Goal: Task Accomplishment & Management: Use online tool/utility

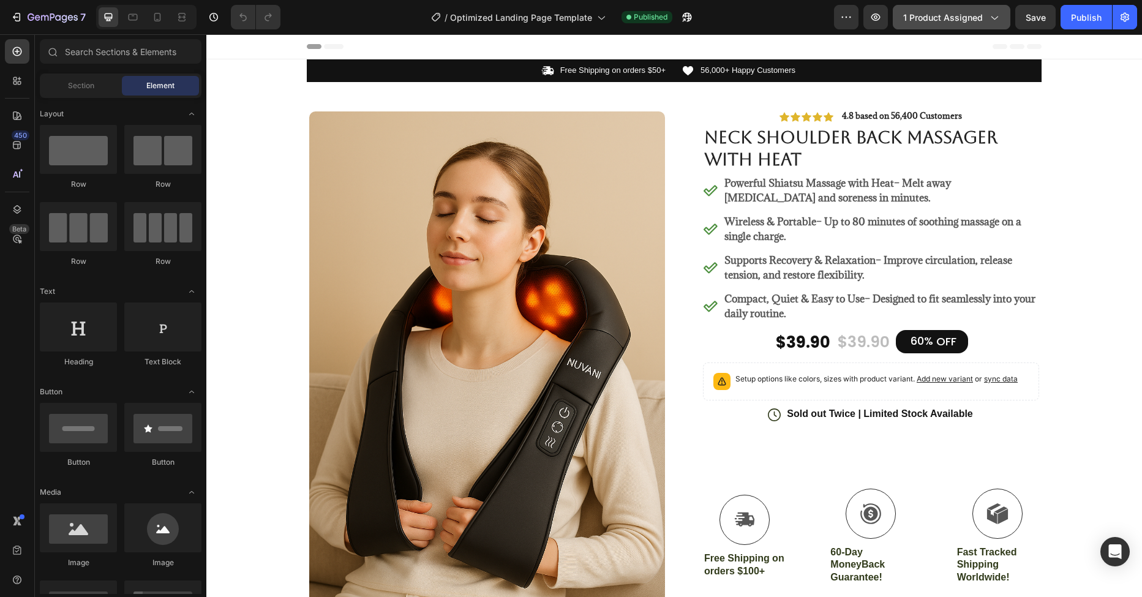
click at [960, 14] on span "1 product assigned" at bounding box center [944, 17] width 80 height 13
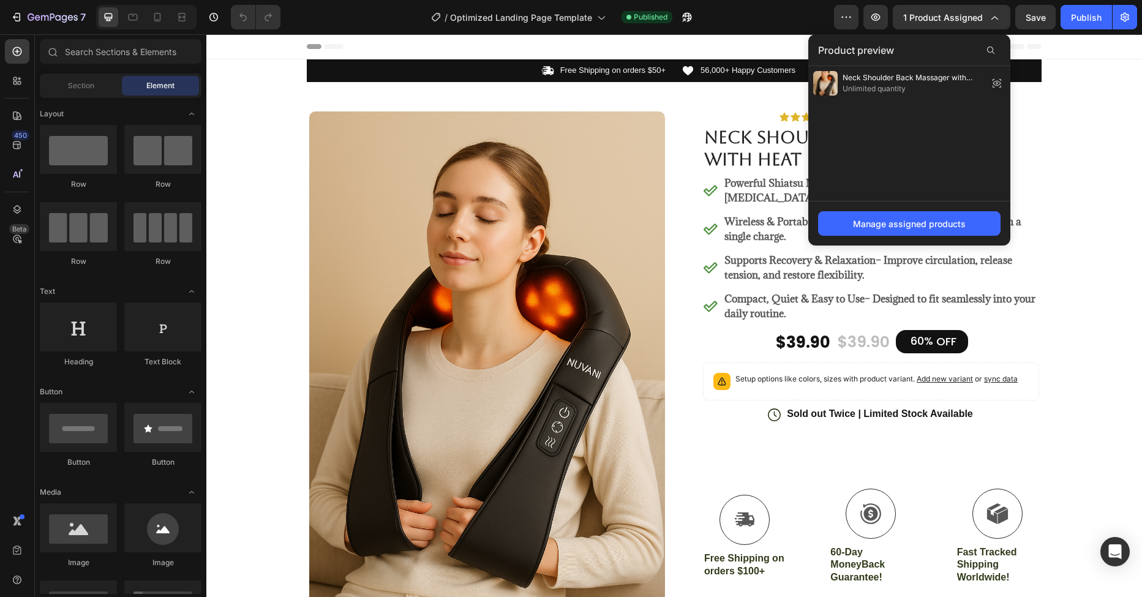
click at [586, 37] on div "Header" at bounding box center [674, 46] width 735 height 25
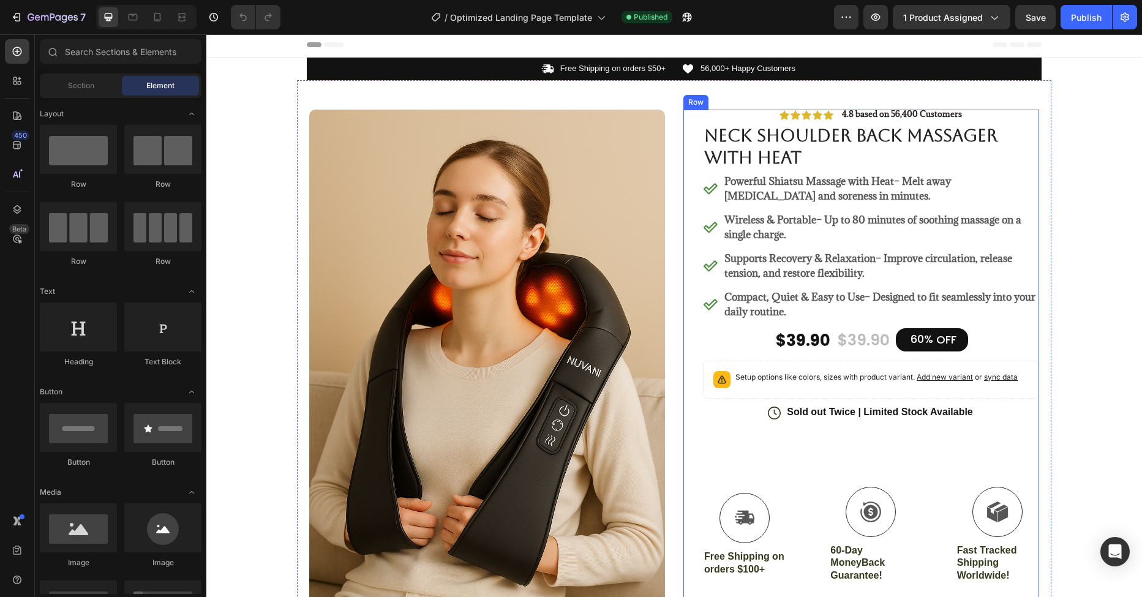
scroll to position [2, 0]
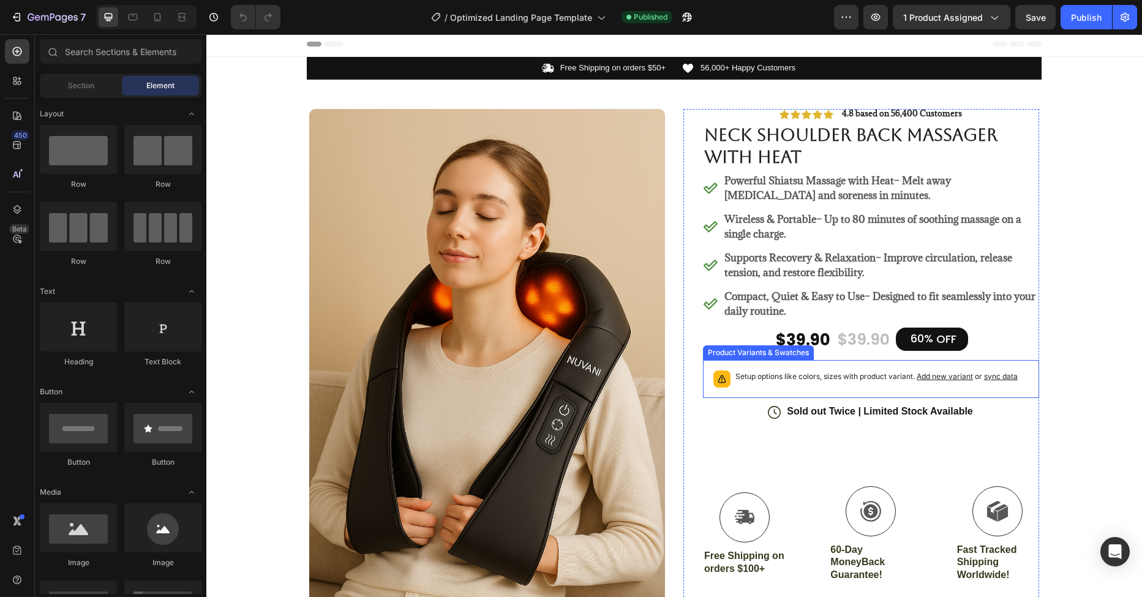
click at [752, 367] on div "Setup options like colors, sizes with product variant. Add new variant or sync …" at bounding box center [871, 379] width 325 height 27
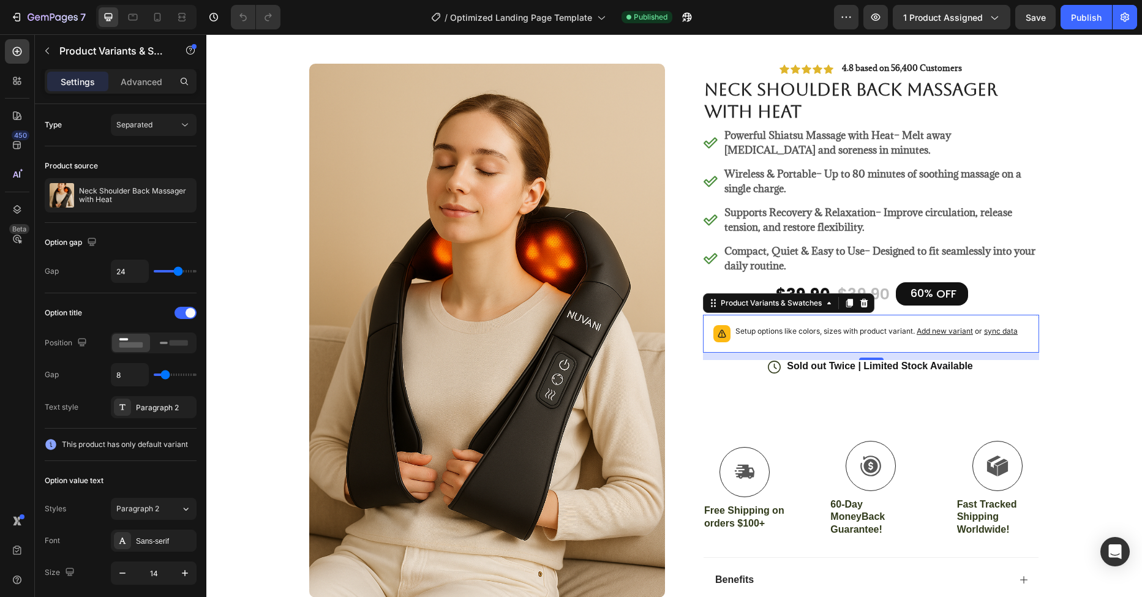
scroll to position [172, 0]
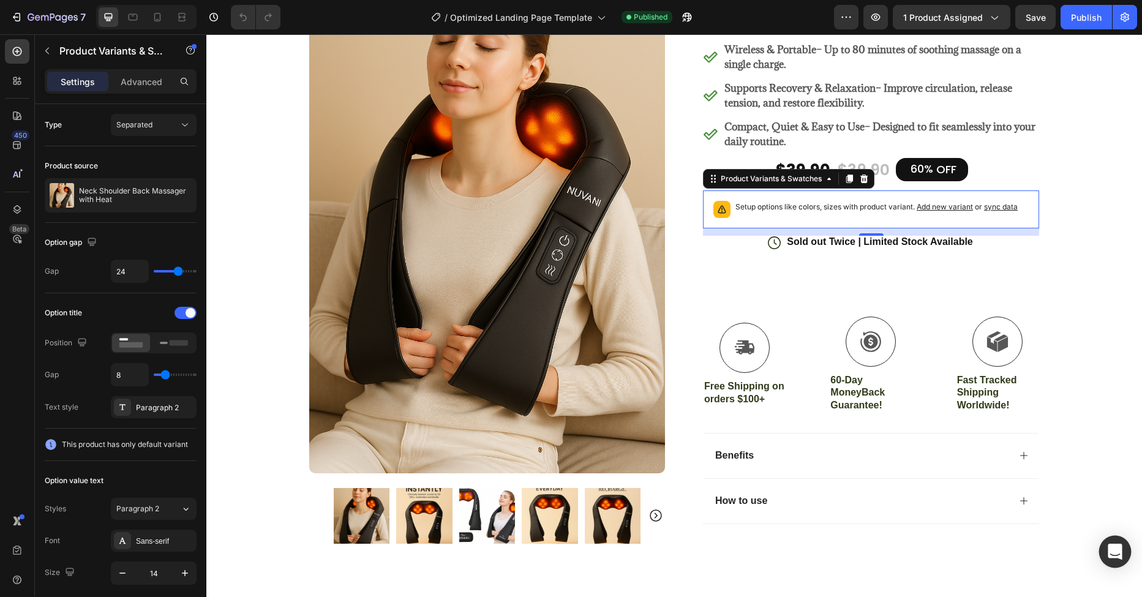
click at [1120, 557] on icon "Open Intercom Messenger" at bounding box center [1115, 552] width 14 height 16
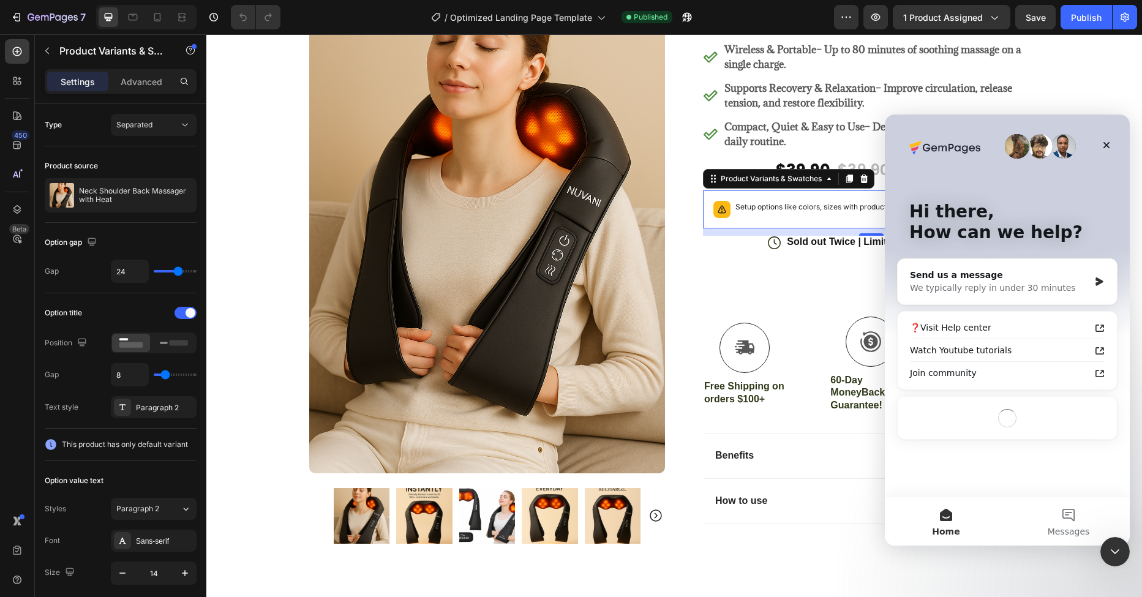
scroll to position [0, 0]
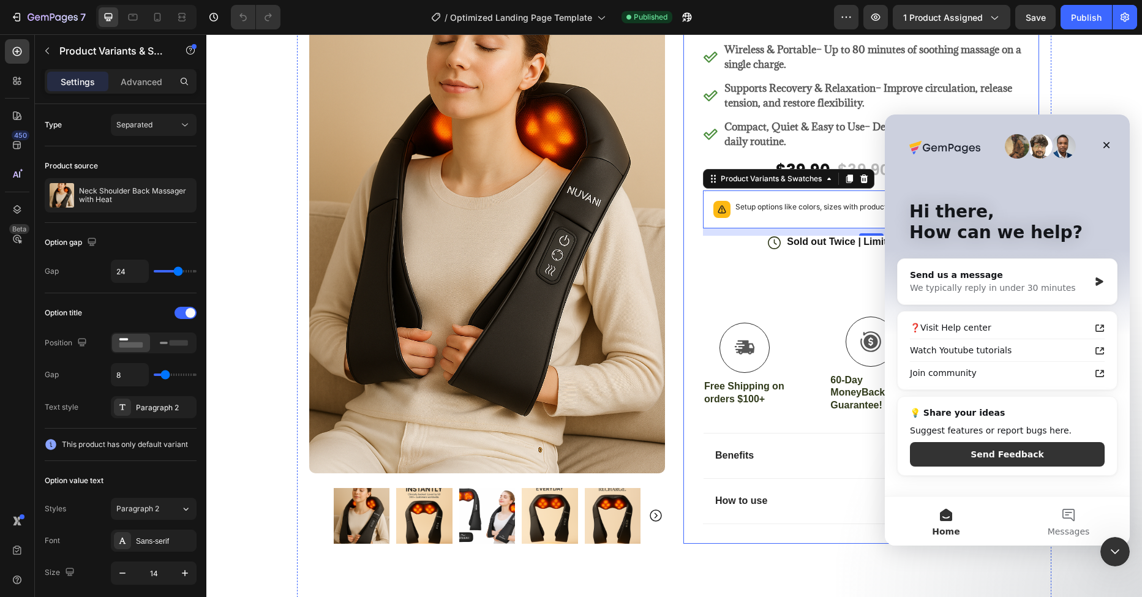
click at [684, 392] on div "Icon Icon Icon Icon Icon Icon List 4.8 based on 56,400 Customers Text Block Row…" at bounding box center [862, 241] width 356 height 605
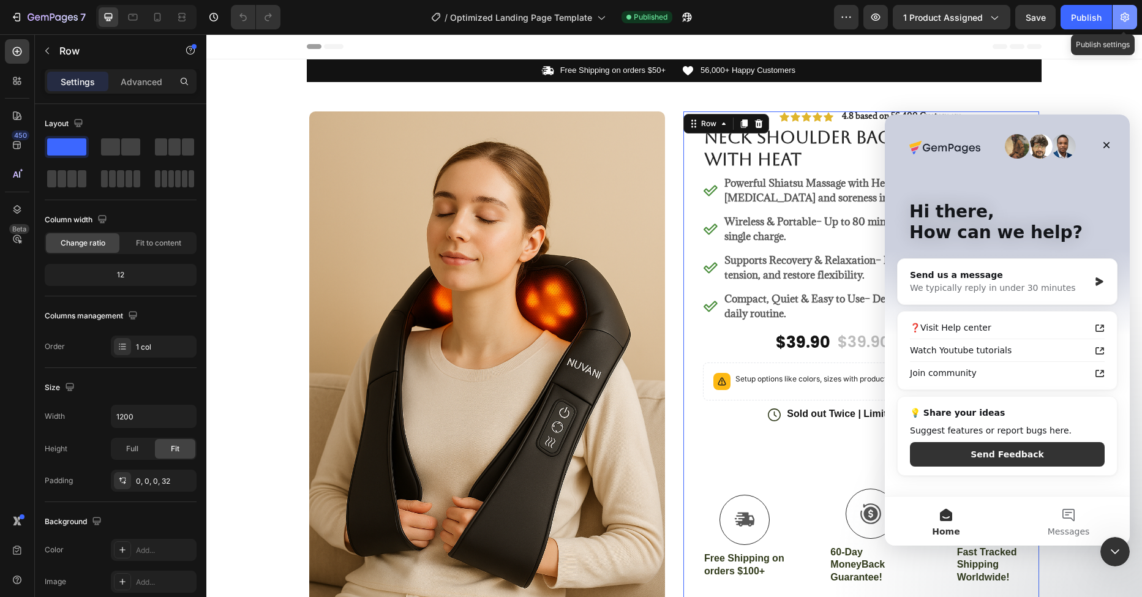
click at [1130, 19] on icon "button" at bounding box center [1125, 17] width 12 height 12
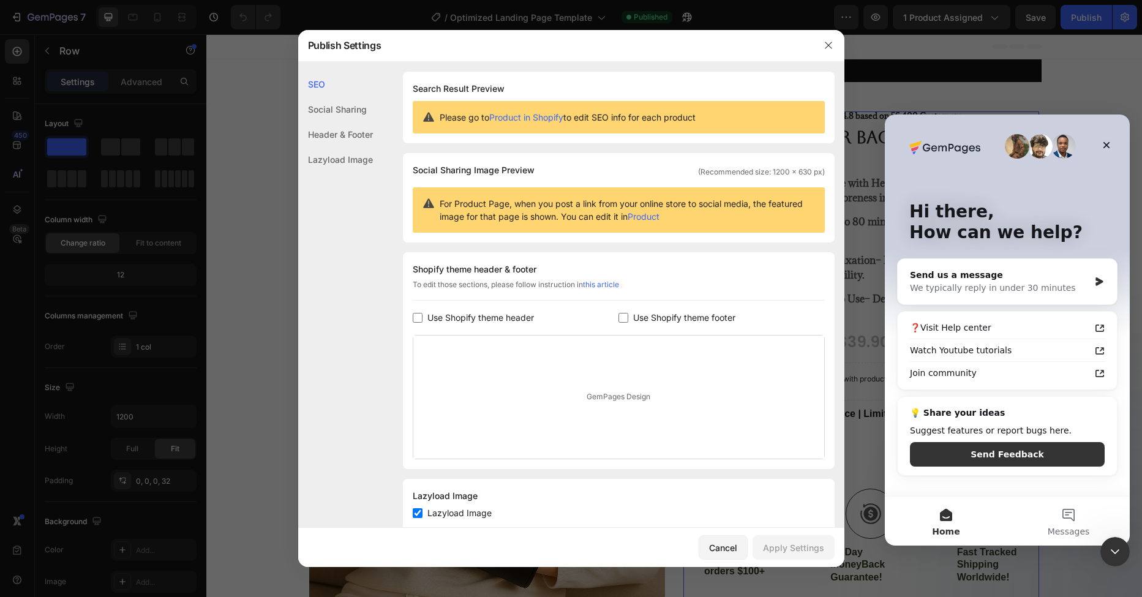
click at [1067, 95] on div at bounding box center [571, 298] width 1142 height 597
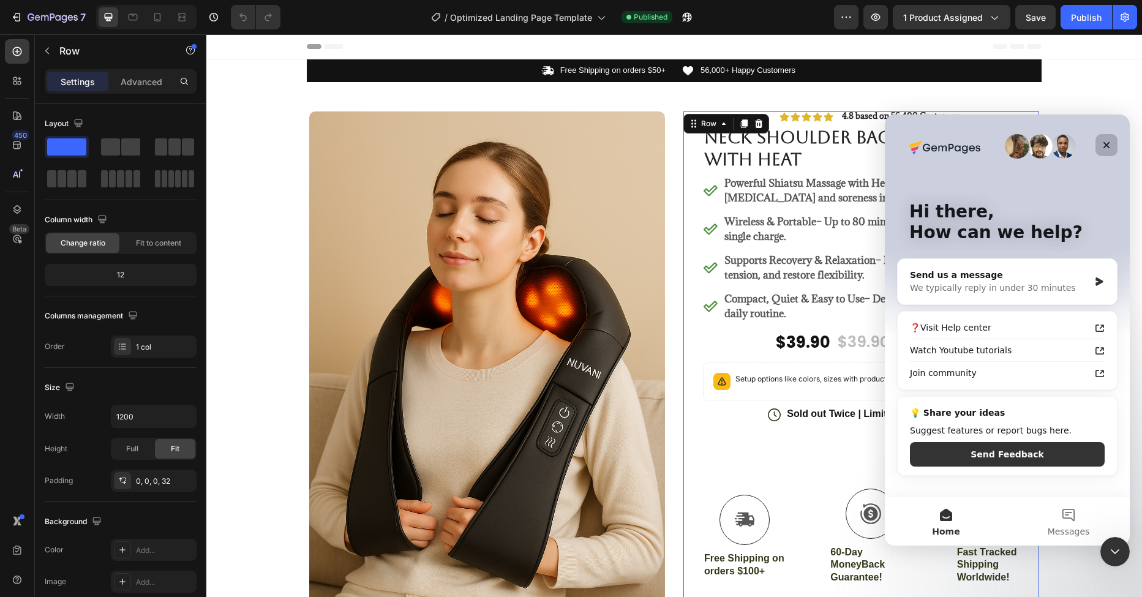
click at [1106, 140] on icon "Close" at bounding box center [1107, 145] width 10 height 10
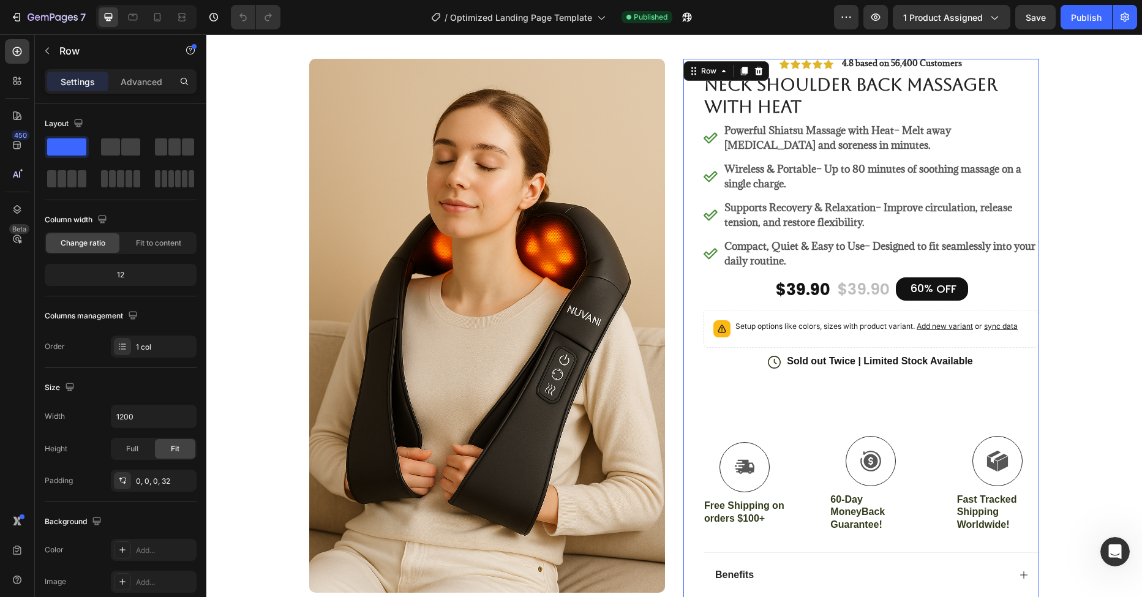
scroll to position [59, 0]
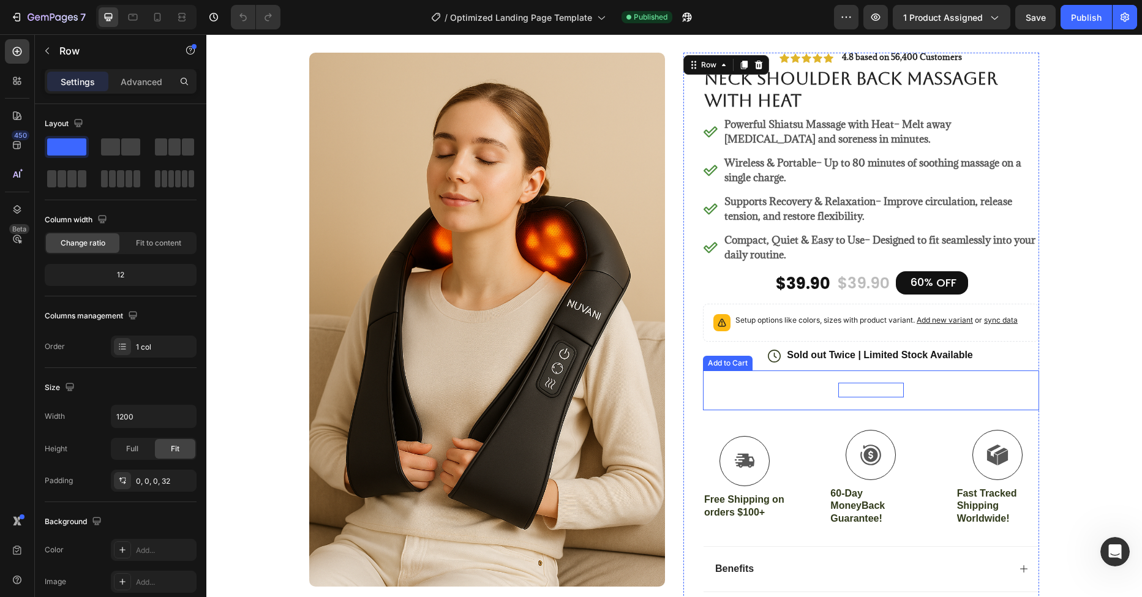
click at [843, 396] on div "Add to cart" at bounding box center [872, 390] width 66 height 15
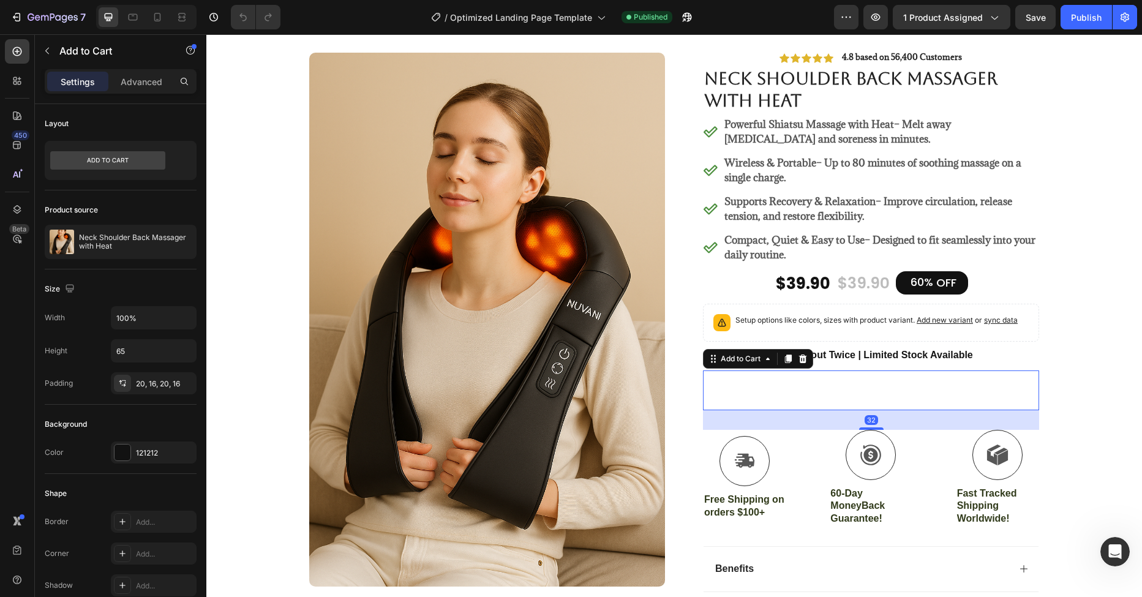
click at [734, 376] on button "Add to cart" at bounding box center [871, 391] width 336 height 40
click at [139, 165] on icon at bounding box center [107, 160] width 115 height 18
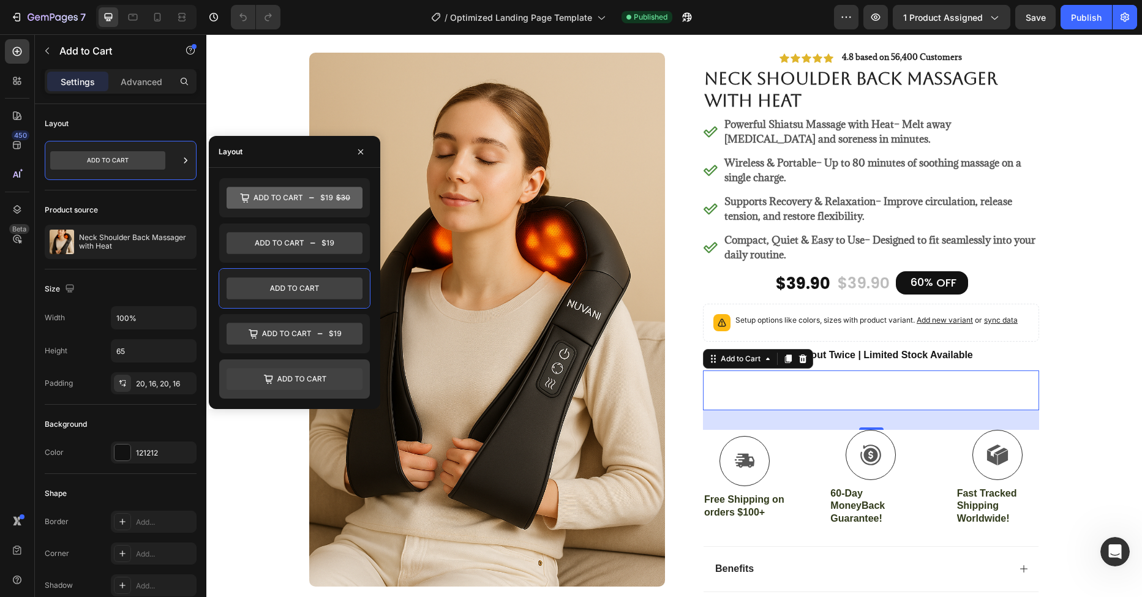
click at [292, 386] on icon at bounding box center [295, 379] width 136 height 22
click at [301, 286] on icon at bounding box center [294, 288] width 49 height 6
click at [800, 396] on button "Add to cart" at bounding box center [871, 391] width 336 height 40
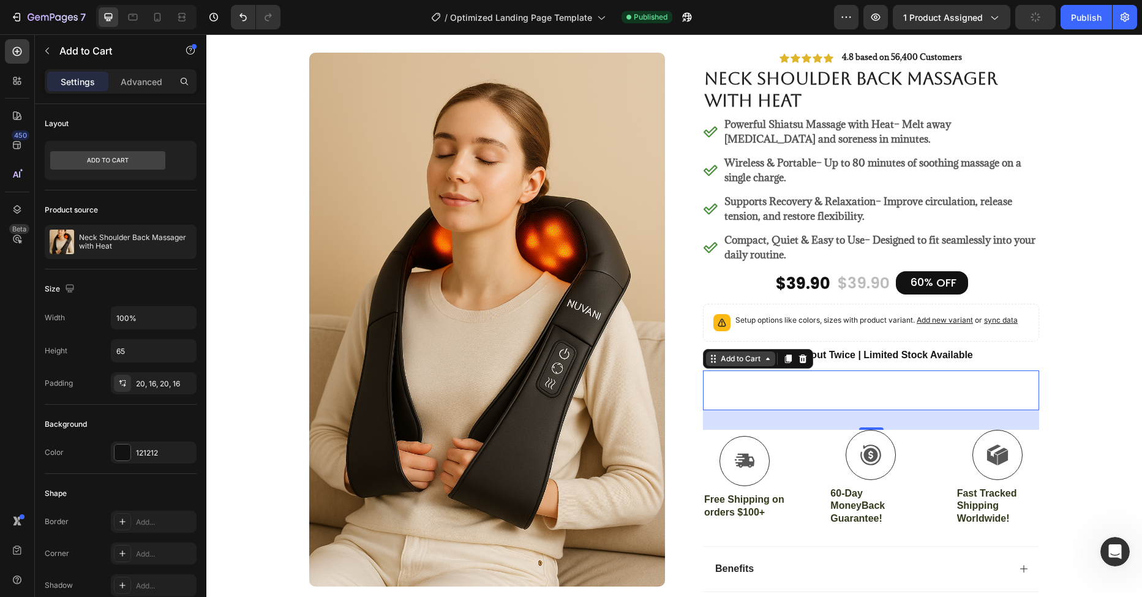
click at [735, 363] on div "Add to Cart" at bounding box center [741, 358] width 45 height 11
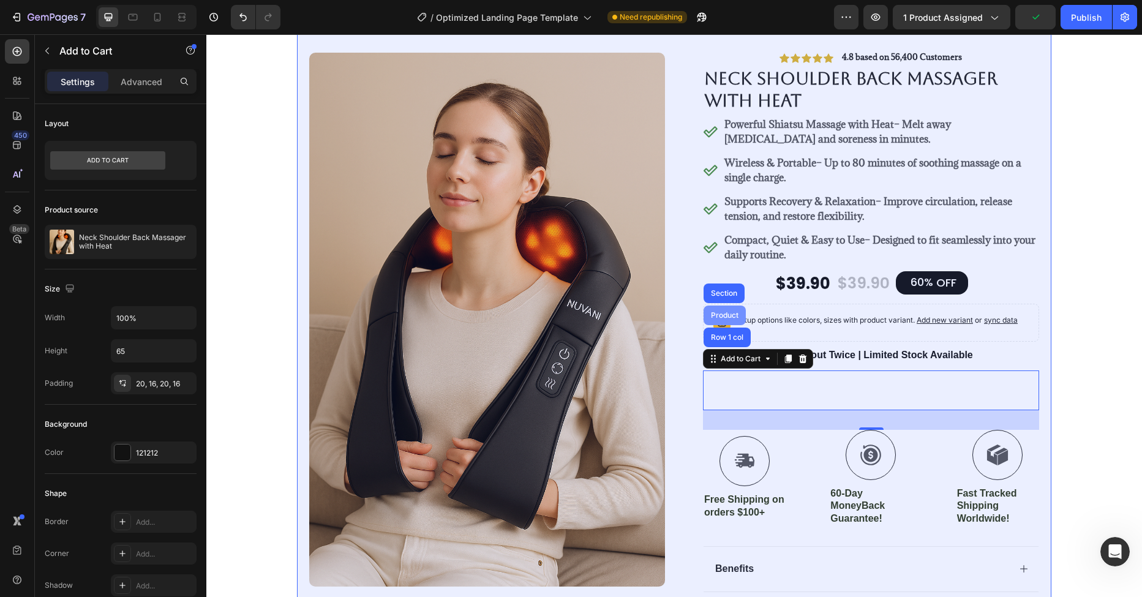
click at [716, 314] on div "Product" at bounding box center [725, 315] width 32 height 7
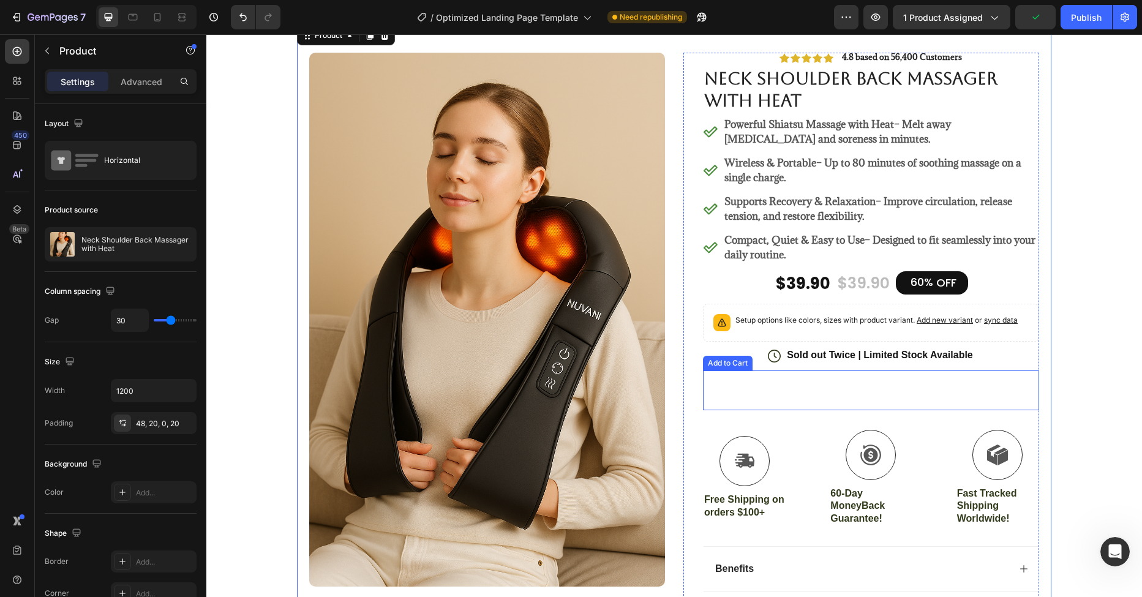
click at [789, 396] on button "Add to cart" at bounding box center [871, 391] width 336 height 40
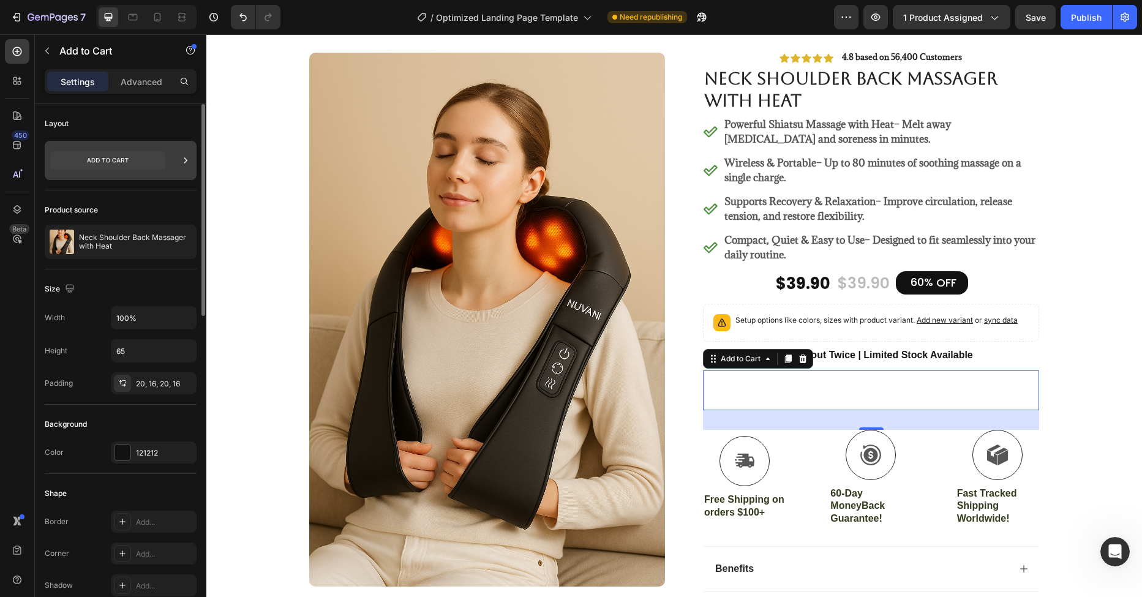
click at [186, 160] on icon at bounding box center [185, 160] width 3 height 6
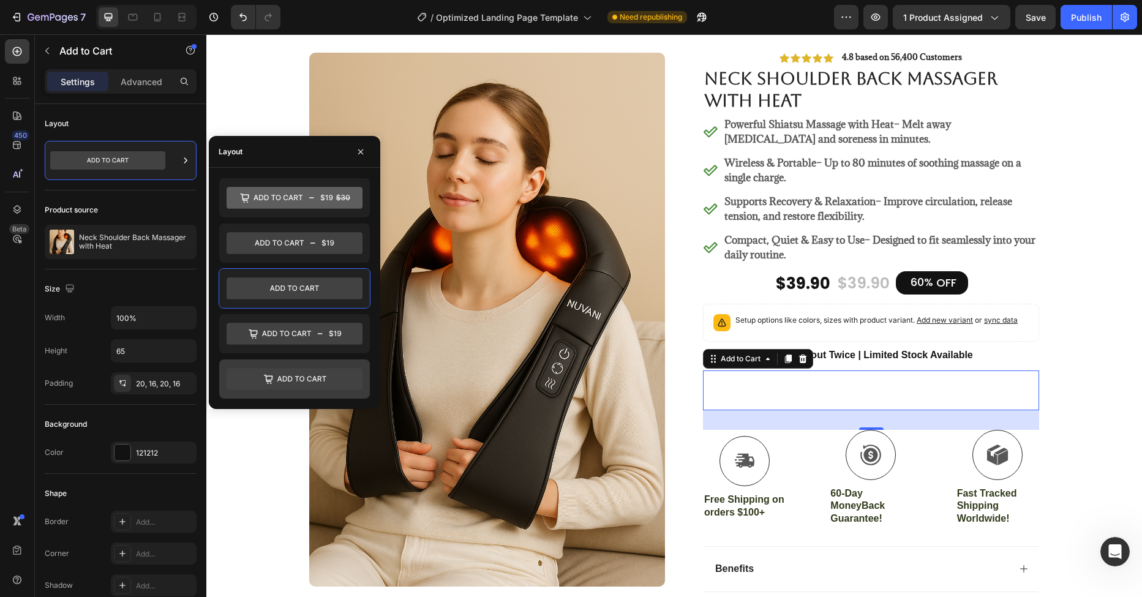
click at [306, 372] on icon at bounding box center [295, 379] width 136 height 22
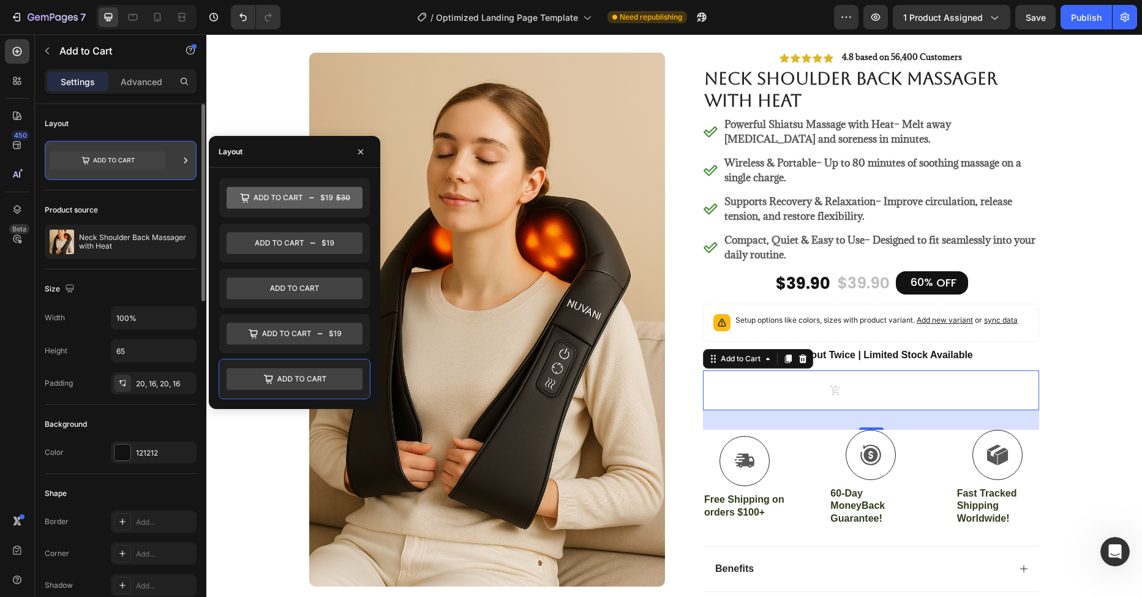
click at [113, 160] on icon at bounding box center [107, 160] width 115 height 18
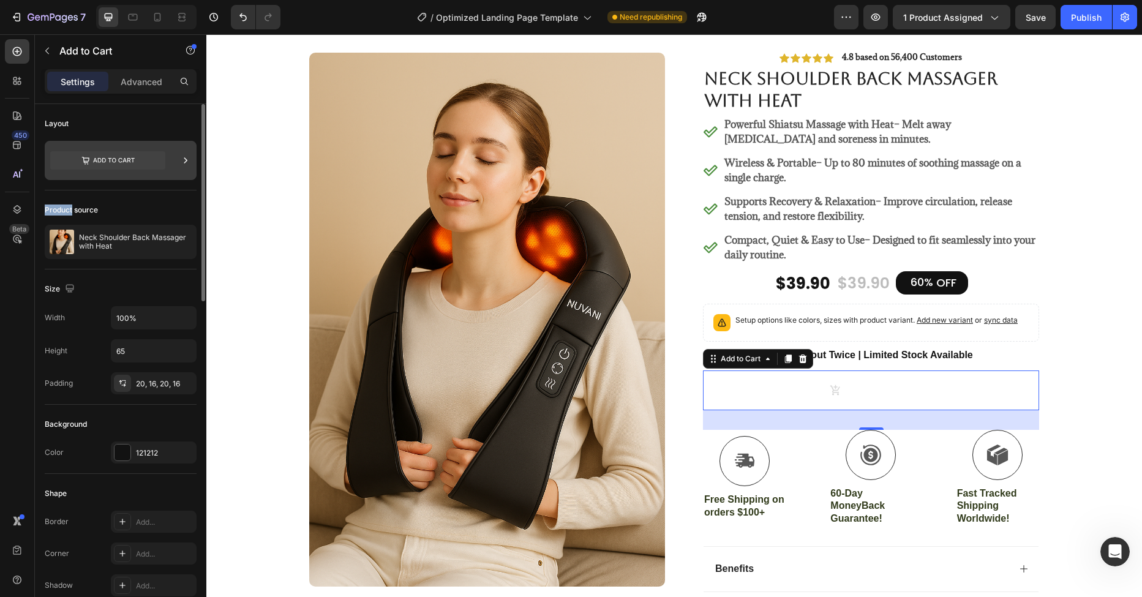
click at [113, 160] on icon at bounding box center [107, 160] width 115 height 18
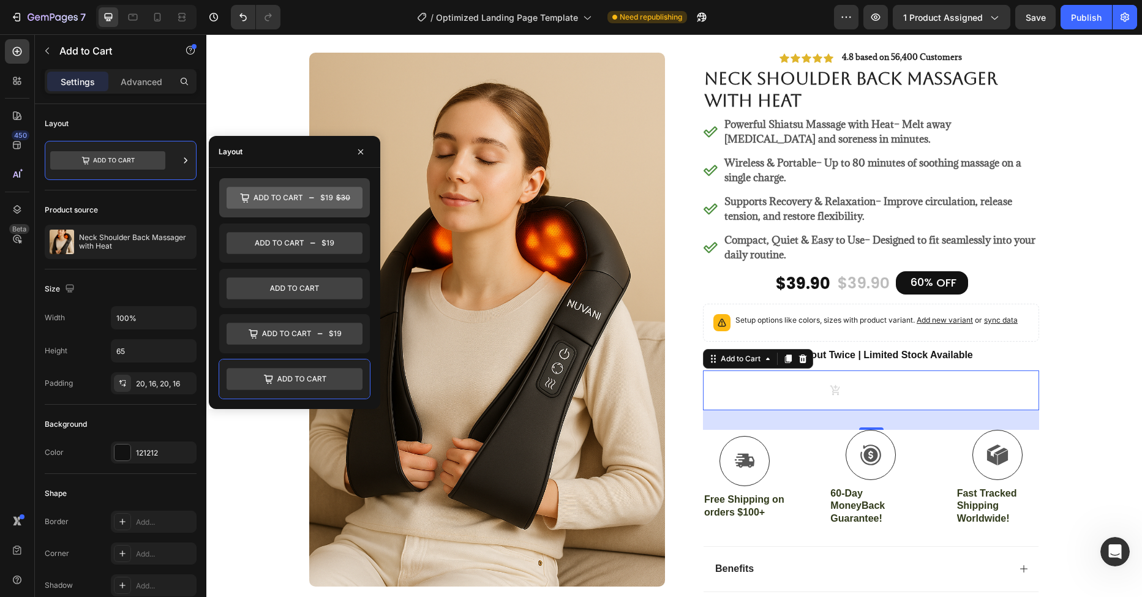
click at [274, 195] on icon at bounding box center [278, 198] width 49 height 6
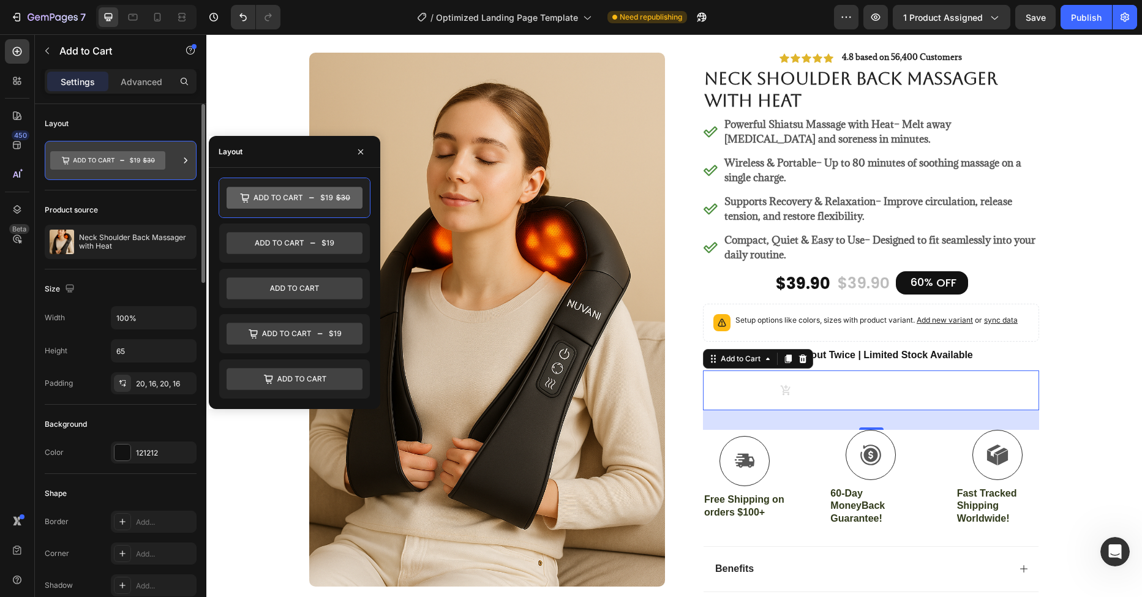
click at [187, 160] on icon at bounding box center [185, 160] width 3 height 6
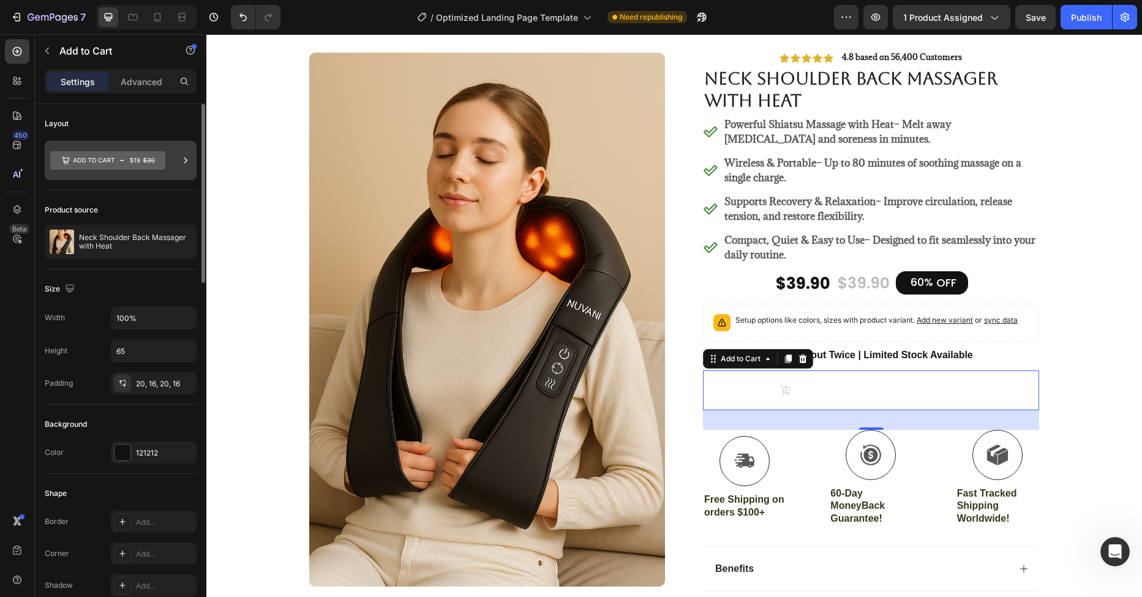
click at [187, 160] on icon at bounding box center [185, 160] width 3 height 6
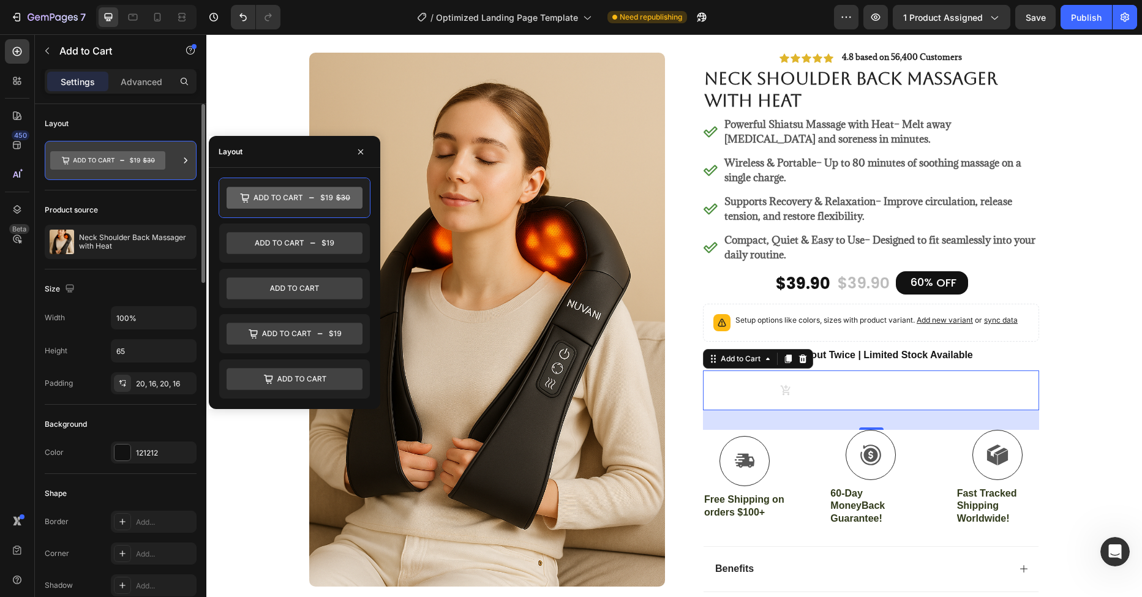
click at [115, 167] on icon at bounding box center [107, 160] width 115 height 18
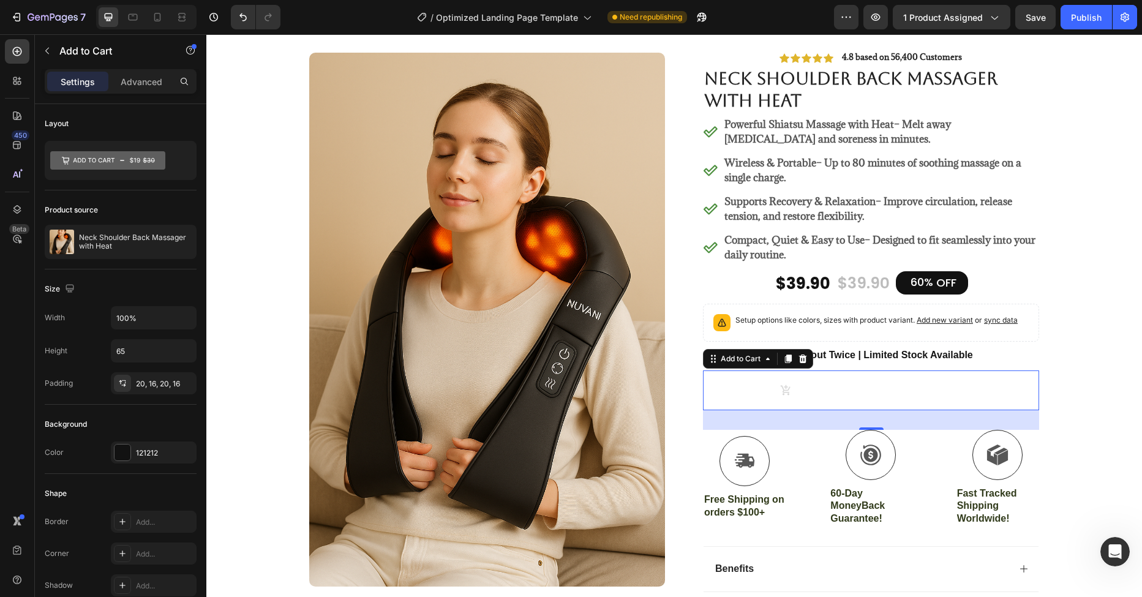
click at [784, 378] on button "Add to cart $39.90 $99.90" at bounding box center [871, 391] width 336 height 40
click at [780, 385] on icon "Add to cart" at bounding box center [786, 391] width 12 height 12
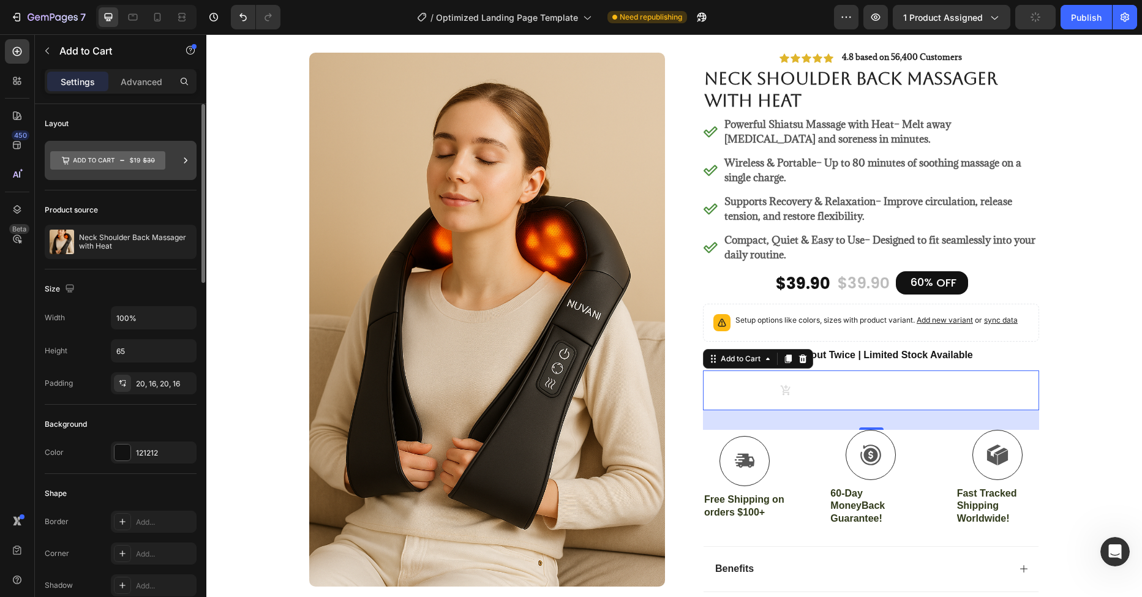
click at [97, 162] on icon at bounding box center [107, 160] width 115 height 18
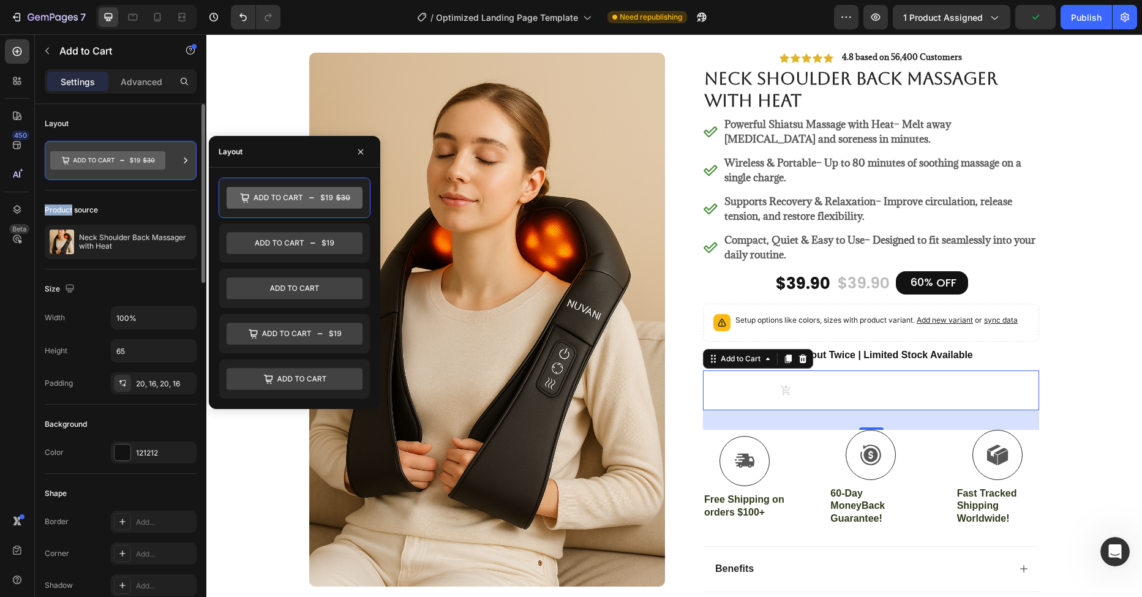
click at [97, 162] on icon at bounding box center [107, 160] width 115 height 18
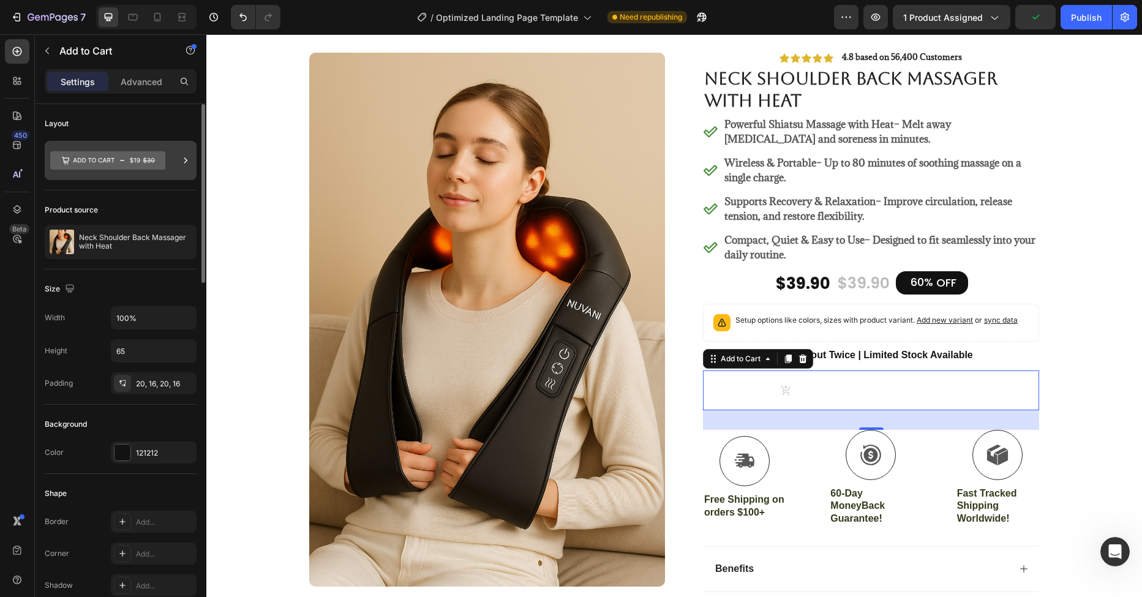
click at [97, 162] on icon at bounding box center [107, 160] width 115 height 18
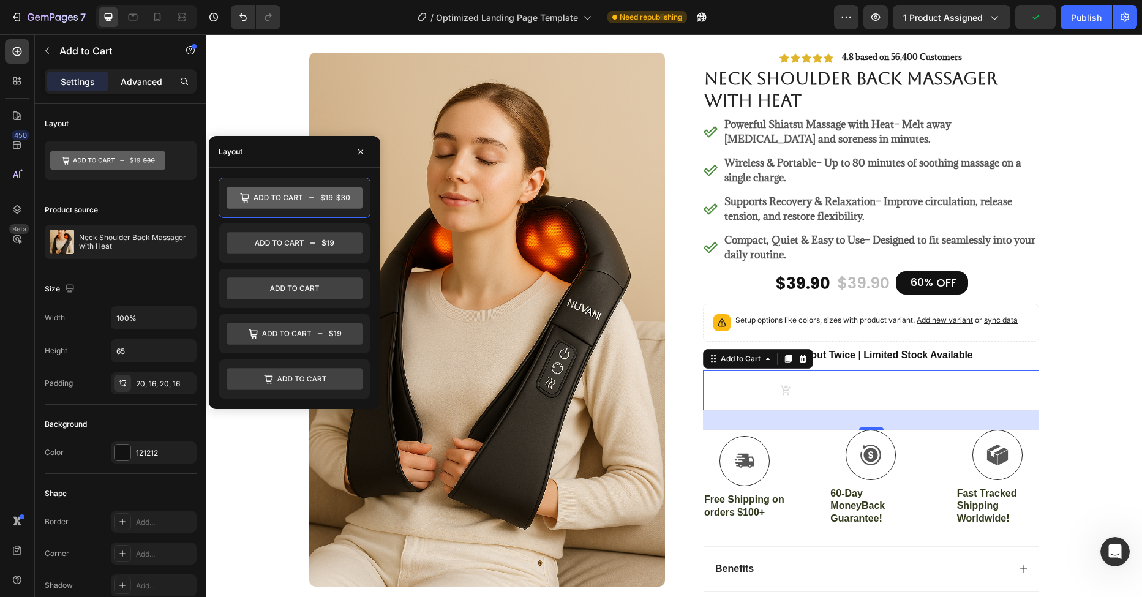
click at [148, 80] on p "Advanced" at bounding box center [142, 81] width 42 height 13
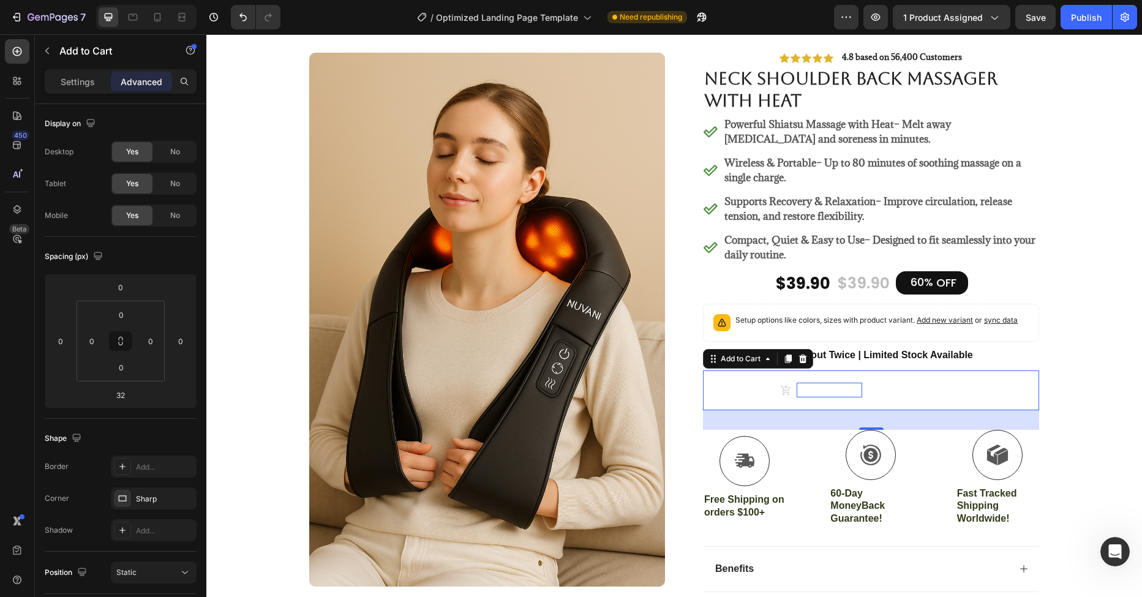
click at [797, 390] on div "Add to cart" at bounding box center [830, 390] width 66 height 15
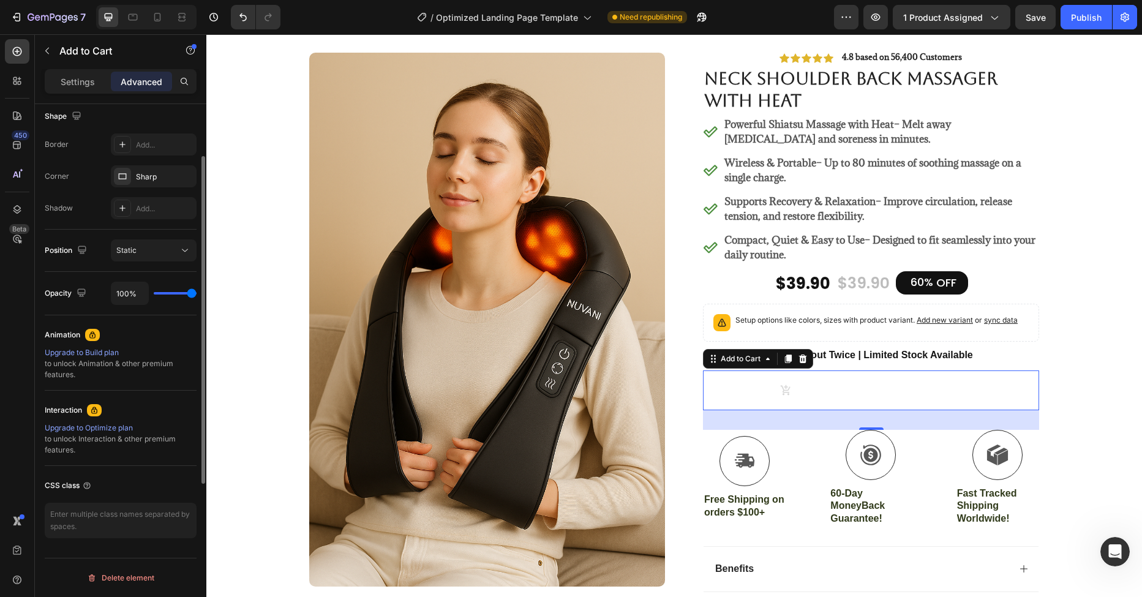
scroll to position [0, 0]
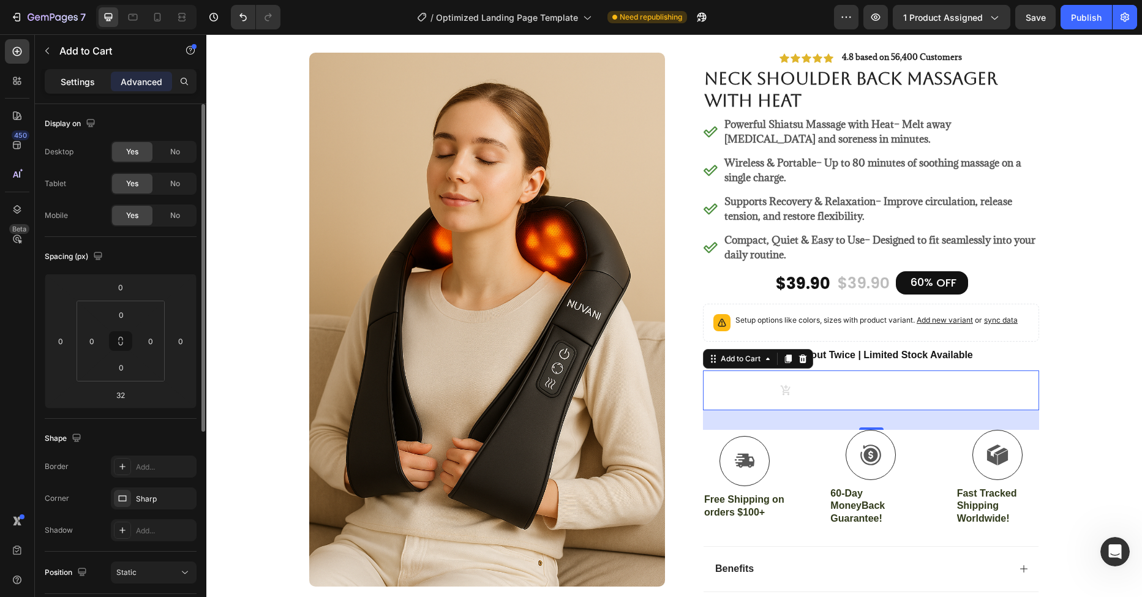
click at [64, 83] on p "Settings" at bounding box center [78, 81] width 34 height 13
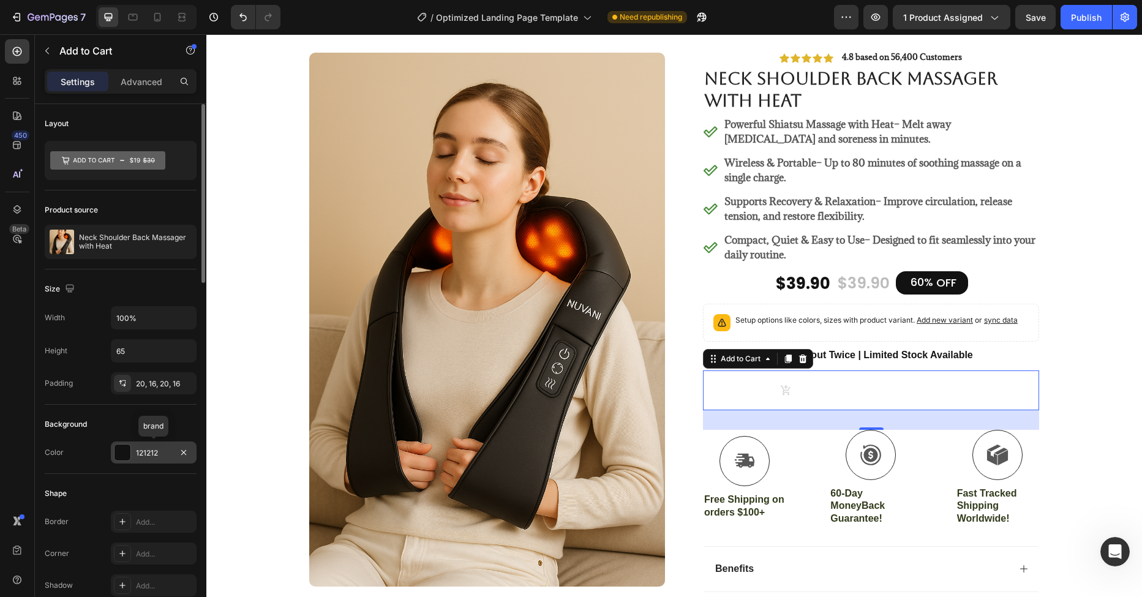
click at [121, 456] on div at bounding box center [123, 453] width 16 height 16
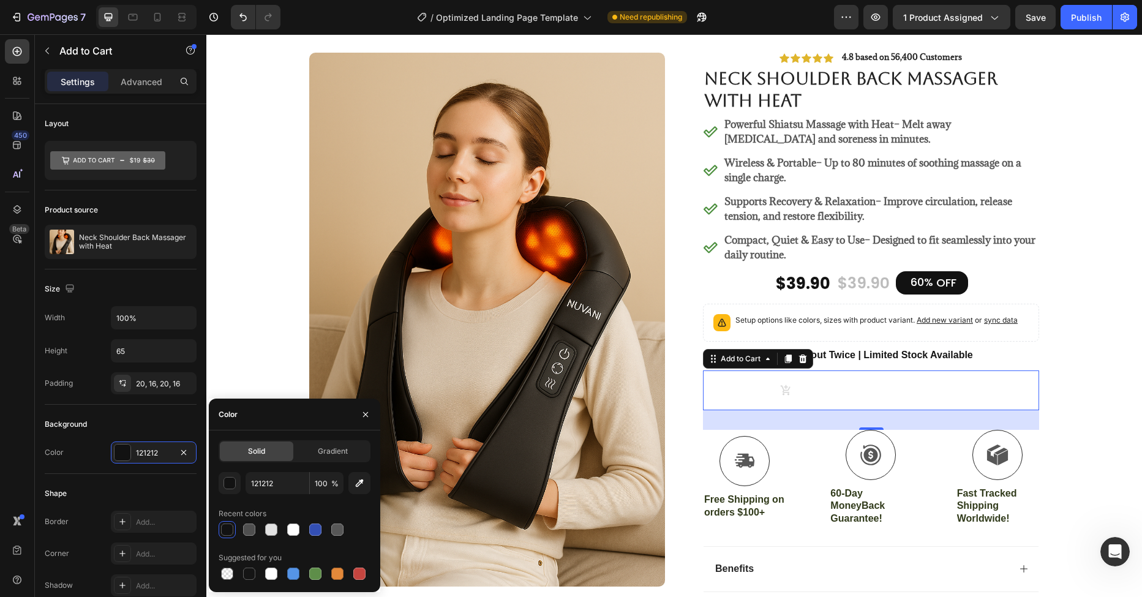
click at [228, 531] on div at bounding box center [227, 530] width 12 height 12
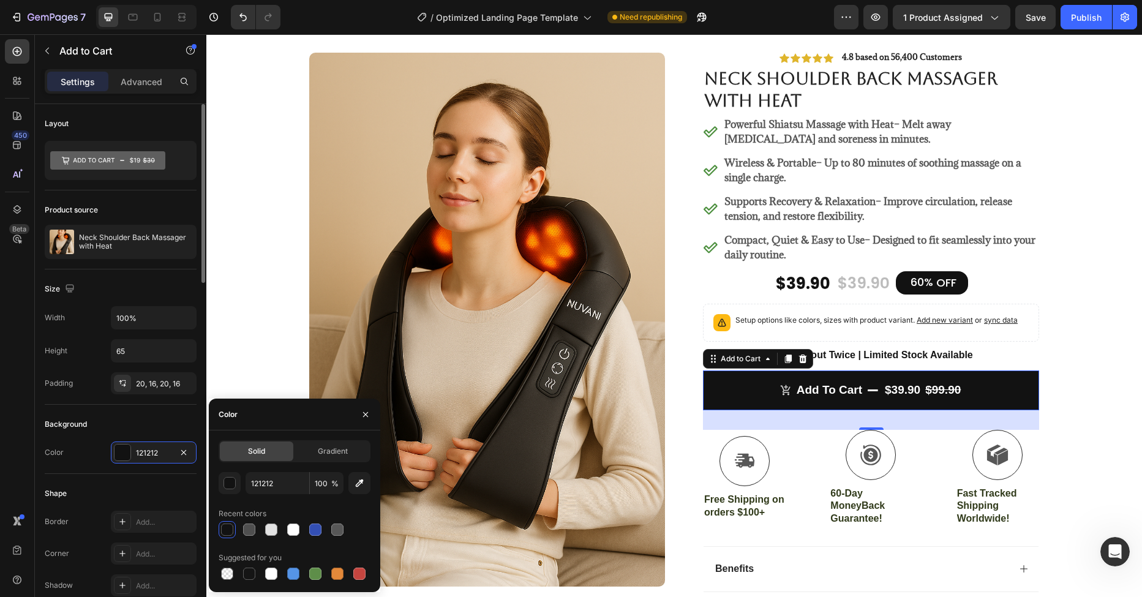
click at [125, 421] on div "Background" at bounding box center [121, 425] width 152 height 20
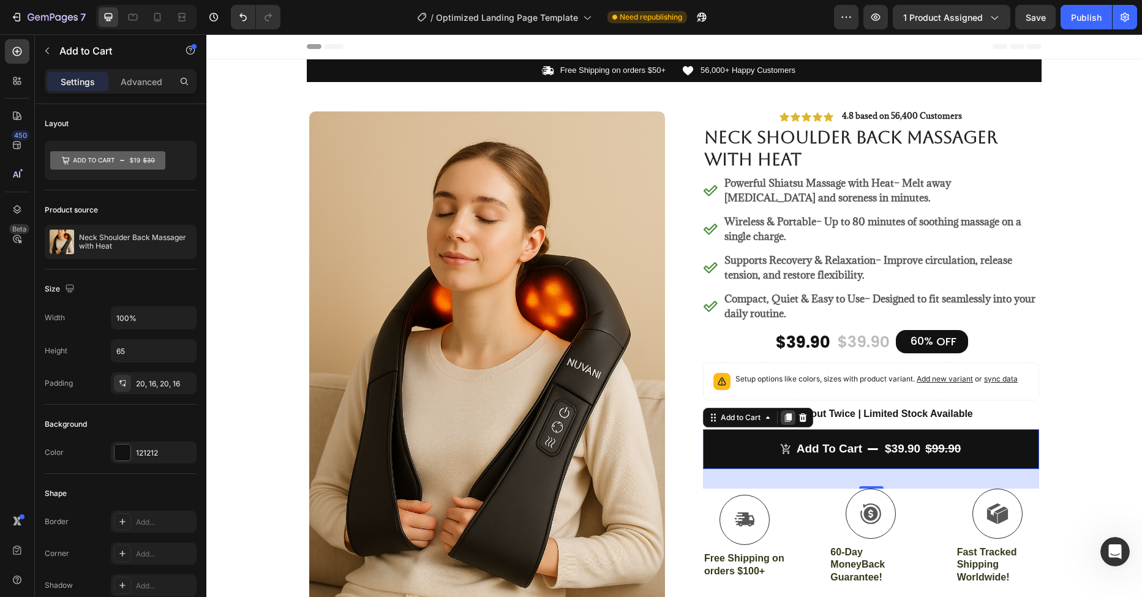
click at [784, 419] on icon at bounding box center [789, 418] width 10 height 10
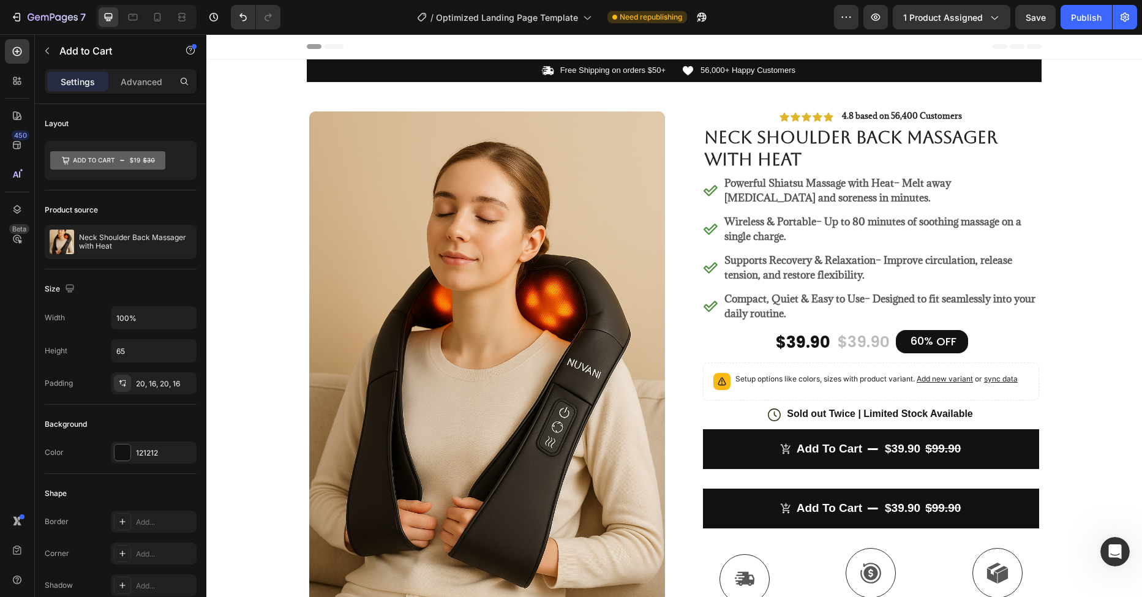
click at [736, 497] on button "Add to cart $39.90 $99.90" at bounding box center [871, 509] width 336 height 40
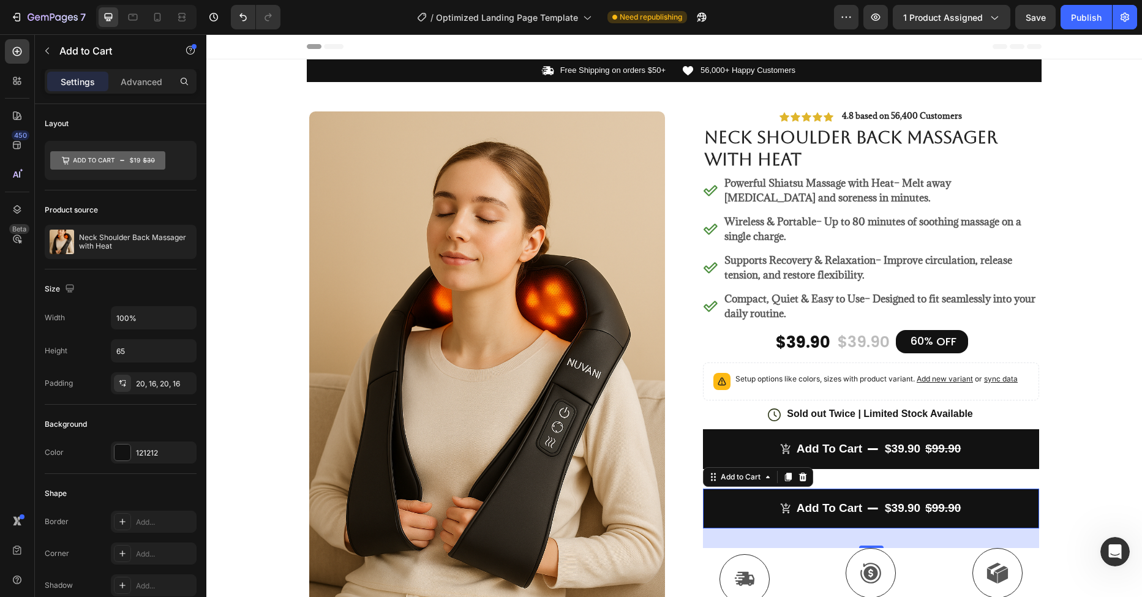
drag, startPoint x: 708, startPoint y: 481, endPoint x: 706, endPoint y: 500, distance: 19.7
click at [706, 500] on div "Add to cart $39.90 $99.90 Add to Cart 32" at bounding box center [871, 509] width 336 height 40
drag, startPoint x: 712, startPoint y: 499, endPoint x: 706, endPoint y: 483, distance: 17.6
click at [707, 501] on button "Add to cart $39.90 $99.90" at bounding box center [871, 509] width 336 height 40
click at [751, 505] on button "Add to cart $39.90 $99.90" at bounding box center [871, 509] width 336 height 40
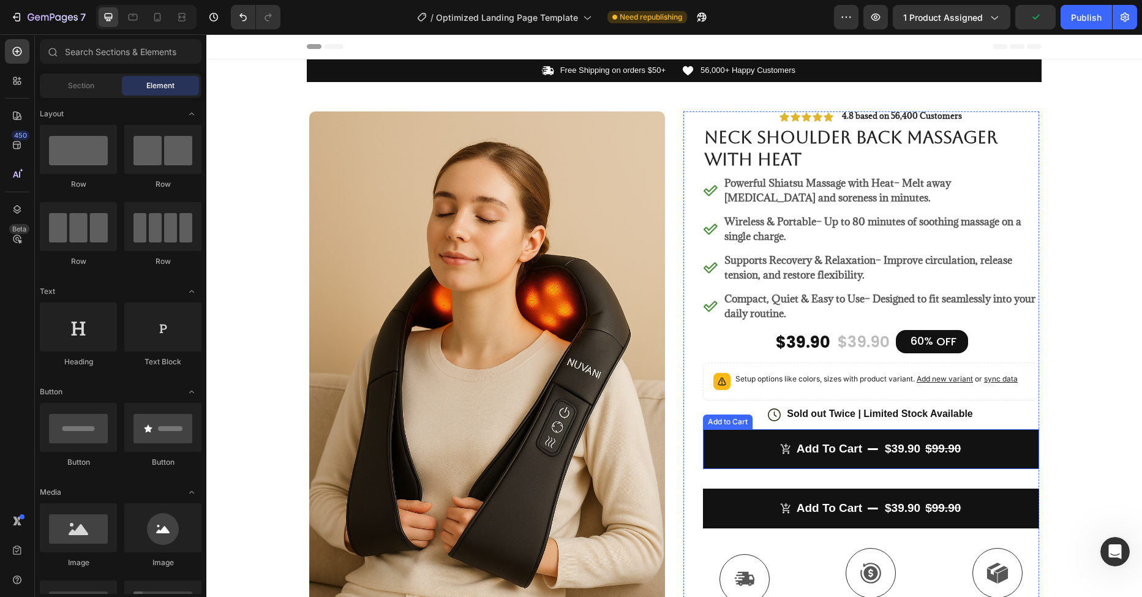
click at [1020, 448] on button "Add to cart $39.90 $99.90" at bounding box center [871, 449] width 336 height 40
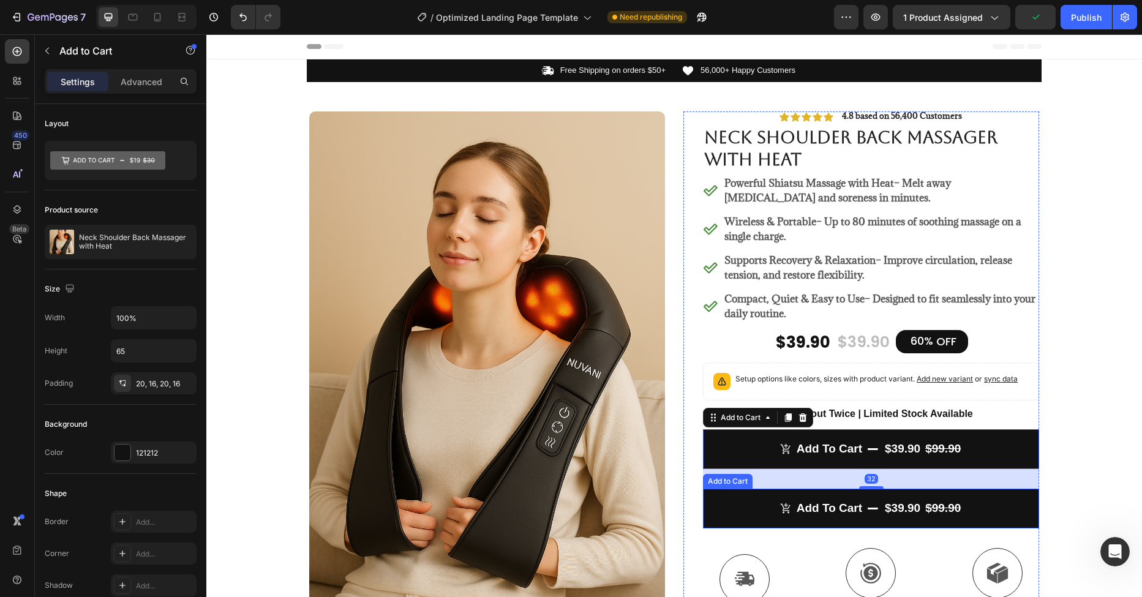
click at [739, 508] on button "Add to cart $39.90 $99.90" at bounding box center [871, 509] width 336 height 40
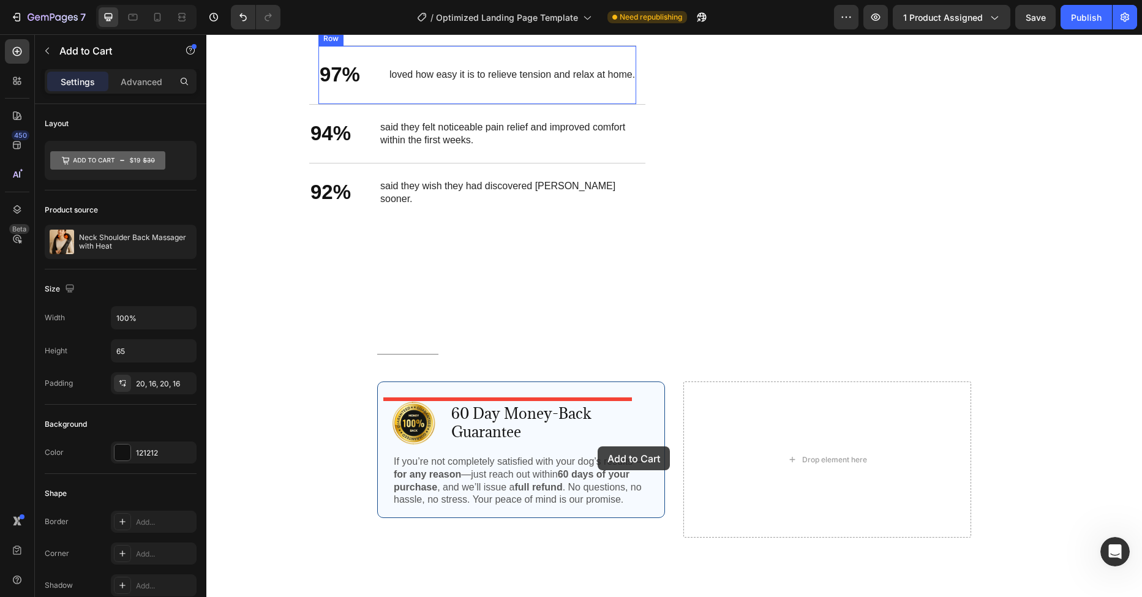
scroll to position [1898, 0]
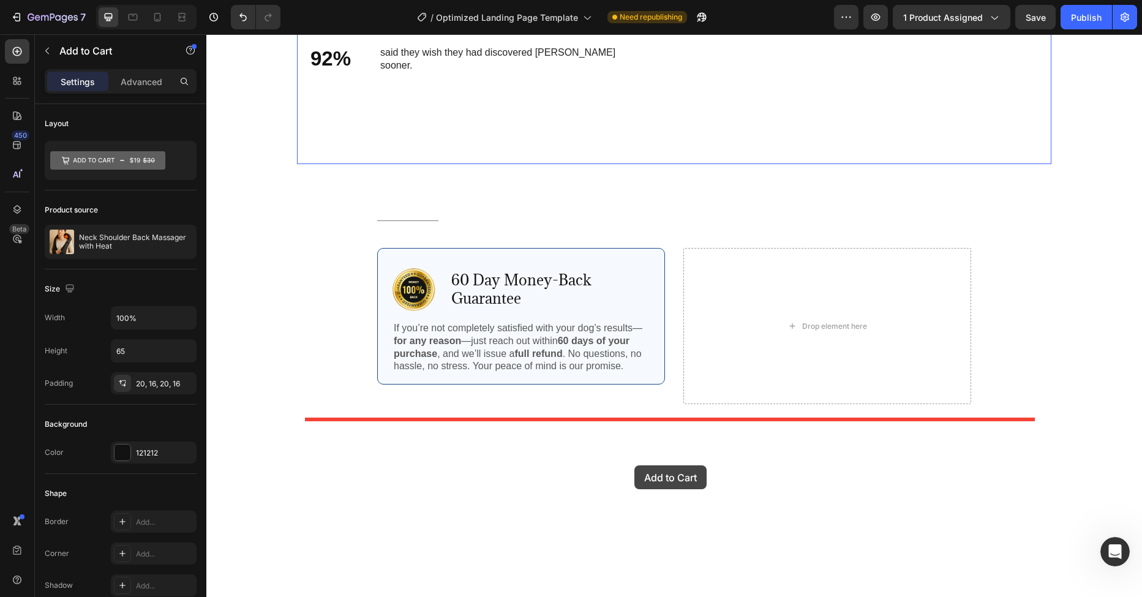
drag, startPoint x: 713, startPoint y: 496, endPoint x: 635, endPoint y: 466, distance: 84.2
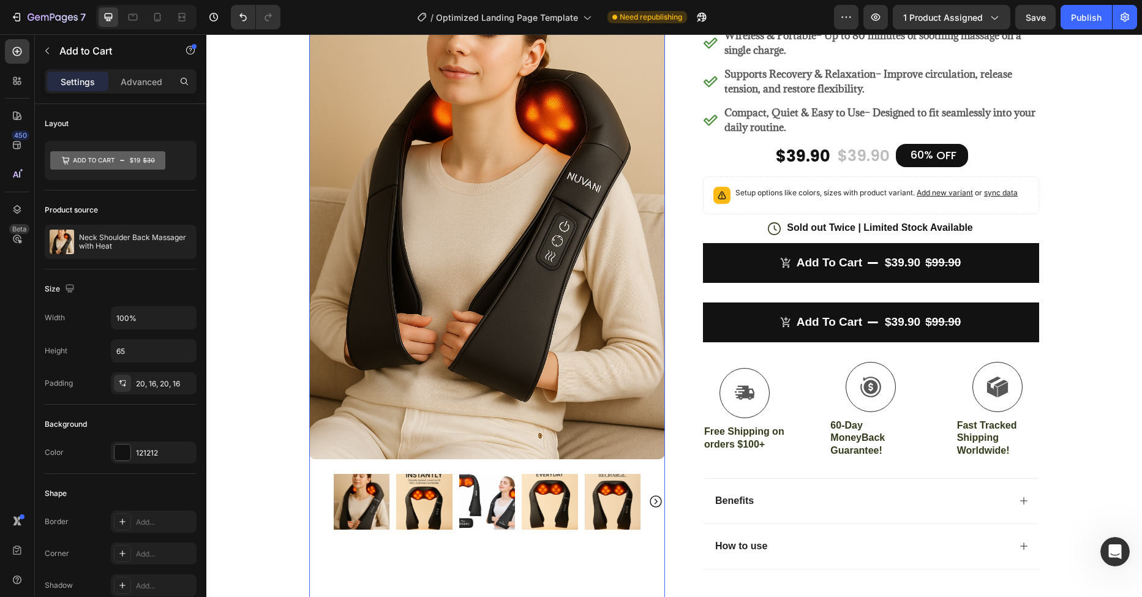
scroll to position [255, 0]
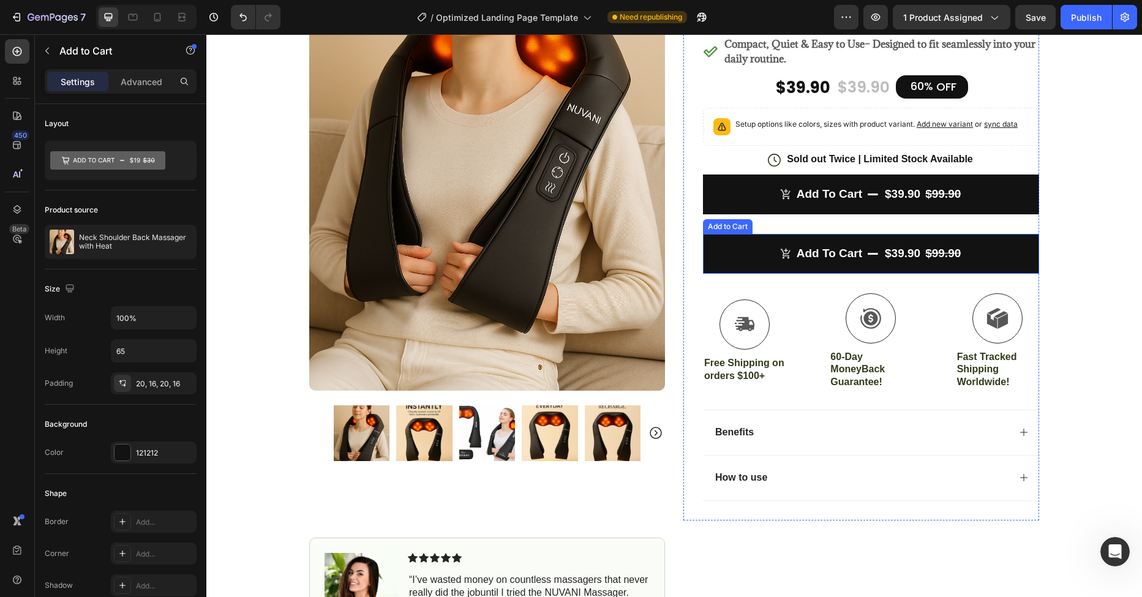
click at [829, 261] on button "Add to cart $39.90 $99.90" at bounding box center [871, 254] width 336 height 40
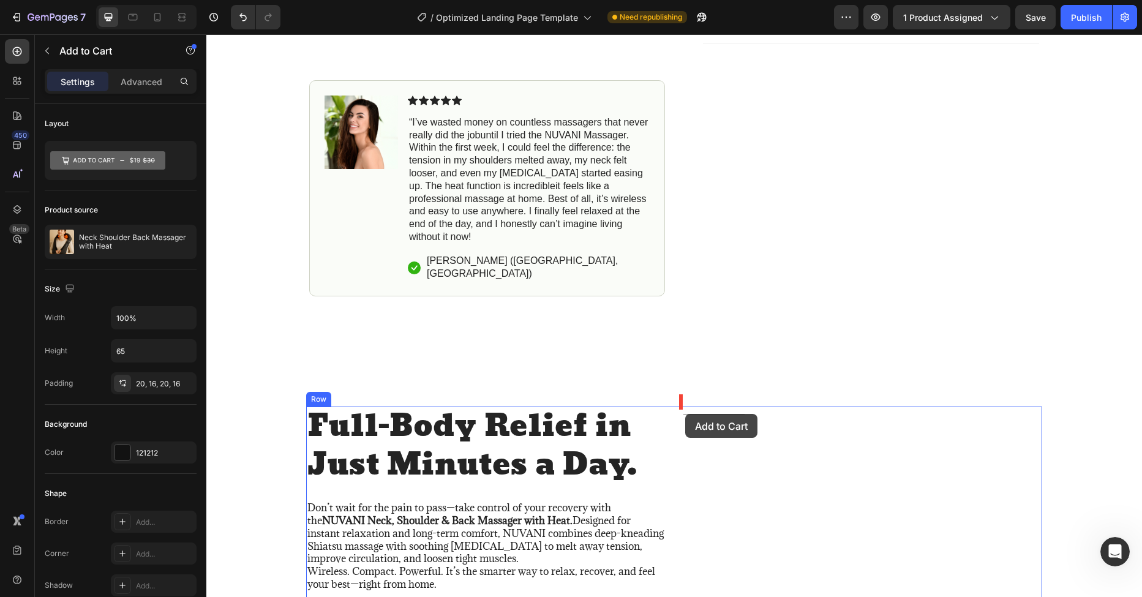
scroll to position [856, 0]
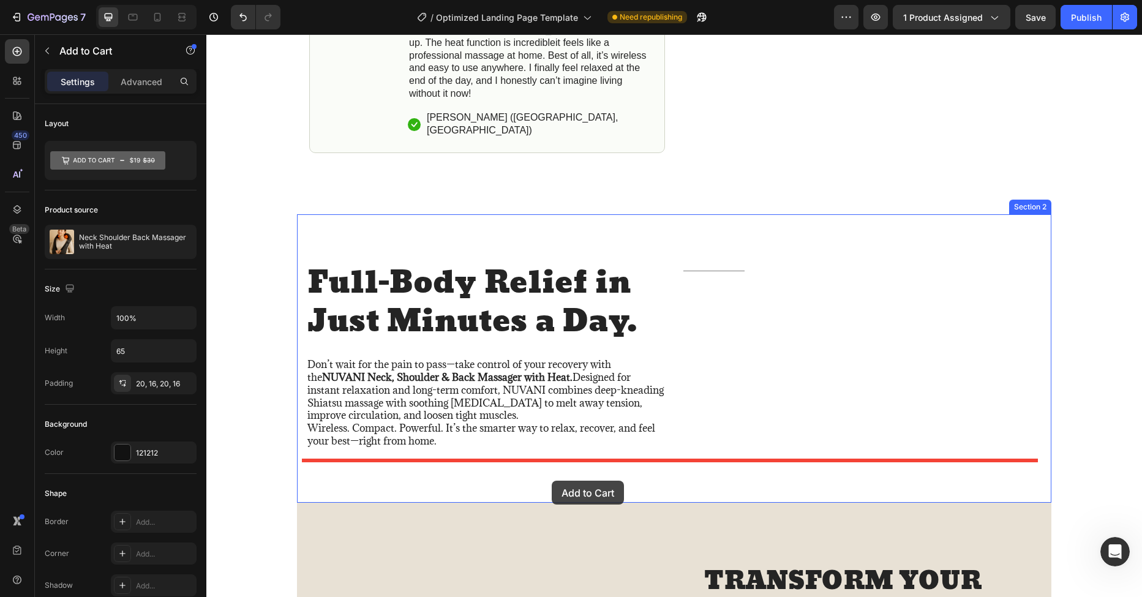
drag, startPoint x: 725, startPoint y: 240, endPoint x: 552, endPoint y: 481, distance: 296.8
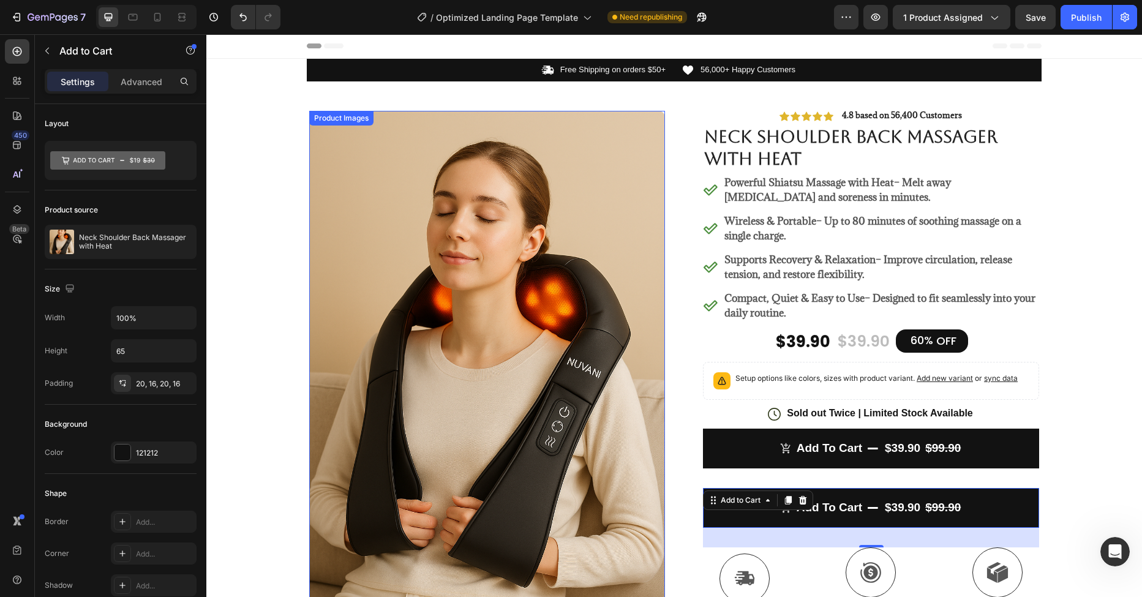
scroll to position [0, 0]
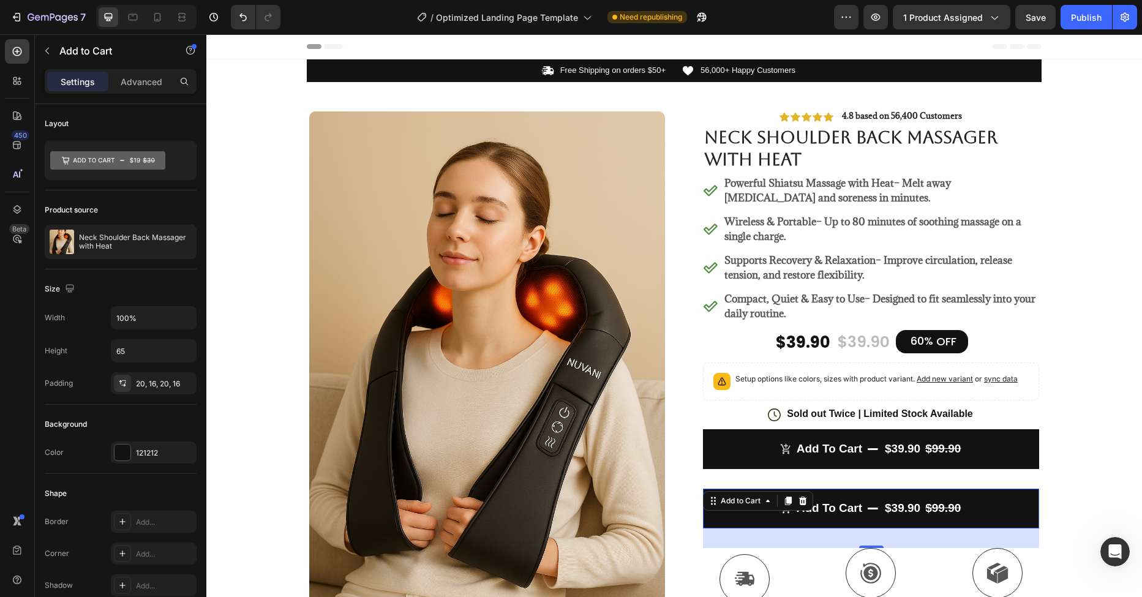
click at [931, 502] on div "$99.90" at bounding box center [943, 509] width 38 height 18
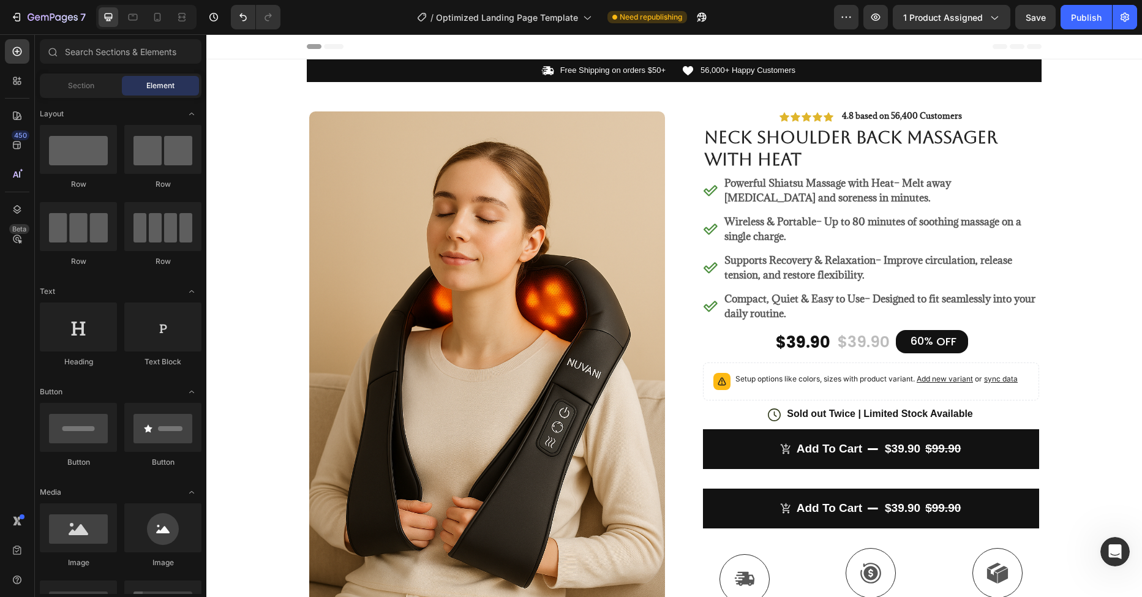
click at [988, 509] on button "Add to cart $39.90 $99.90" at bounding box center [871, 509] width 336 height 40
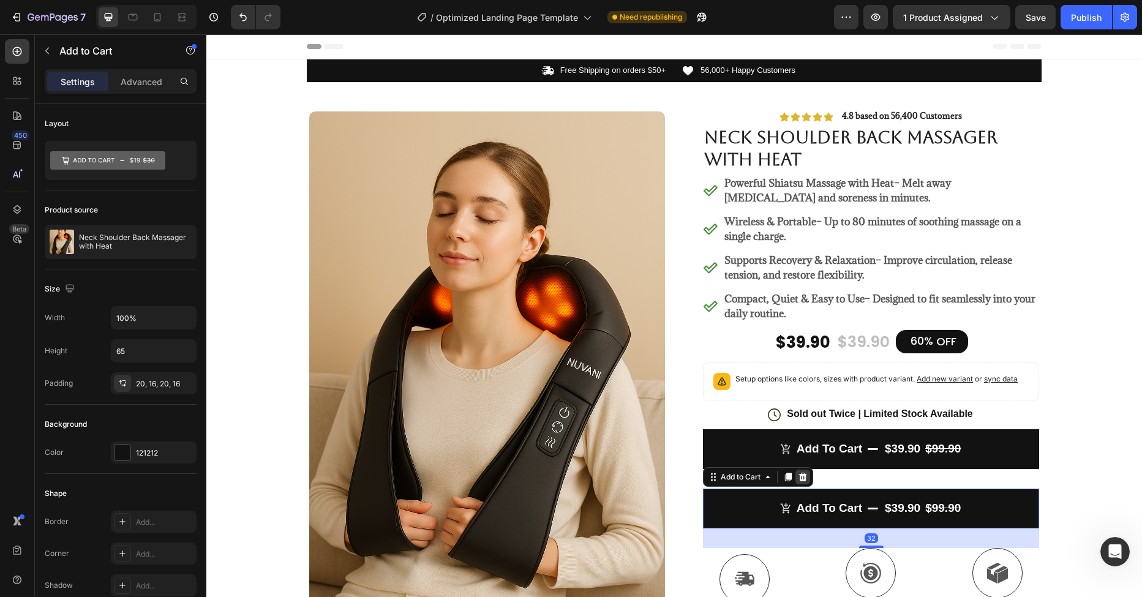
click at [801, 477] on icon at bounding box center [803, 476] width 8 height 9
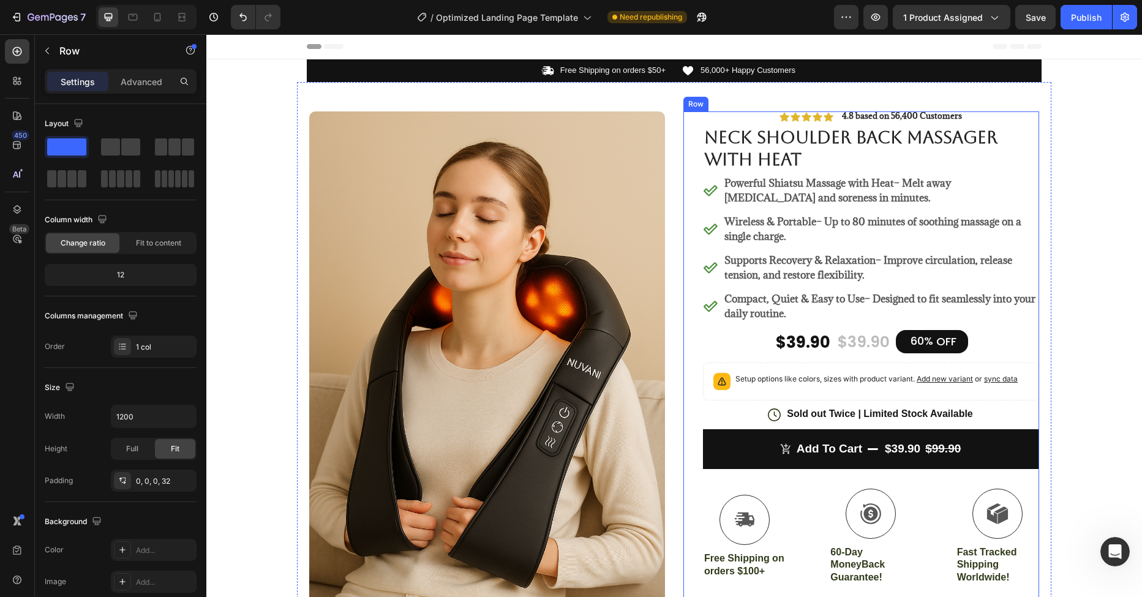
click at [705, 119] on div "Icon Icon Icon Icon Icon Icon List 4.8 based on 56,400 Customers Text Block Row…" at bounding box center [871, 413] width 336 height 605
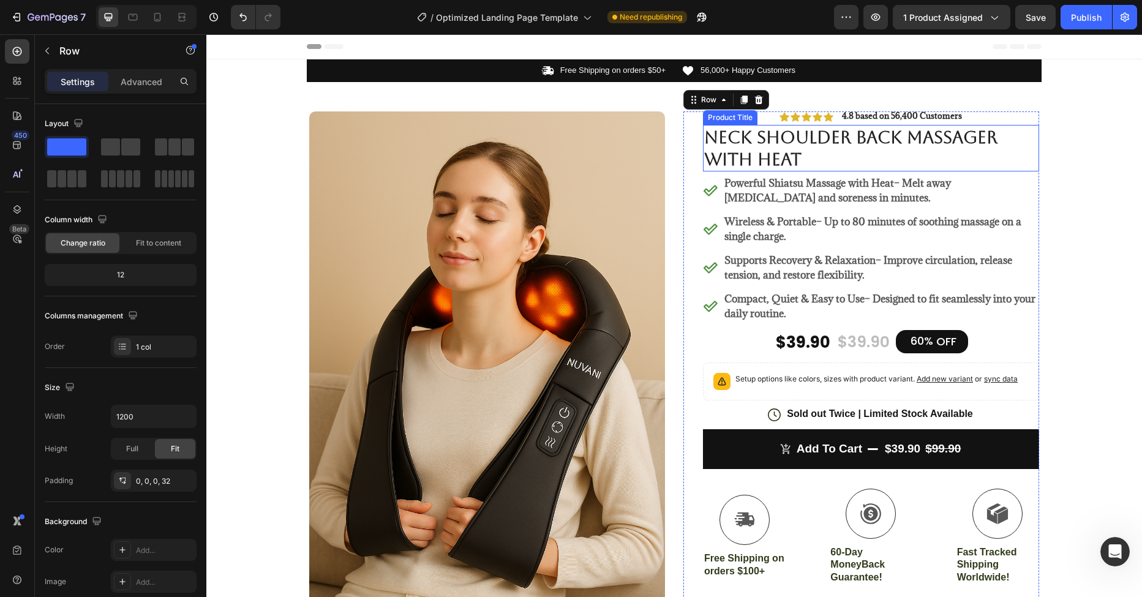
click at [759, 134] on h1 "Neck Shoulder Back Massager with Heat" at bounding box center [871, 148] width 336 height 47
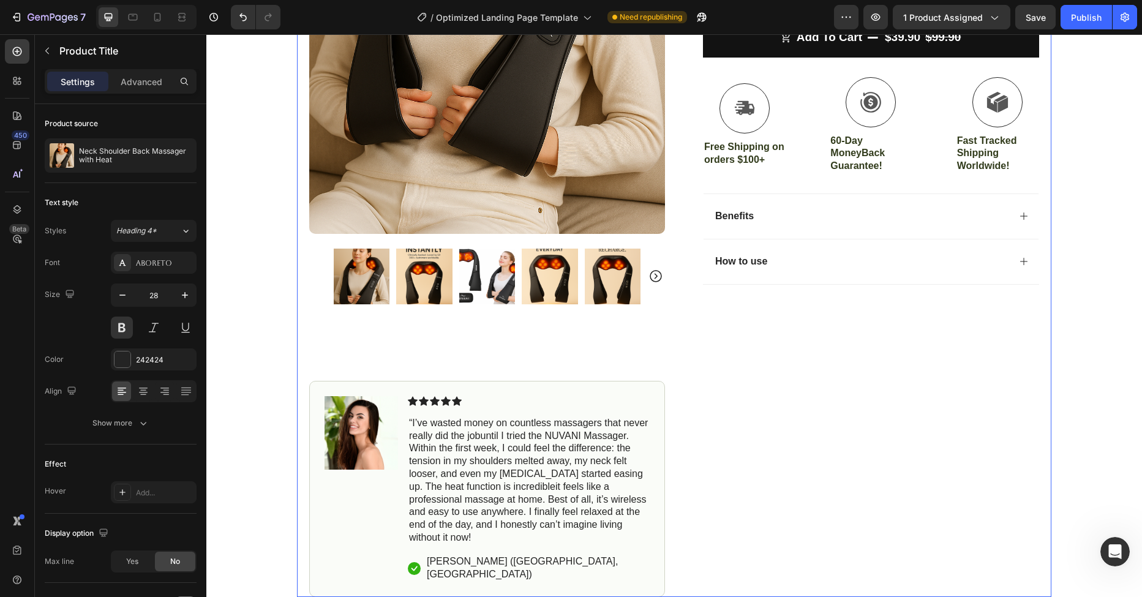
scroll to position [412, 0]
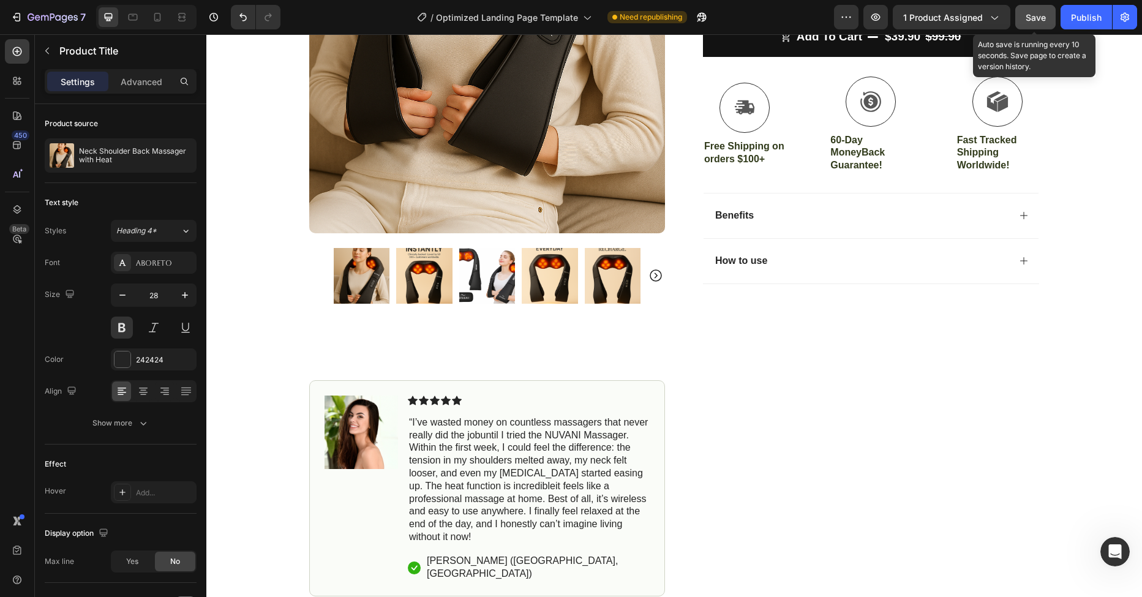
click at [1041, 21] on span "Save" at bounding box center [1036, 17] width 20 height 10
click at [1092, 18] on div "Publish" at bounding box center [1086, 17] width 31 height 13
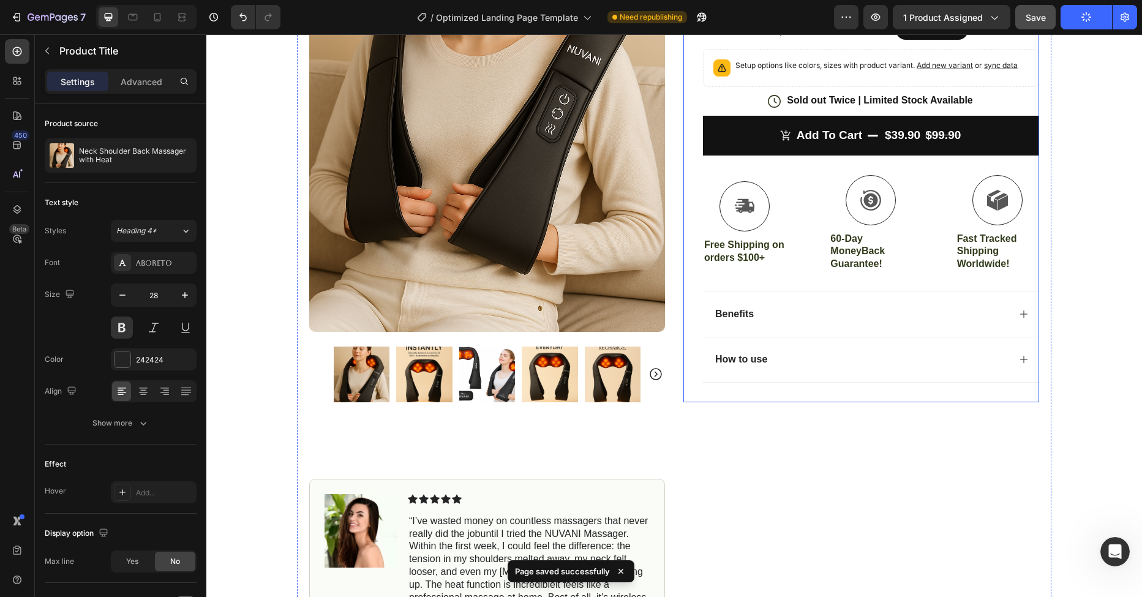
scroll to position [0, 0]
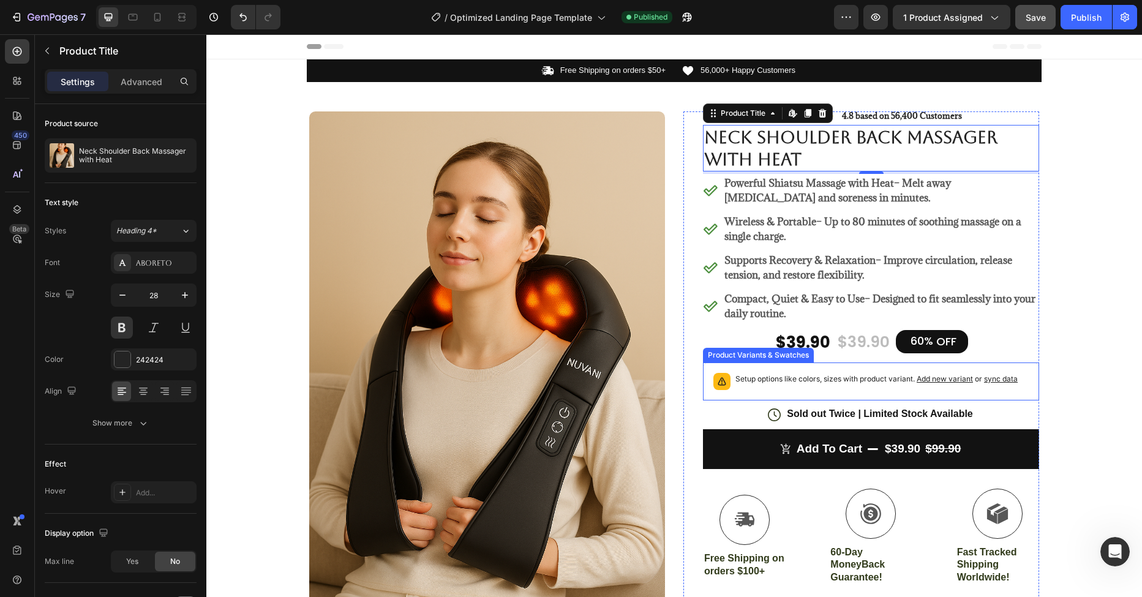
click at [989, 379] on span "sync data" at bounding box center [1001, 378] width 34 height 9
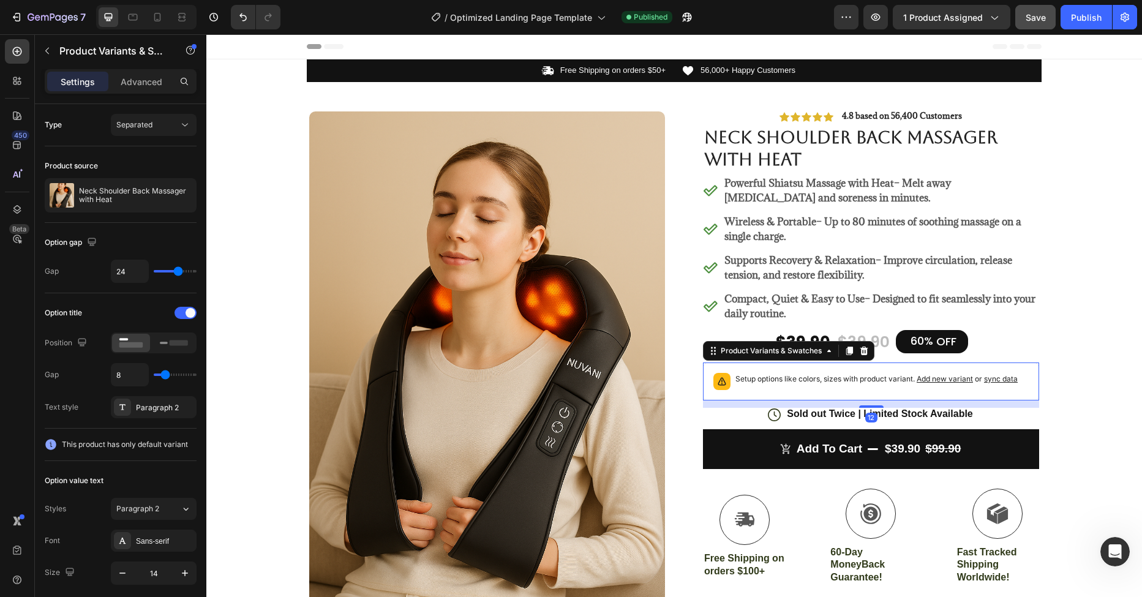
click at [959, 381] on span "Add new variant" at bounding box center [945, 378] width 56 height 9
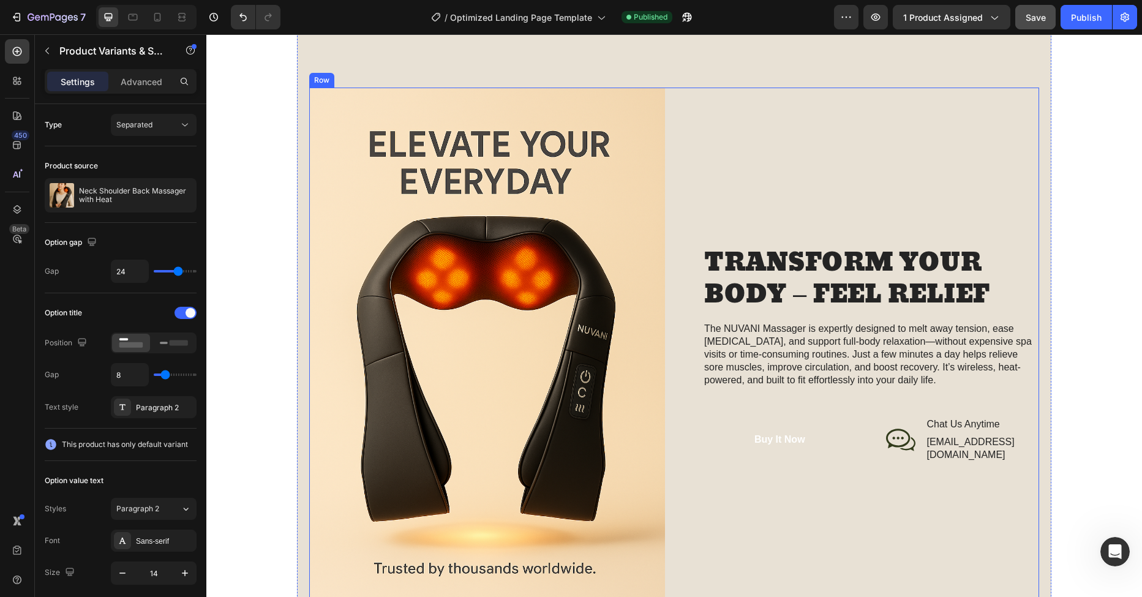
scroll to position [1321, 0]
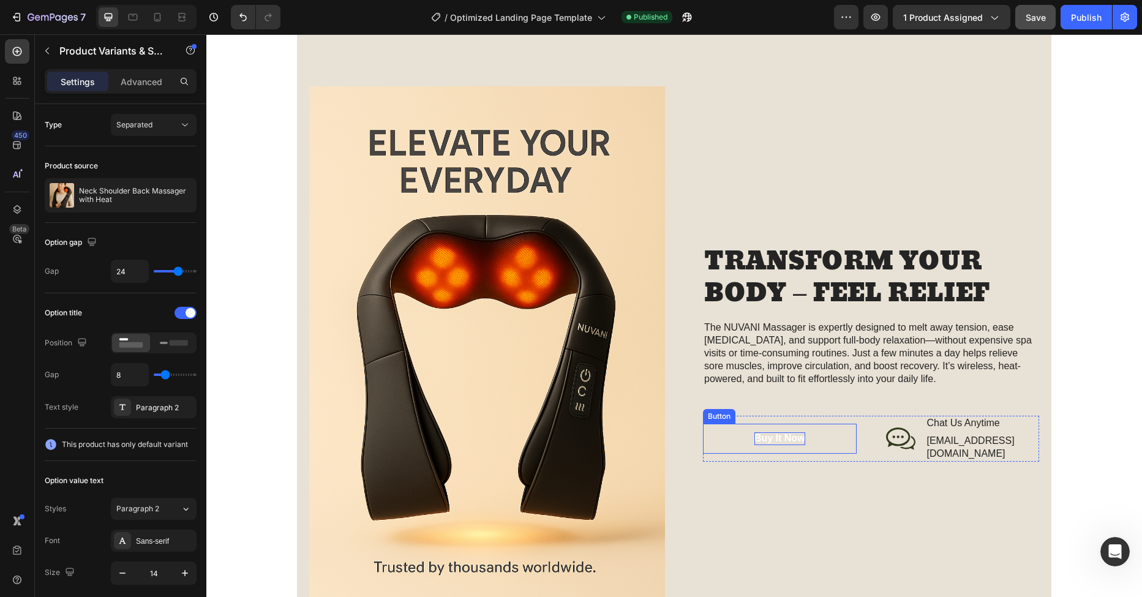
click at [782, 439] on div "Buy It Now" at bounding box center [780, 438] width 51 height 13
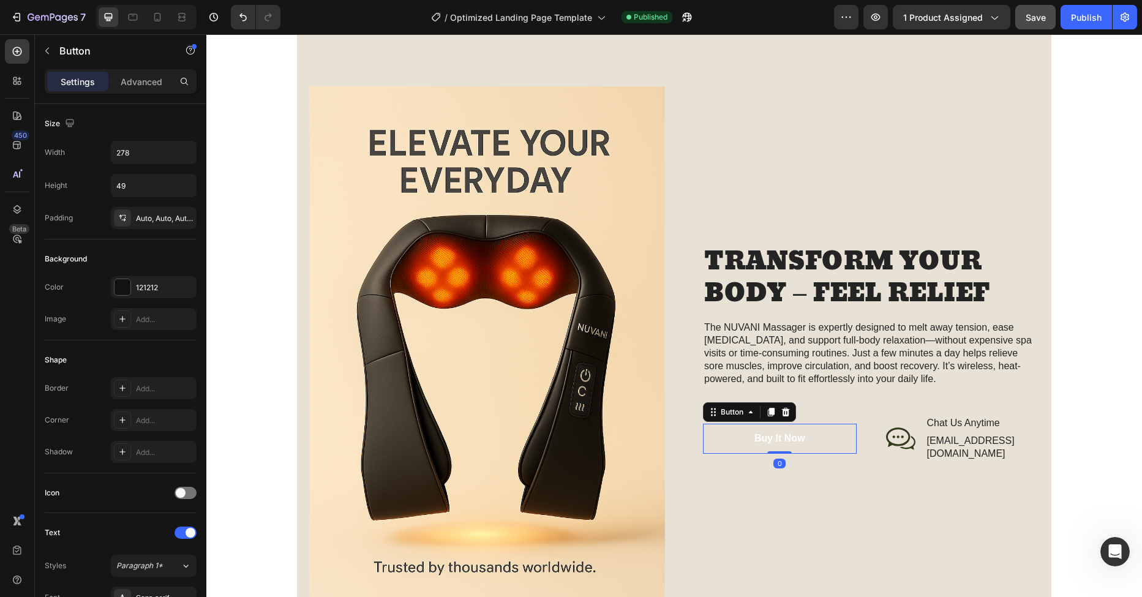
click at [732, 440] on button "Buy It Now" at bounding box center [780, 439] width 154 height 30
click at [800, 438] on div "Buy It Now" at bounding box center [780, 438] width 51 height 13
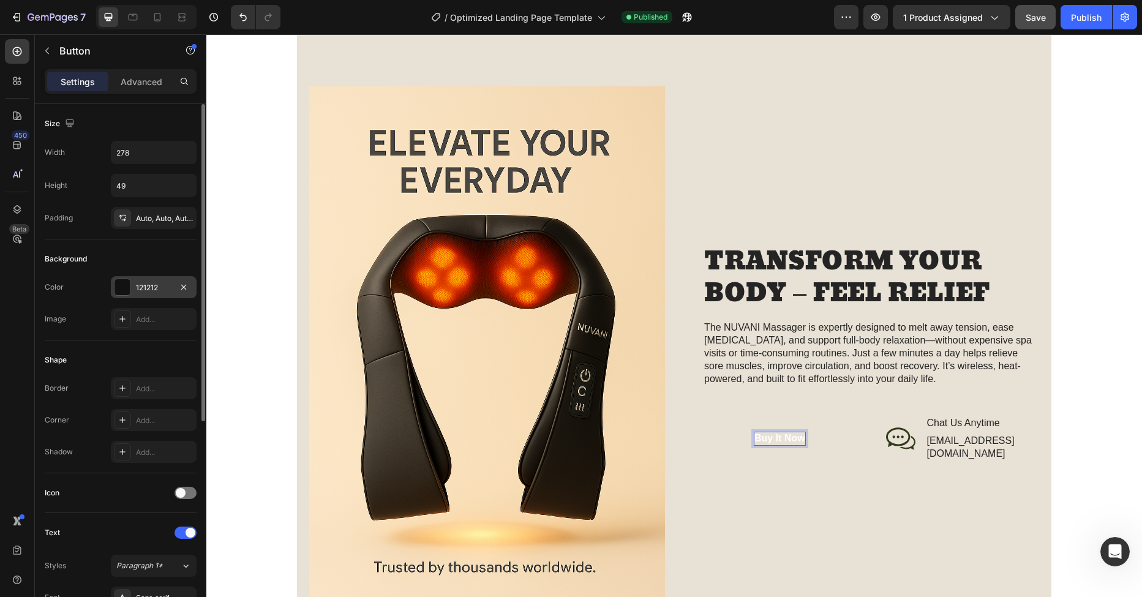
click at [123, 285] on div at bounding box center [123, 287] width 16 height 16
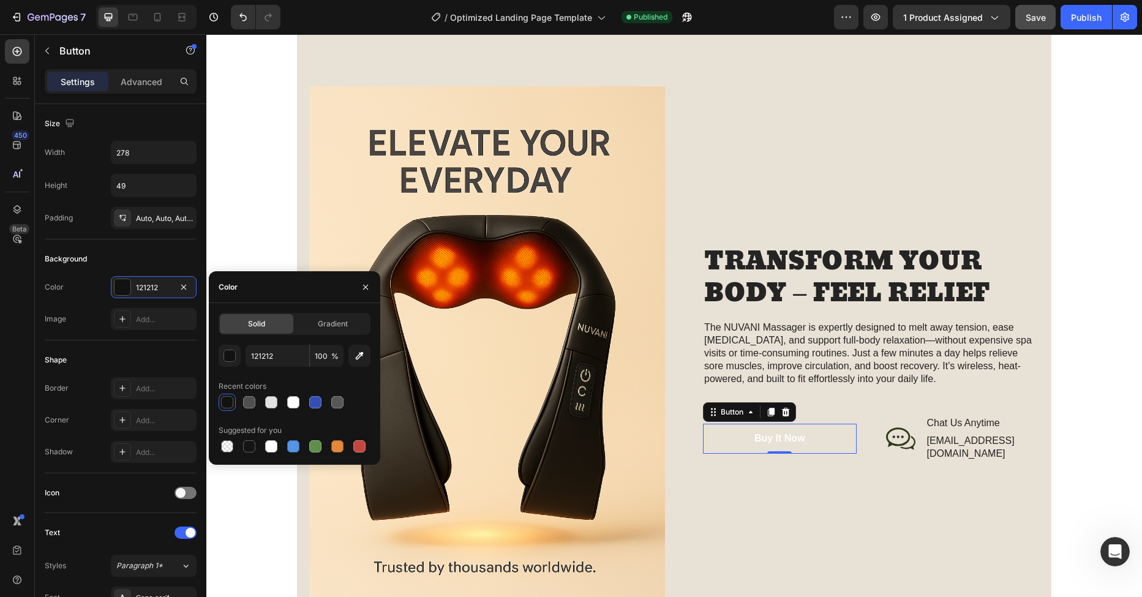
click at [228, 403] on div at bounding box center [227, 402] width 12 height 12
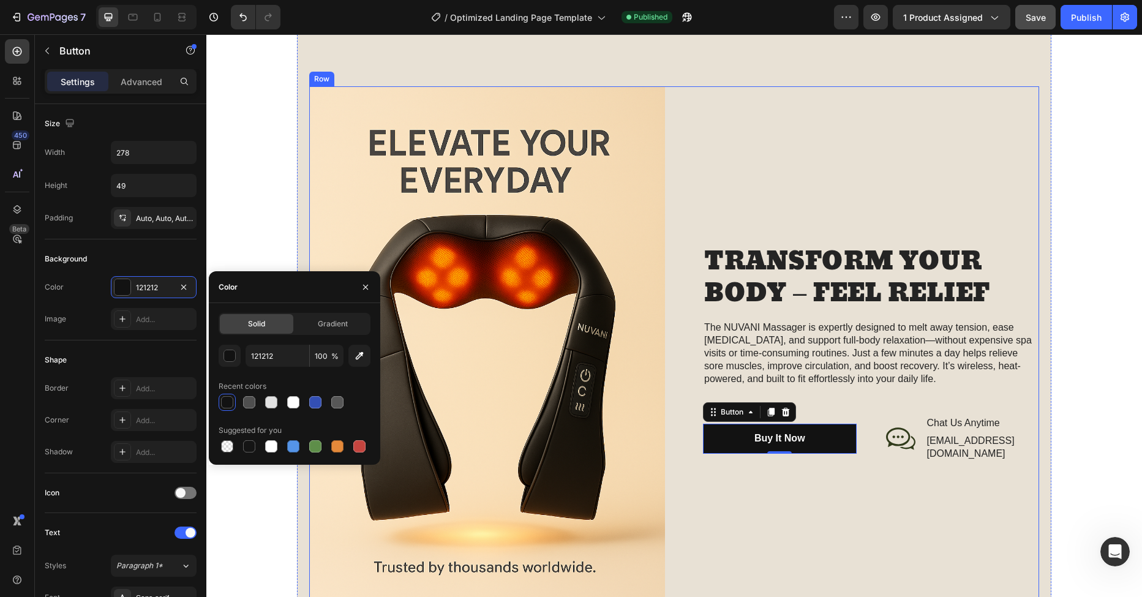
click at [795, 518] on div "TRANSFORM YOUR BODY – FEEL RELIEF Heading The NUVANI Massager is expertly desig…" at bounding box center [862, 353] width 356 height 534
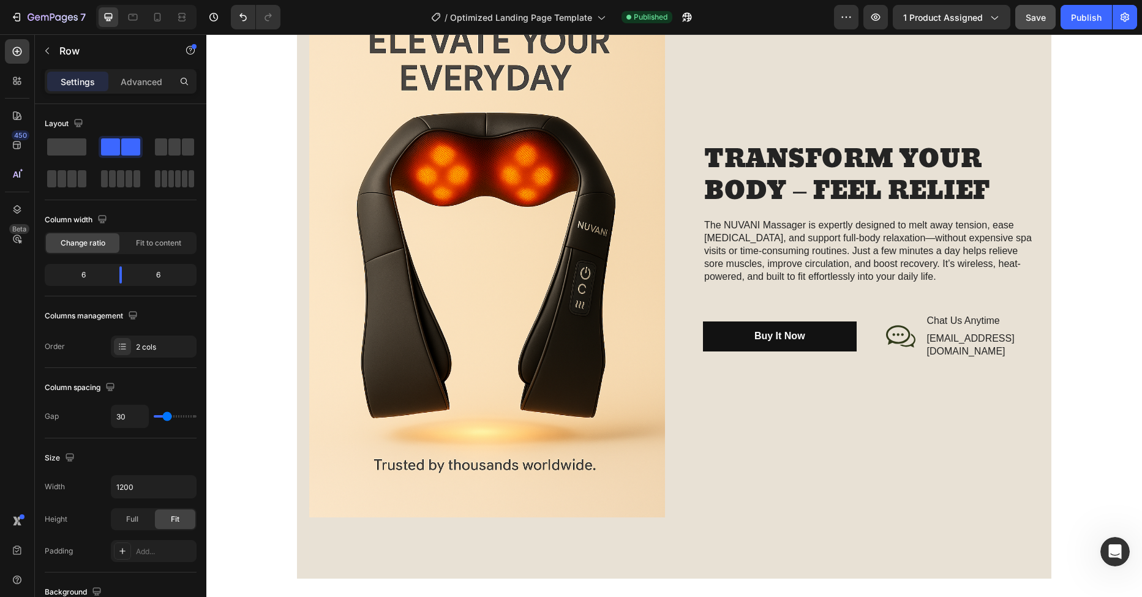
scroll to position [1417, 0]
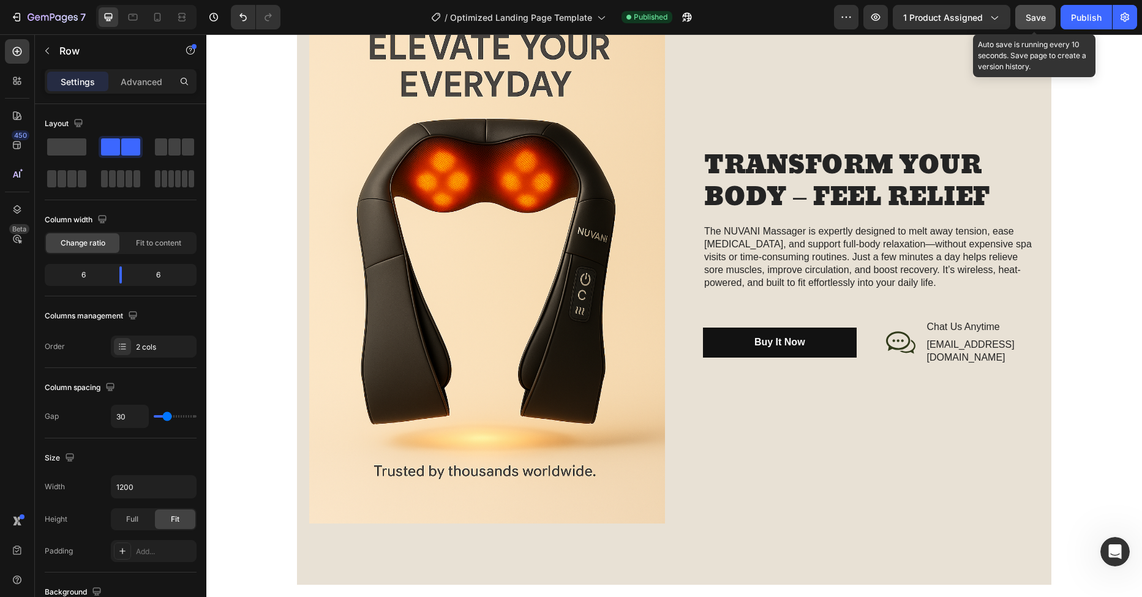
click at [1044, 21] on span "Save" at bounding box center [1036, 17] width 20 height 10
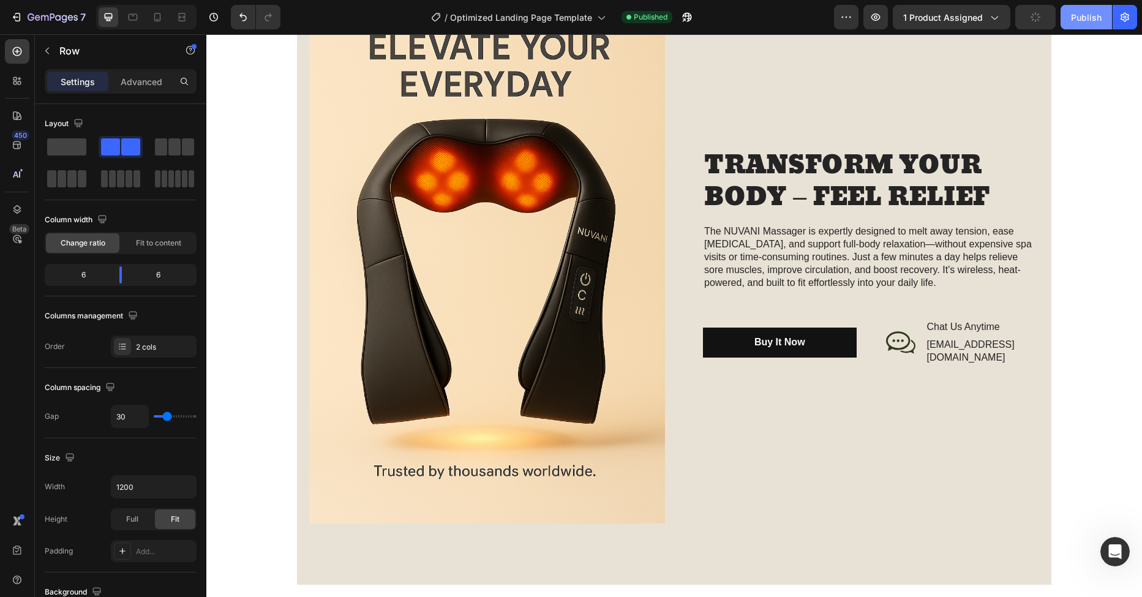
click at [1092, 23] on div "Publish" at bounding box center [1086, 17] width 31 height 13
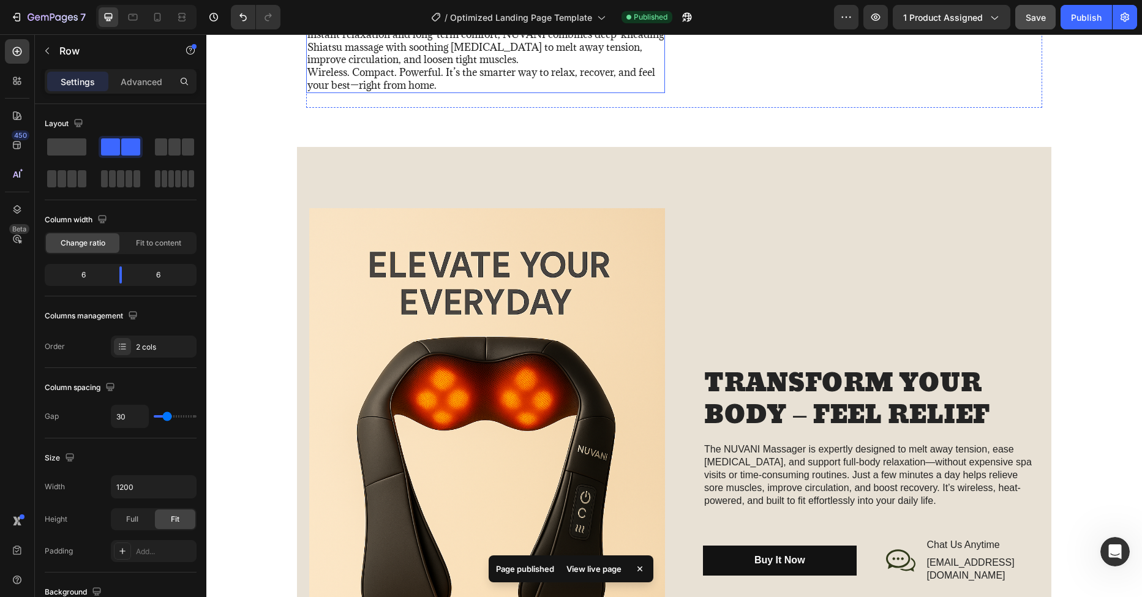
scroll to position [1223, 0]
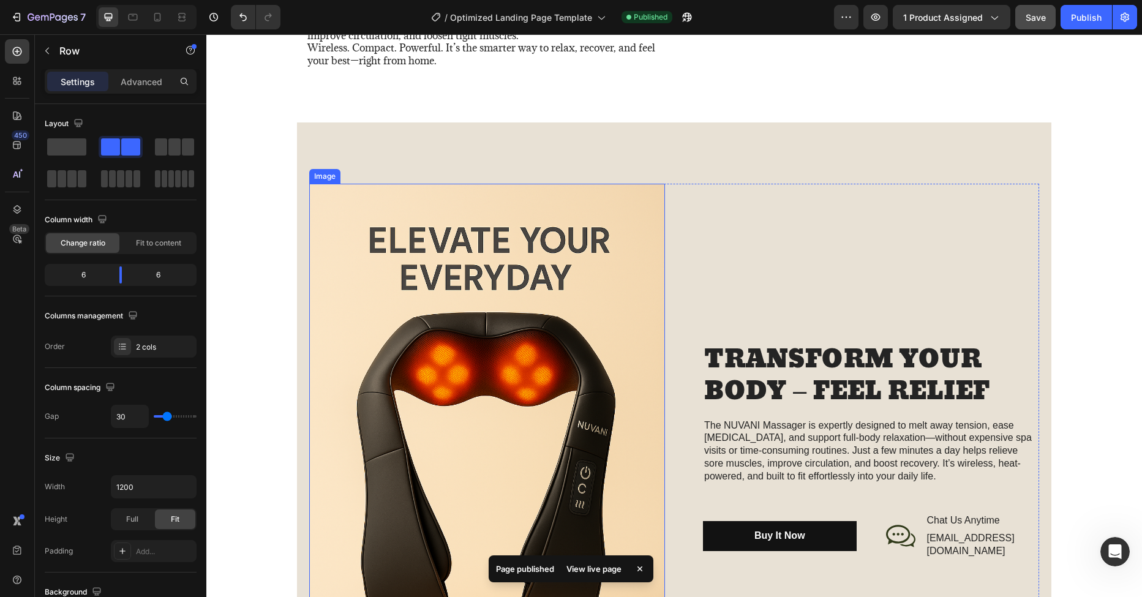
click at [527, 378] on img at bounding box center [487, 451] width 356 height 534
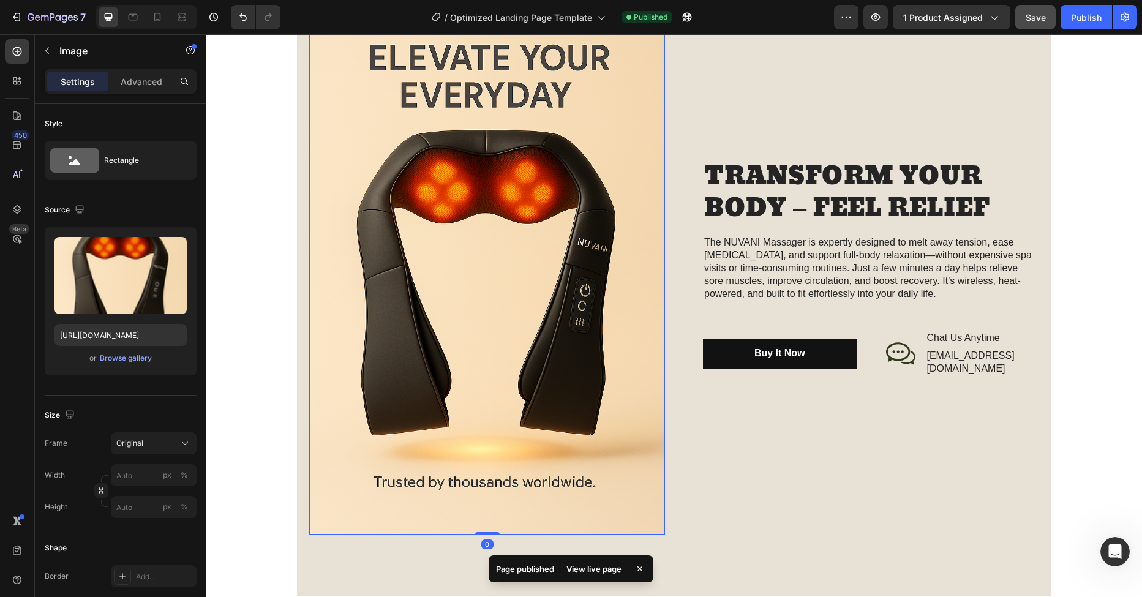
scroll to position [1824, 0]
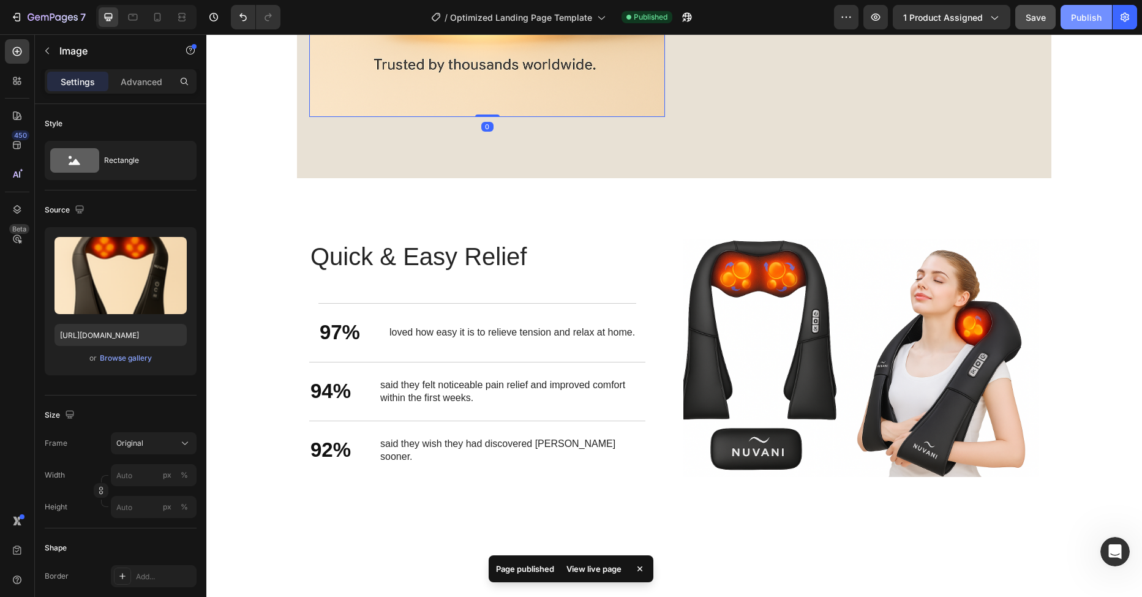
click at [1065, 25] on button "Publish" at bounding box center [1086, 17] width 51 height 25
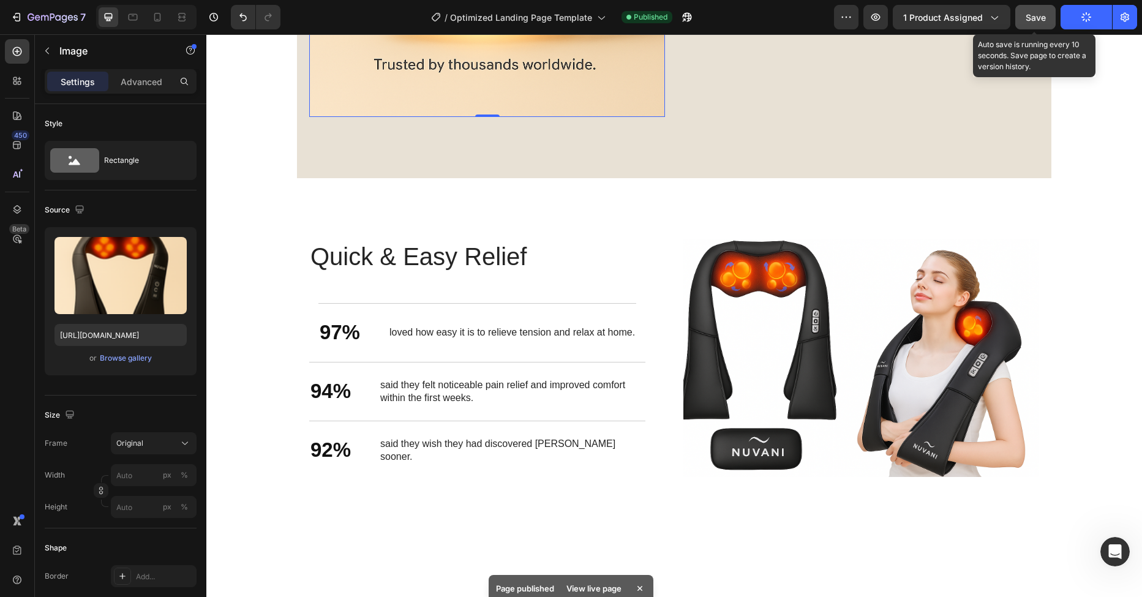
click at [1019, 24] on button "Save" at bounding box center [1036, 17] width 40 height 25
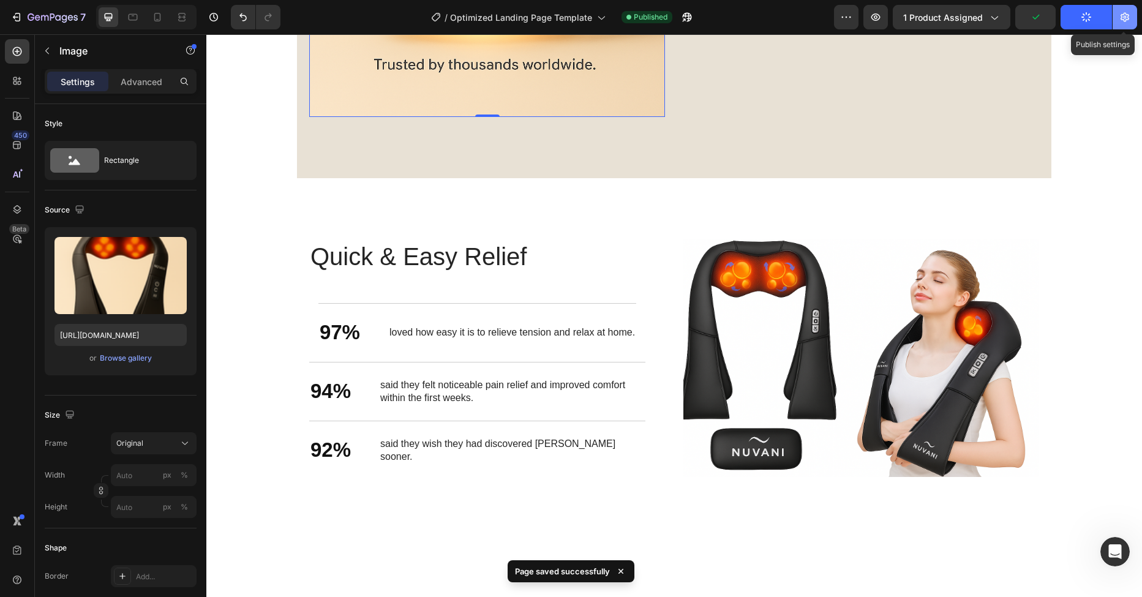
click at [1131, 15] on button "button" at bounding box center [1125, 17] width 25 height 25
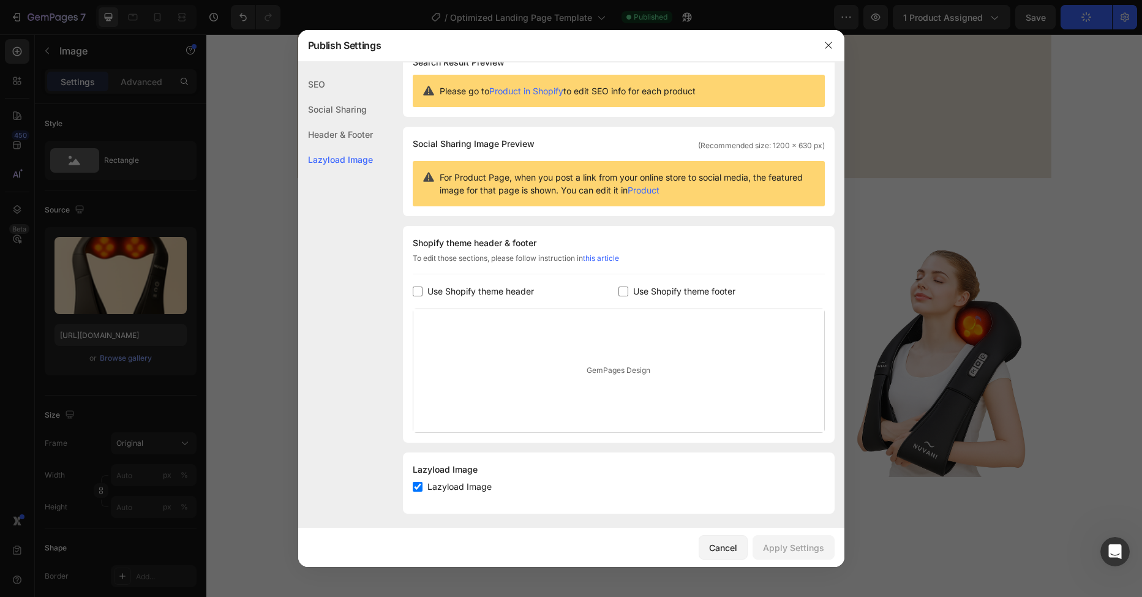
scroll to position [31, 0]
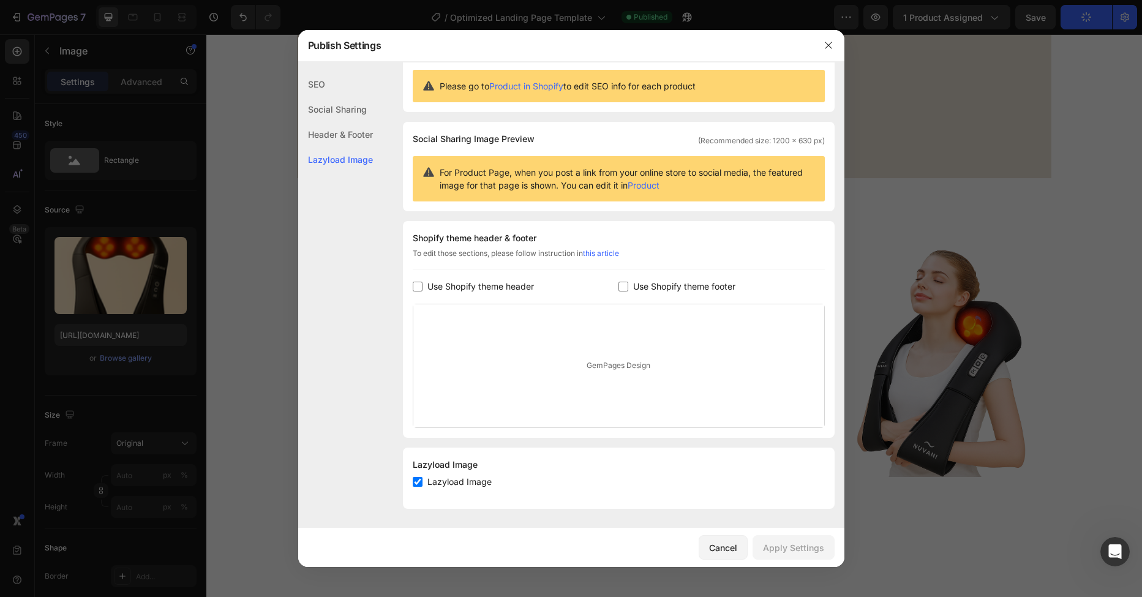
click at [323, 97] on div "SEO" at bounding box center [335, 109] width 75 height 25
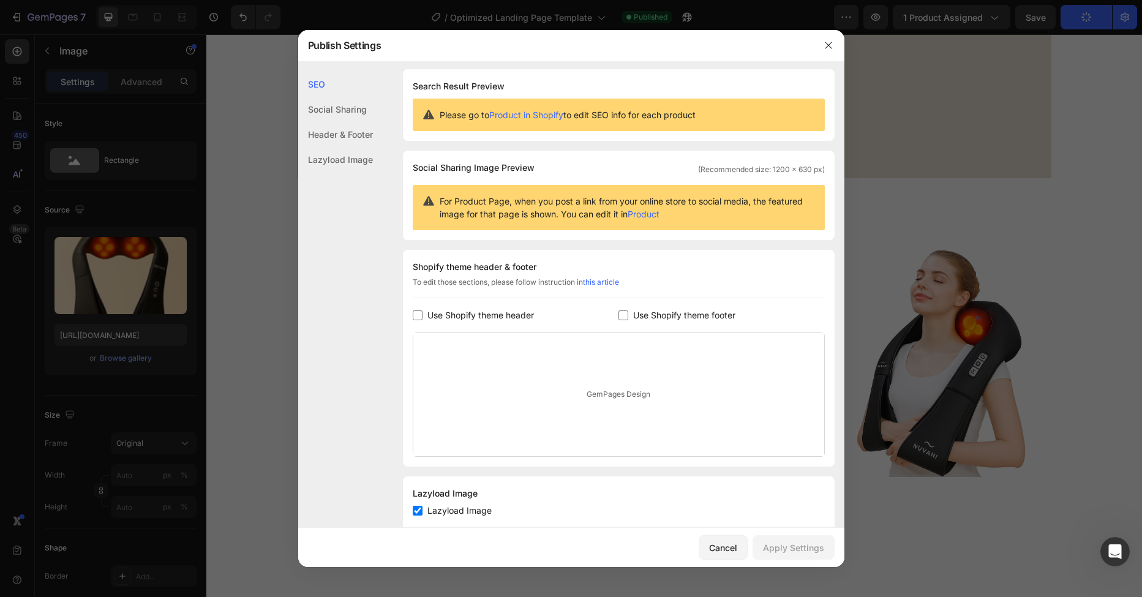
scroll to position [0, 0]
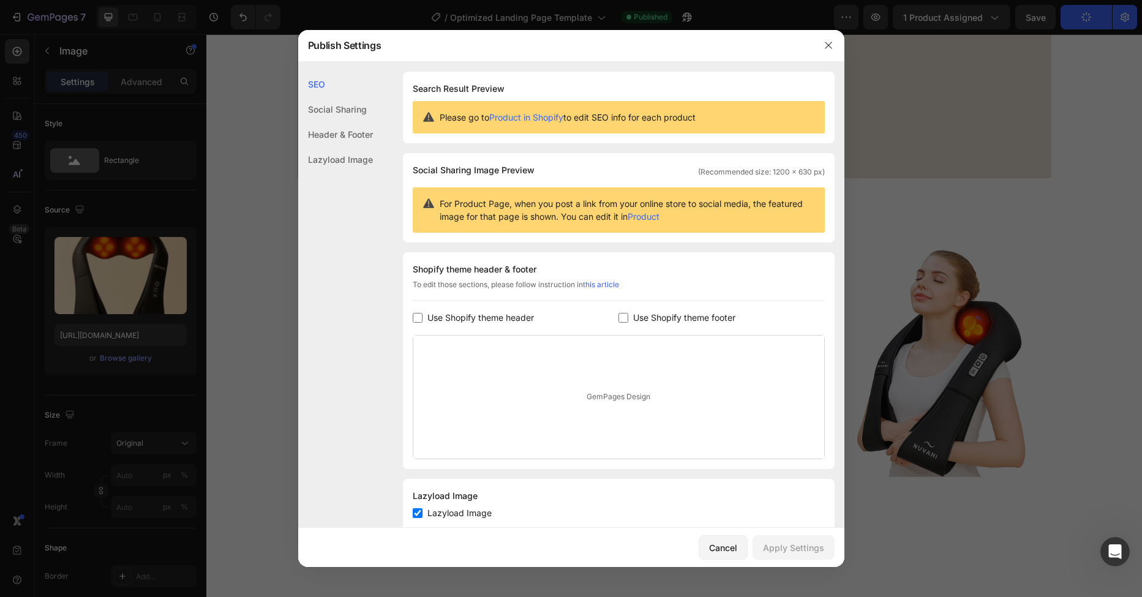
click at [329, 122] on div "Social Sharing" at bounding box center [335, 134] width 75 height 25
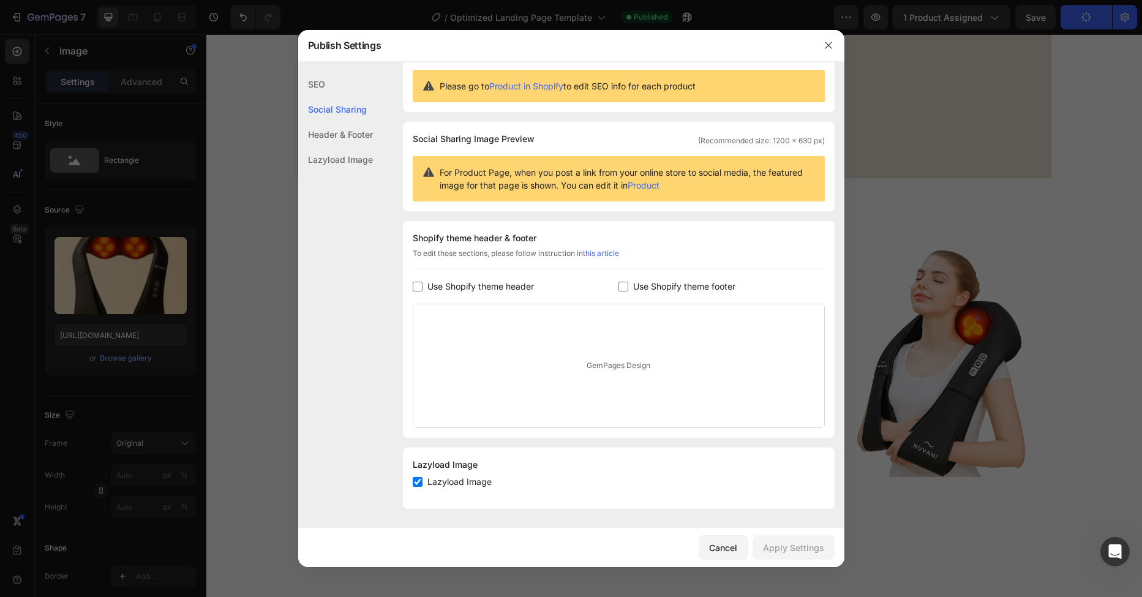
click at [339, 147] on div "Header & Footer" at bounding box center [335, 159] width 75 height 25
click at [332, 135] on div "Header & Footer" at bounding box center [335, 134] width 75 height 25
click at [339, 164] on div "Lazyload Image" at bounding box center [335, 159] width 75 height 25
click at [739, 551] on button "Cancel" at bounding box center [723, 547] width 49 height 25
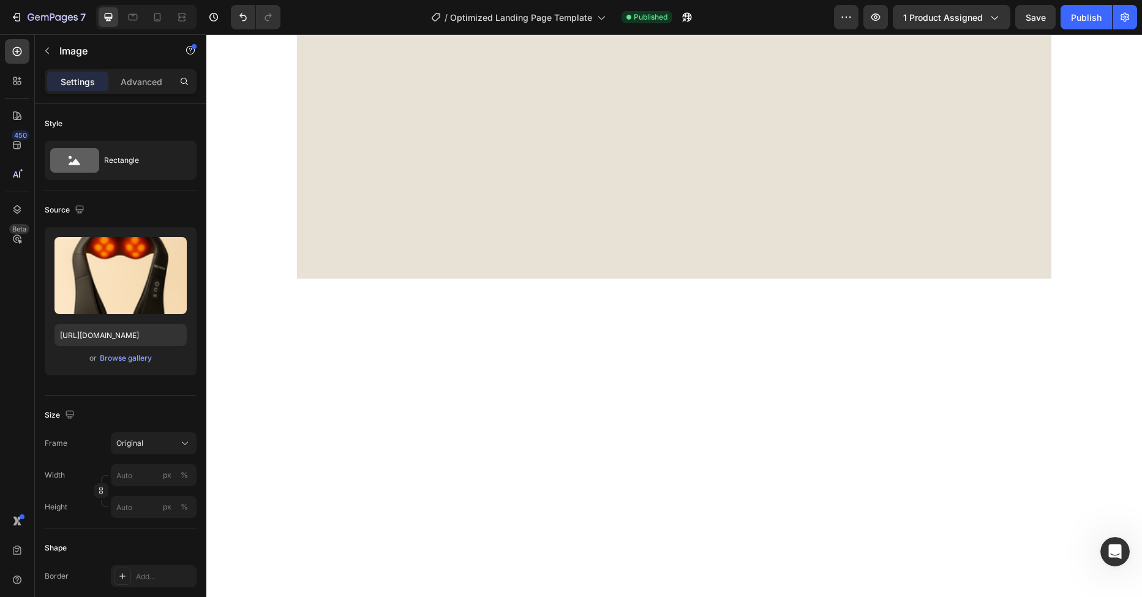
scroll to position [0, 0]
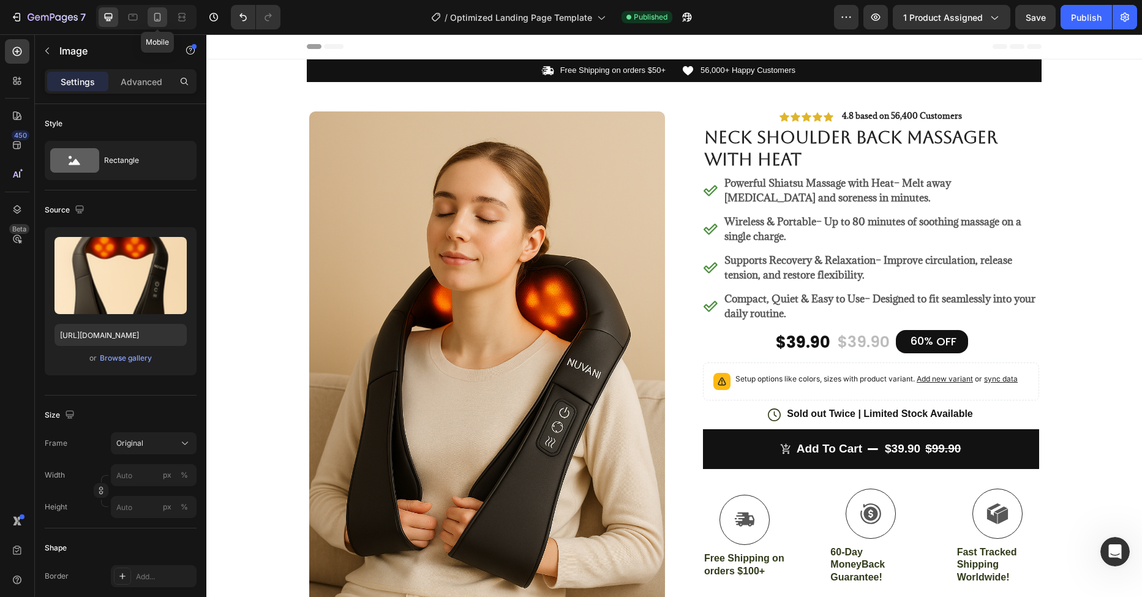
click at [152, 17] on icon at bounding box center [157, 17] width 12 height 12
type input "[URL][DOMAIN_NAME]"
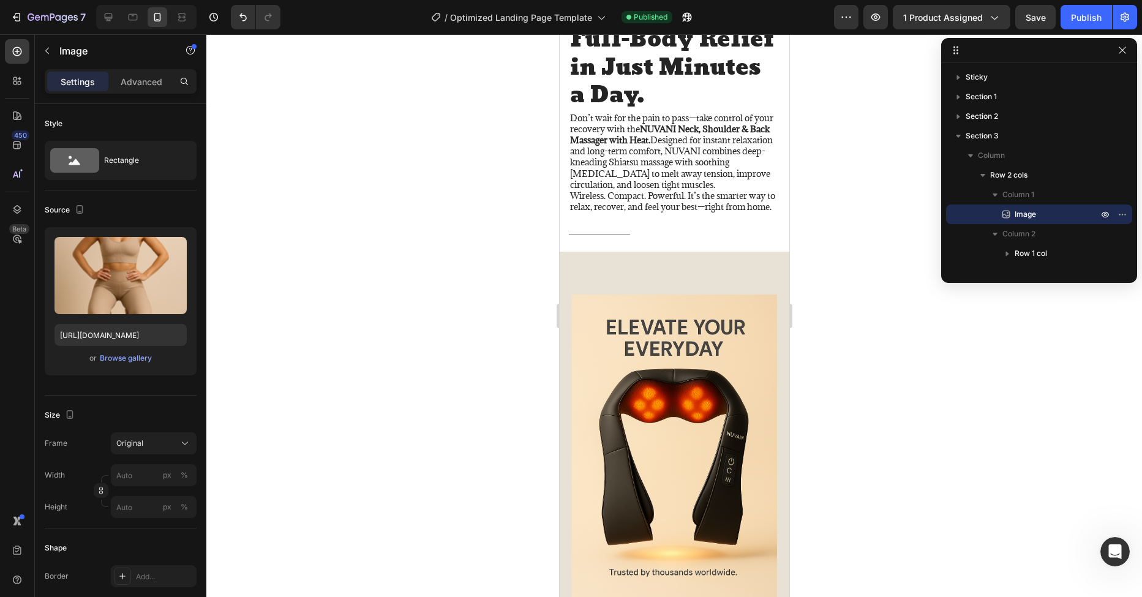
scroll to position [1252, 0]
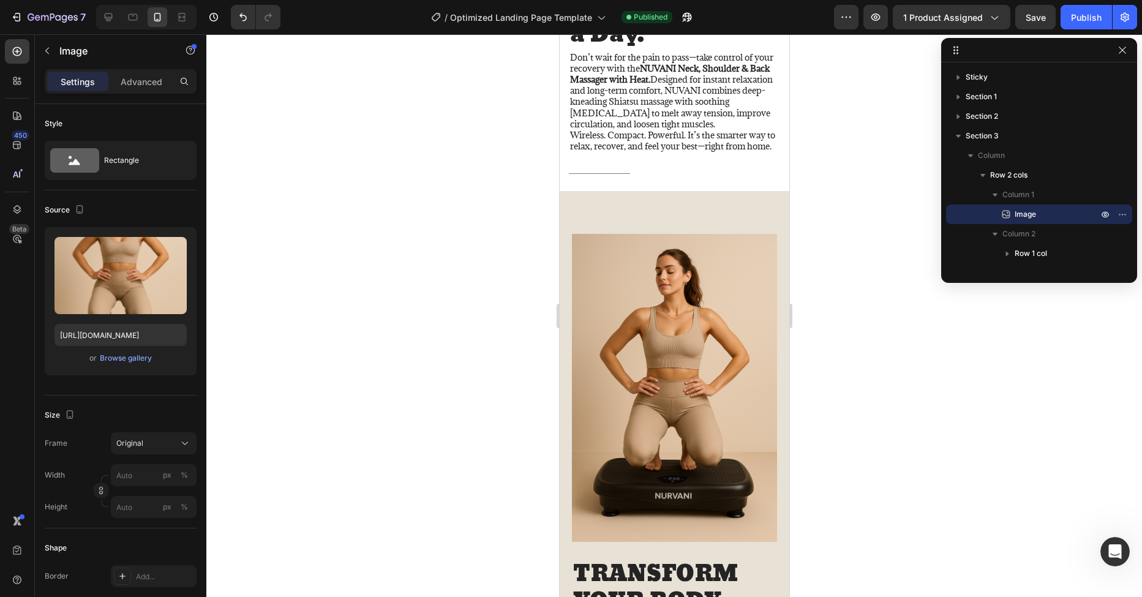
click at [653, 355] on img at bounding box center [674, 388] width 205 height 308
click at [636, 222] on div "Image TRANSFORM YOUR BODY – FEEL RELIEF Heading The NUVANI Massager is expertly…" at bounding box center [674, 525] width 230 height 668
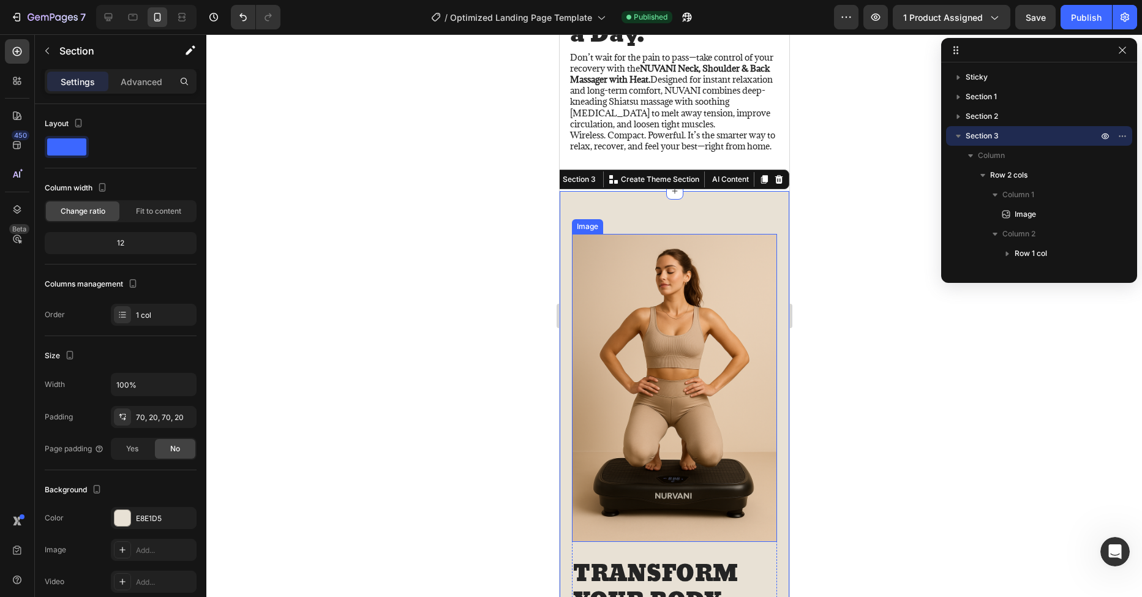
click at [649, 348] on img at bounding box center [674, 388] width 205 height 308
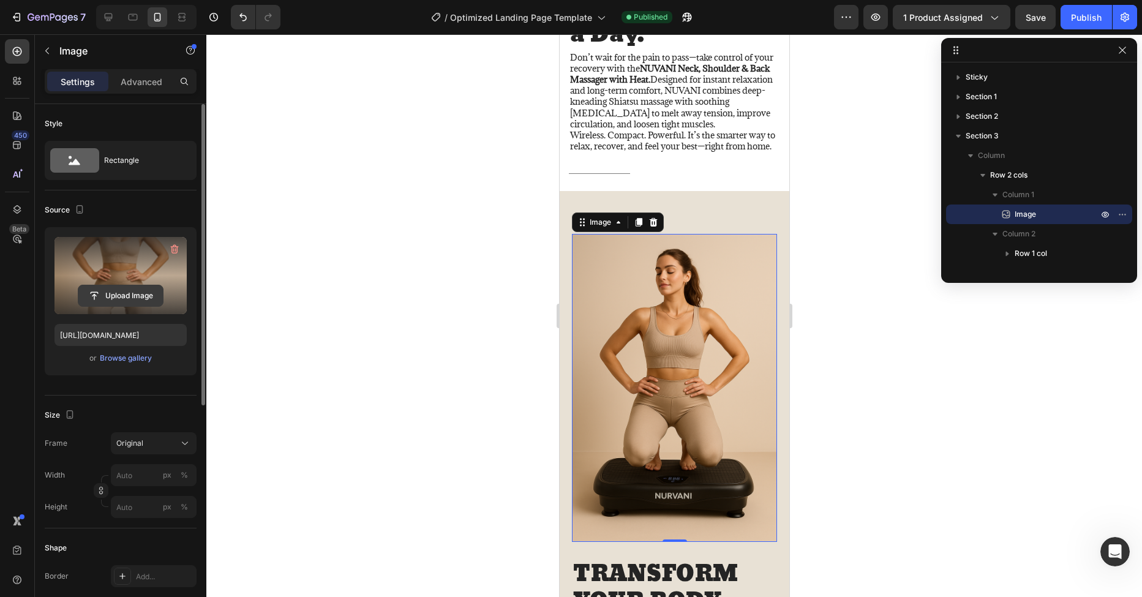
click at [137, 294] on input "file" at bounding box center [120, 295] width 85 height 21
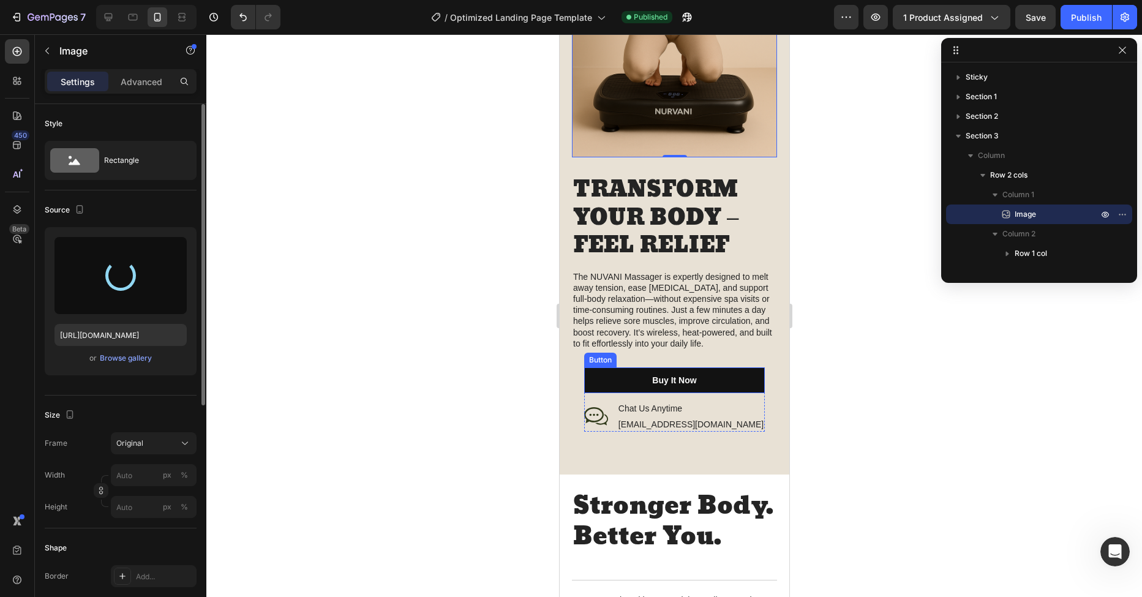
type input "[URL][DOMAIN_NAME]"
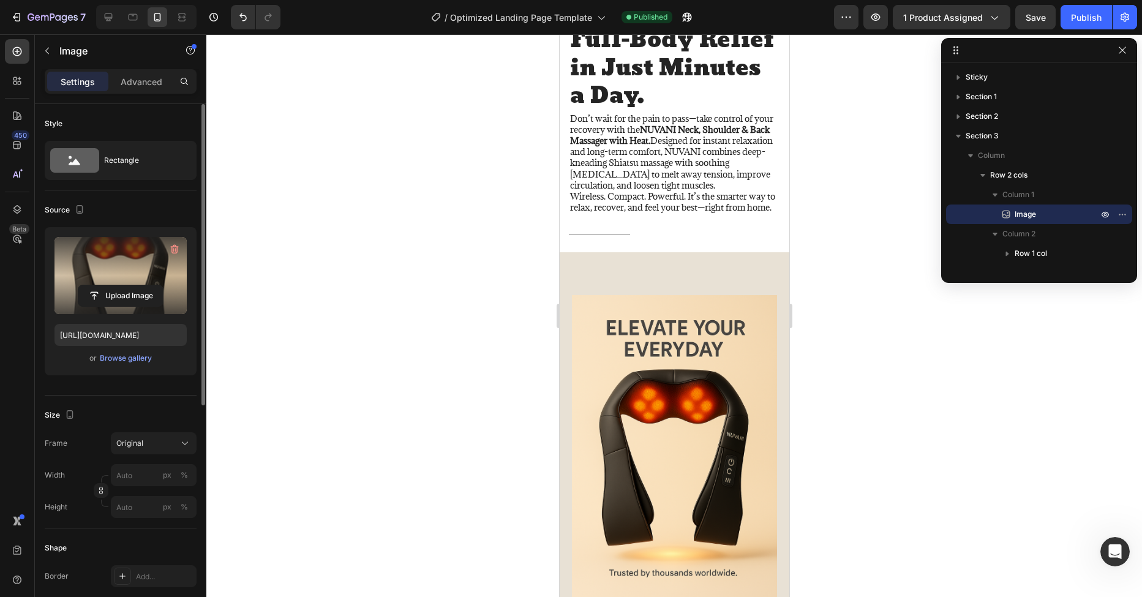
scroll to position [1178, 0]
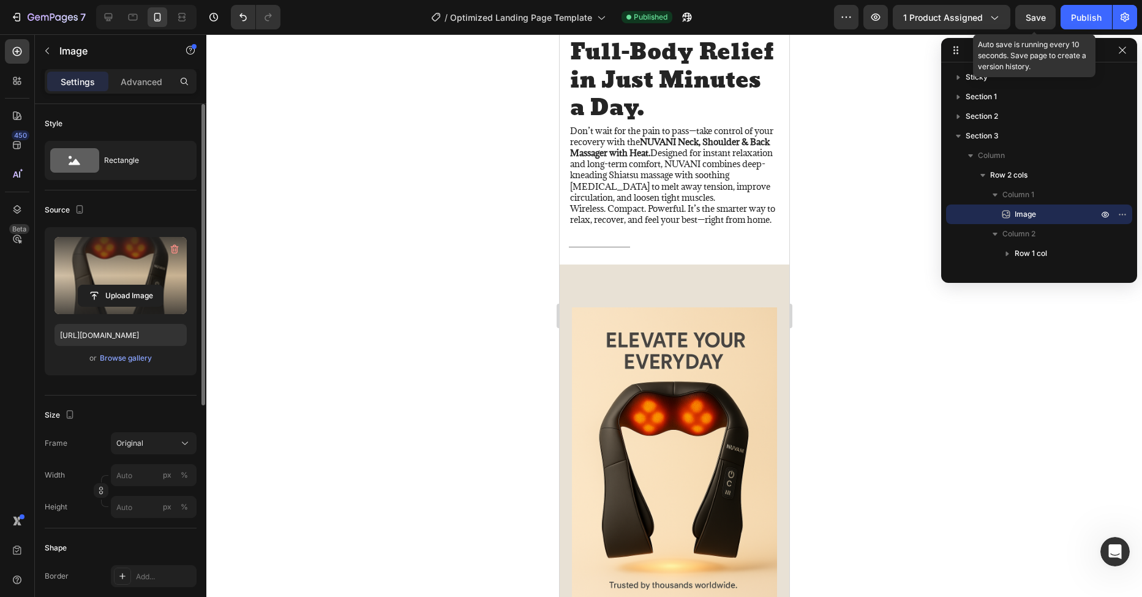
click at [1042, 21] on span "Save" at bounding box center [1036, 17] width 20 height 10
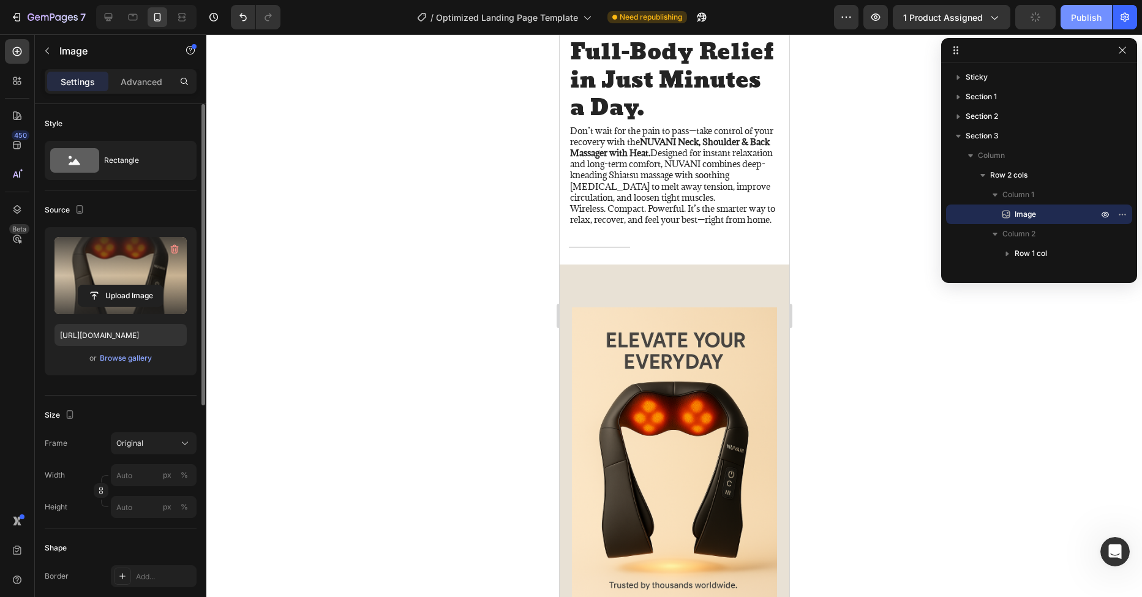
click at [1090, 22] on div "Publish" at bounding box center [1086, 17] width 31 height 13
click at [1036, 18] on span "Save" at bounding box center [1036, 17] width 20 height 10
click at [1120, 53] on icon "button" at bounding box center [1123, 50] width 10 height 10
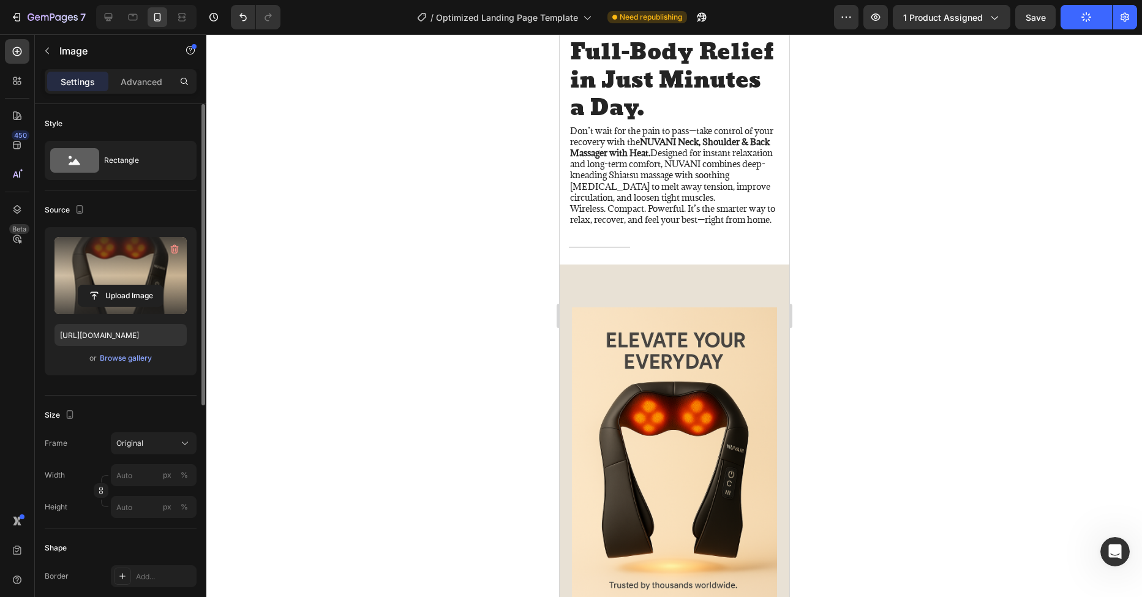
click at [1087, 24] on button "Publish" at bounding box center [1086, 17] width 51 height 25
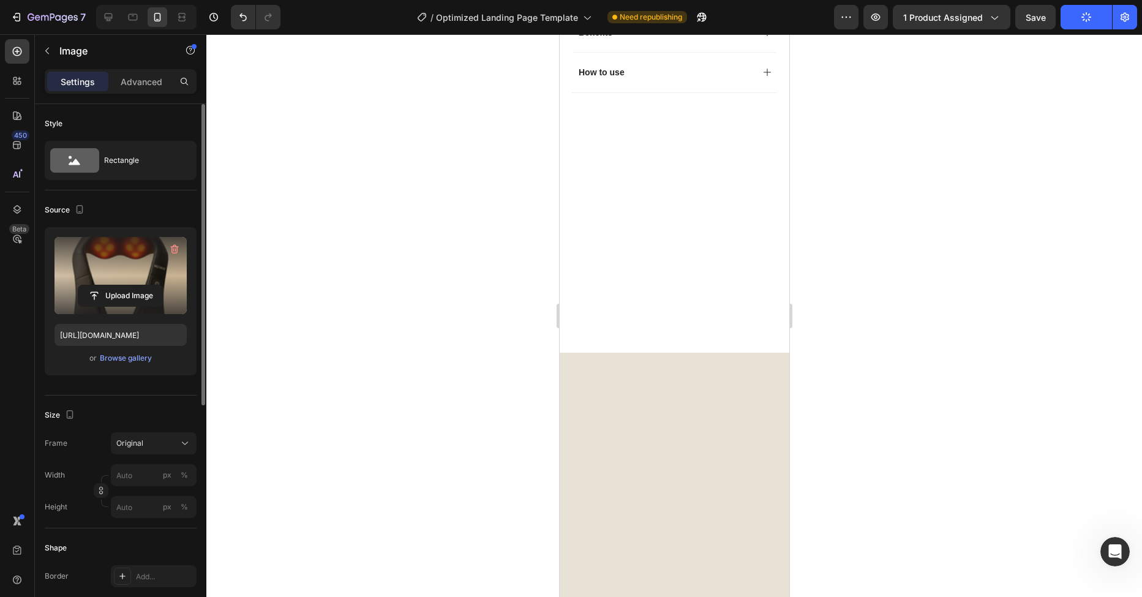
scroll to position [0, 0]
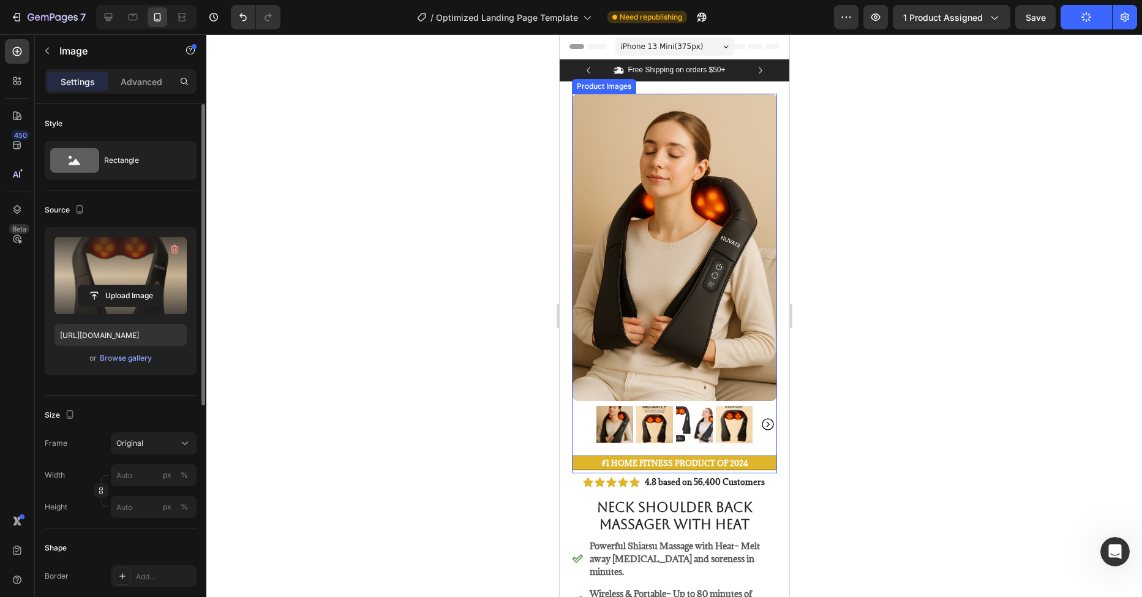
click at [703, 180] on img at bounding box center [674, 248] width 205 height 308
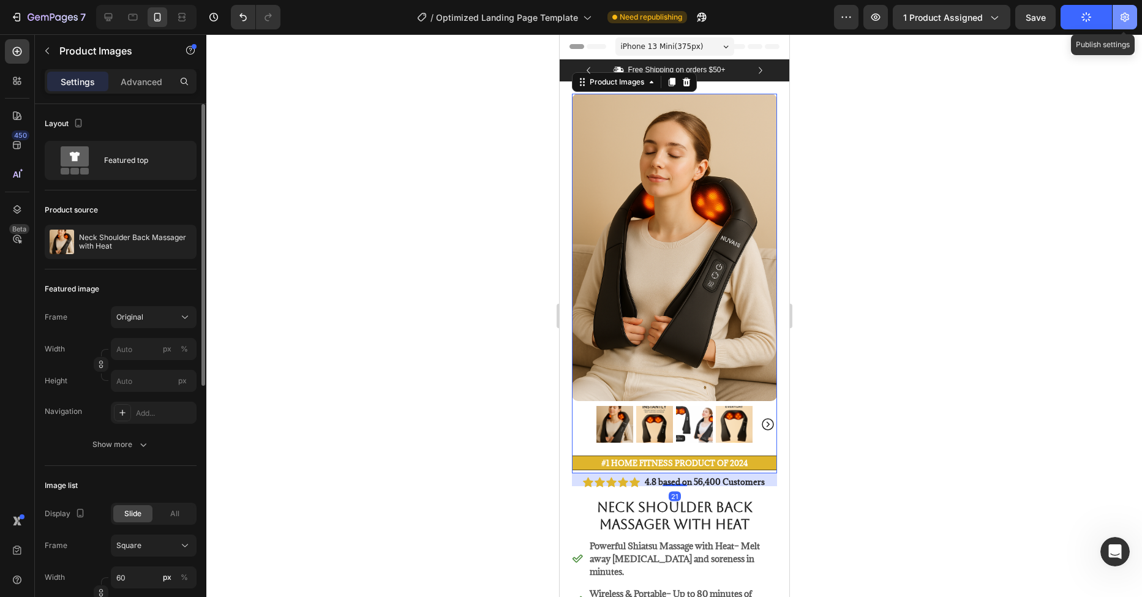
click at [1127, 17] on icon "button" at bounding box center [1125, 17] width 12 height 12
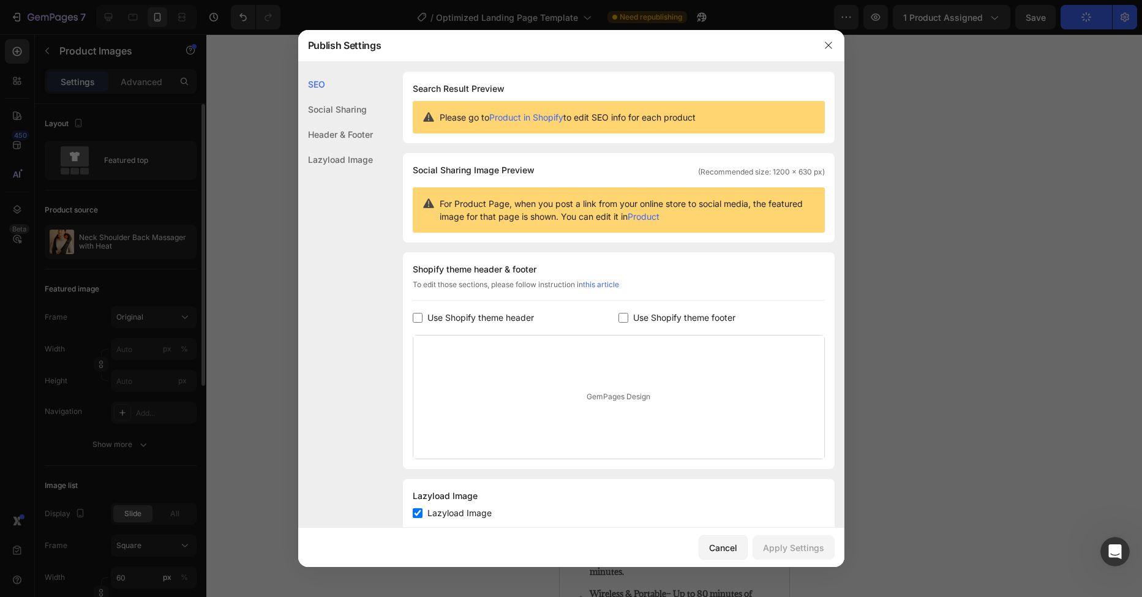
click at [1086, 20] on div at bounding box center [571, 298] width 1142 height 597
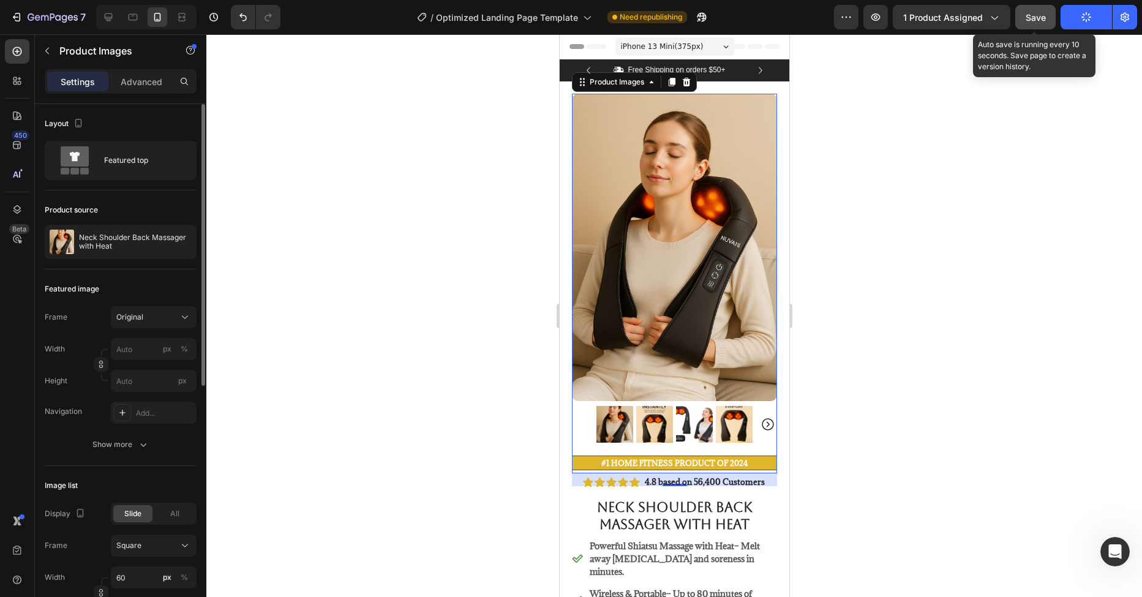
click at [1037, 25] on button "Save" at bounding box center [1036, 17] width 40 height 25
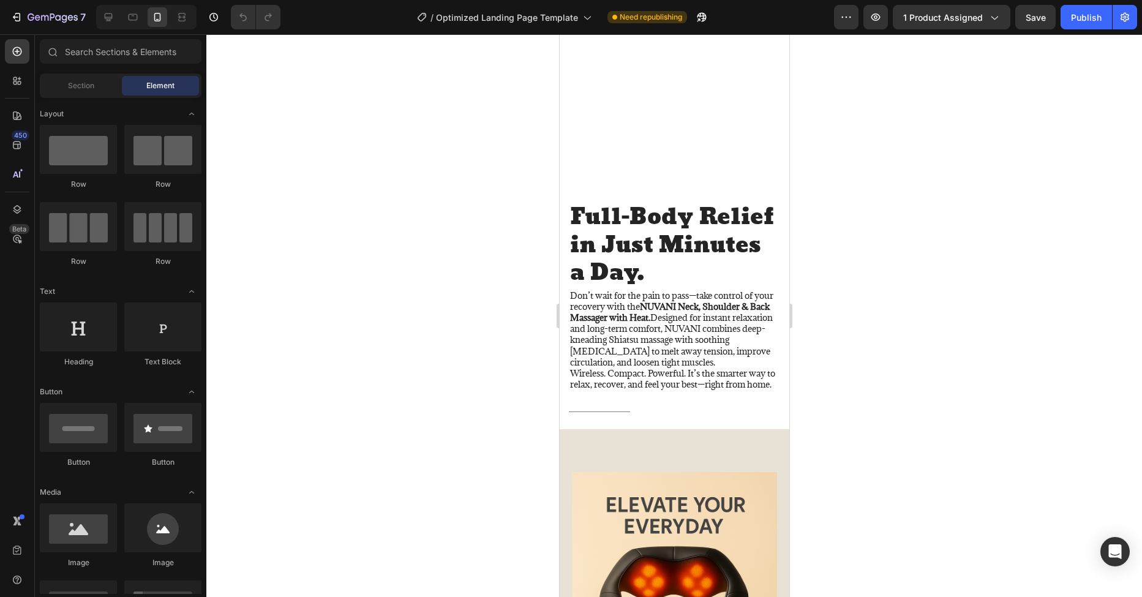
scroll to position [1261, 0]
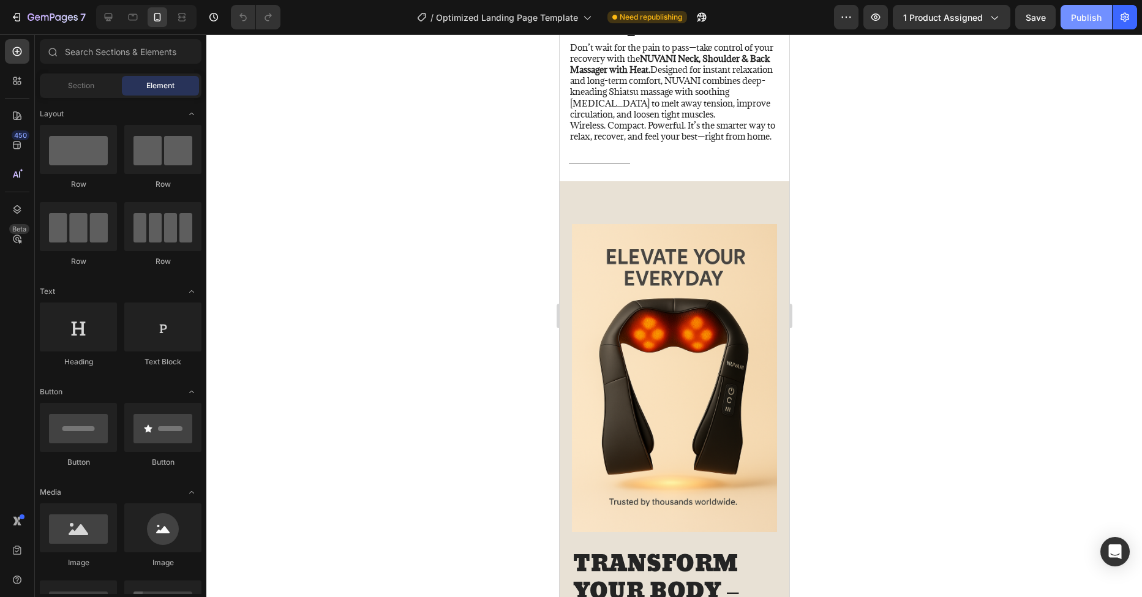
click at [1082, 13] on div "Publish" at bounding box center [1086, 17] width 31 height 13
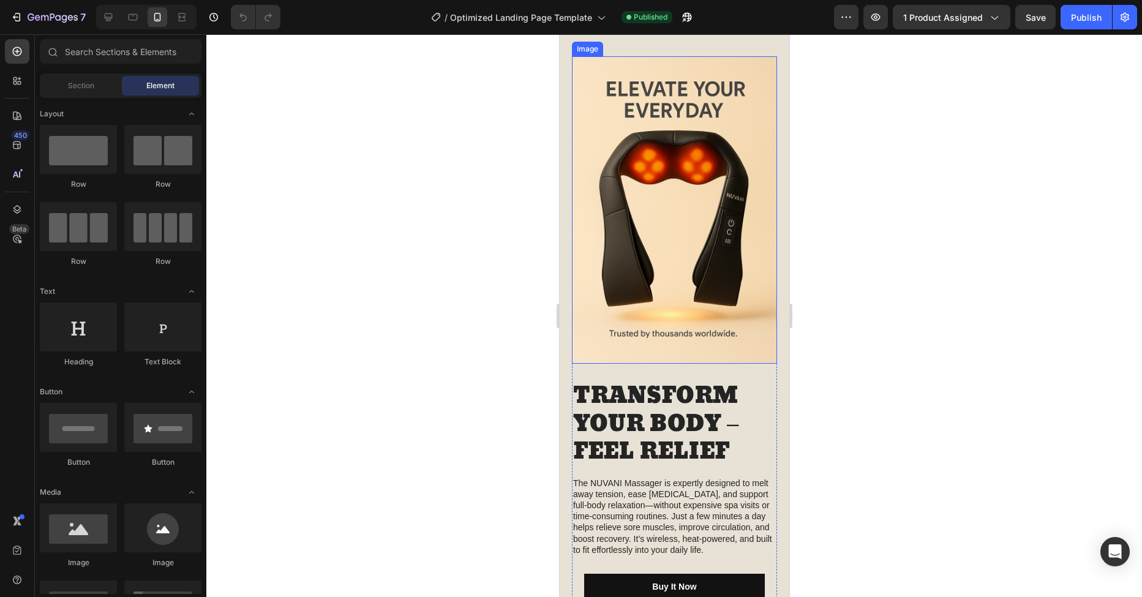
scroll to position [1589, 0]
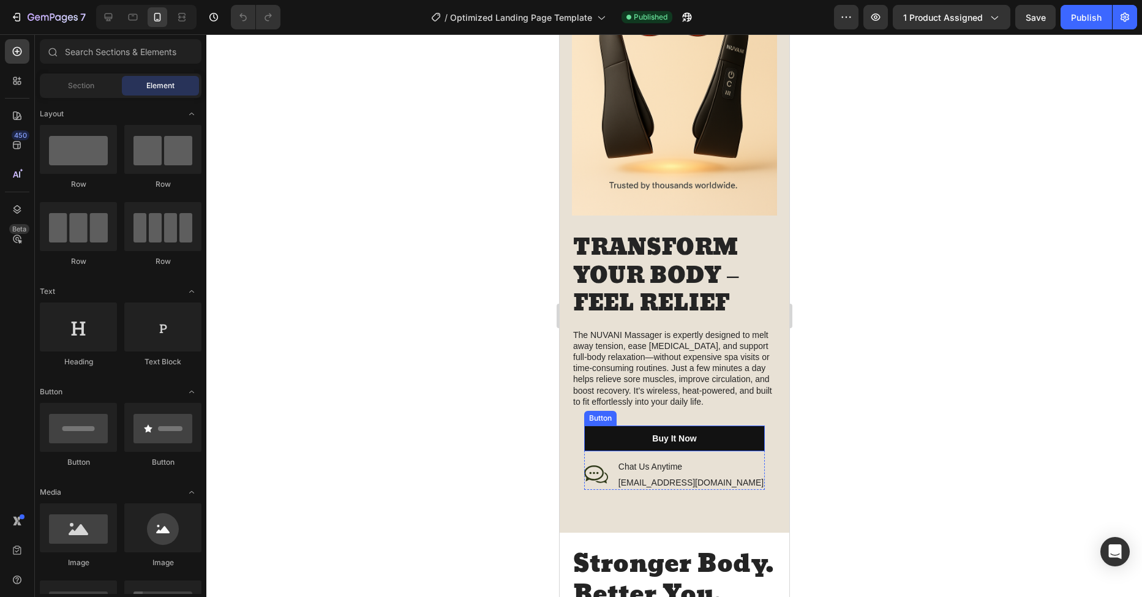
click at [625, 426] on button "Buy It Now" at bounding box center [674, 439] width 181 height 26
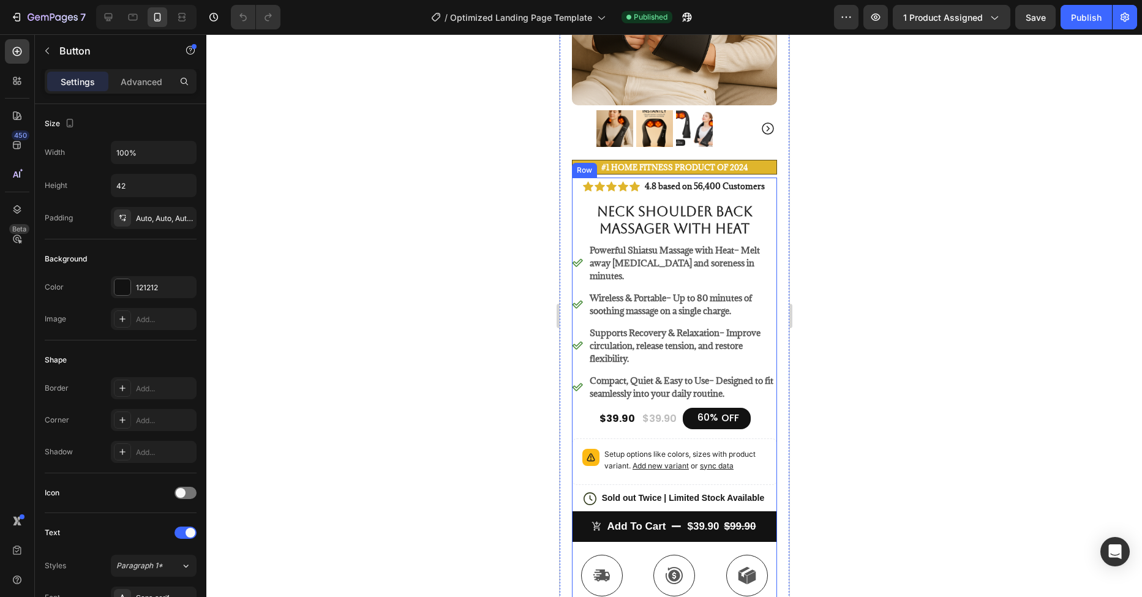
scroll to position [400, 0]
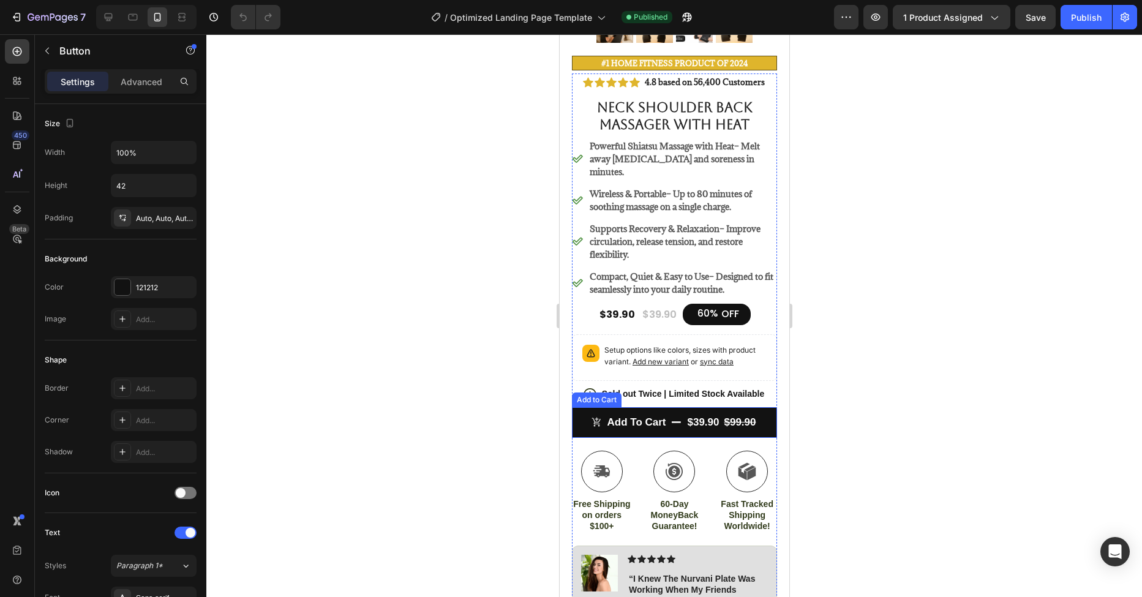
click at [677, 407] on button "Add to cart $39.90 $99.90" at bounding box center [674, 422] width 205 height 31
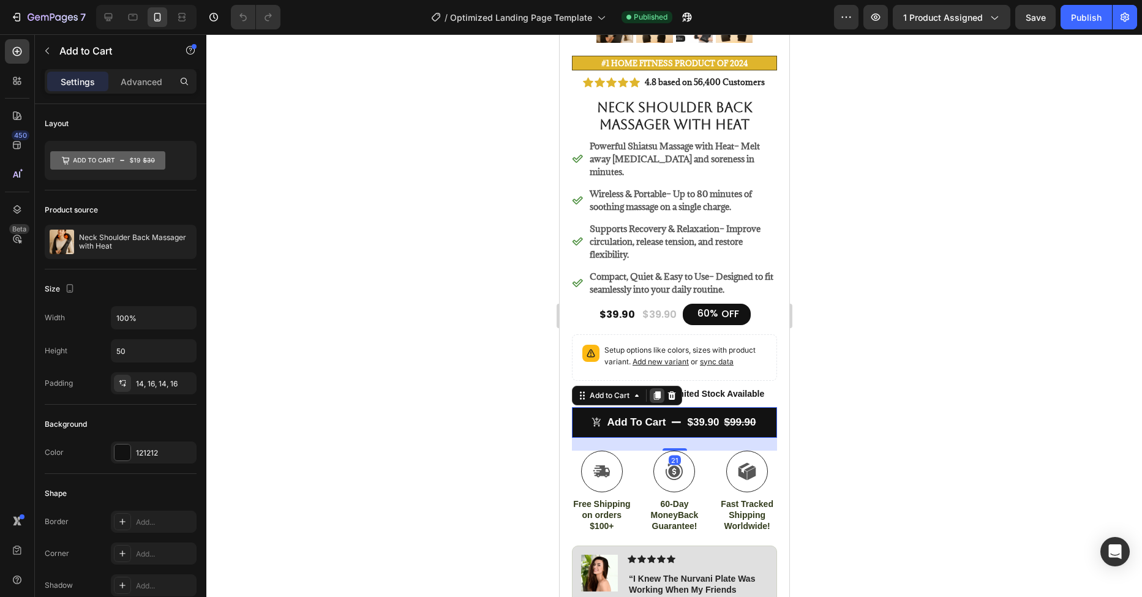
click at [660, 391] on icon at bounding box center [657, 395] width 7 height 9
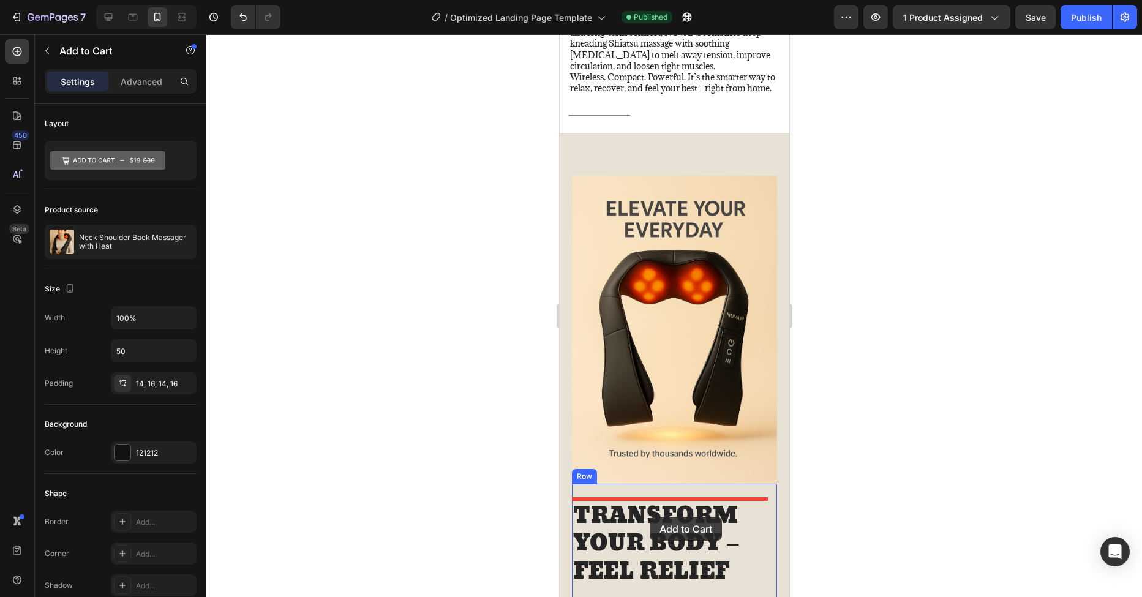
scroll to position [1645, 0]
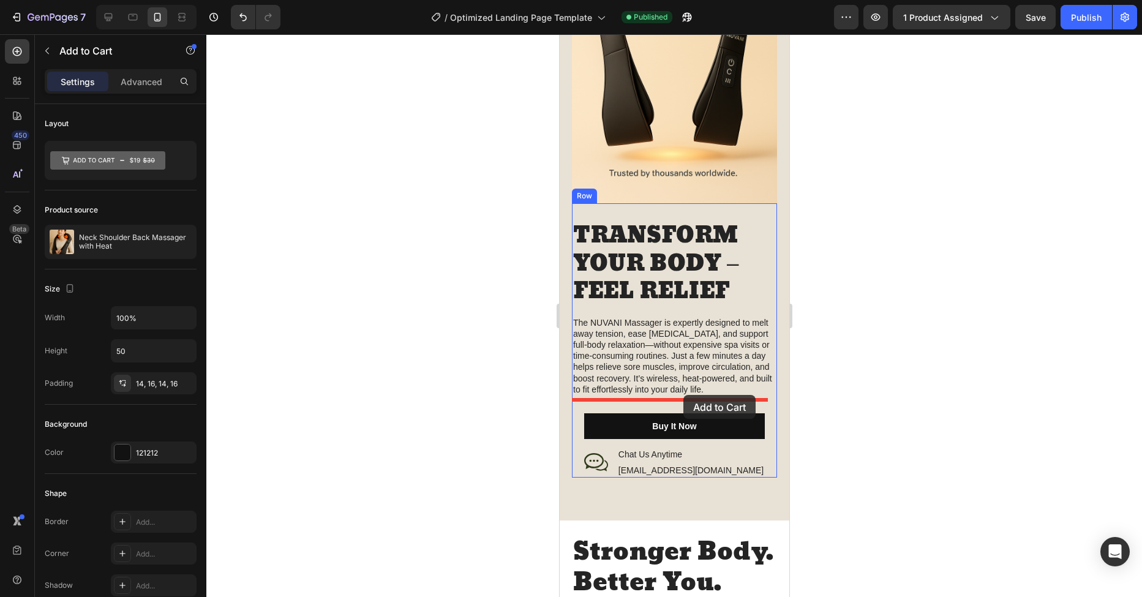
drag, startPoint x: 589, startPoint y: 429, endPoint x: 683, endPoint y: 395, distance: 100.4
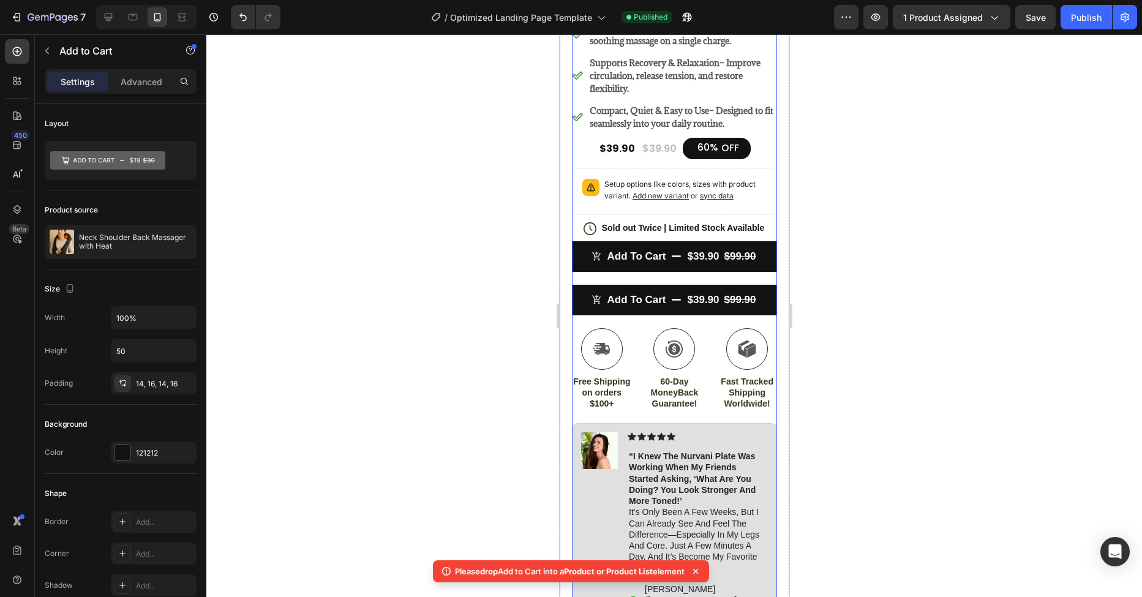
scroll to position [559, 0]
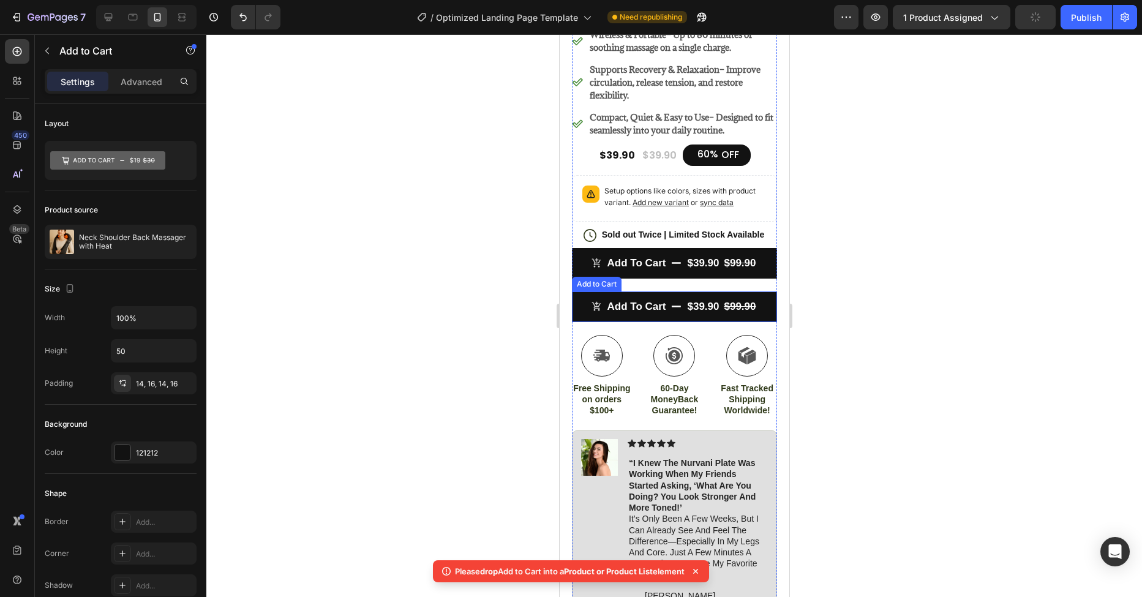
click at [692, 299] on div "$39.90" at bounding box center [703, 307] width 34 height 16
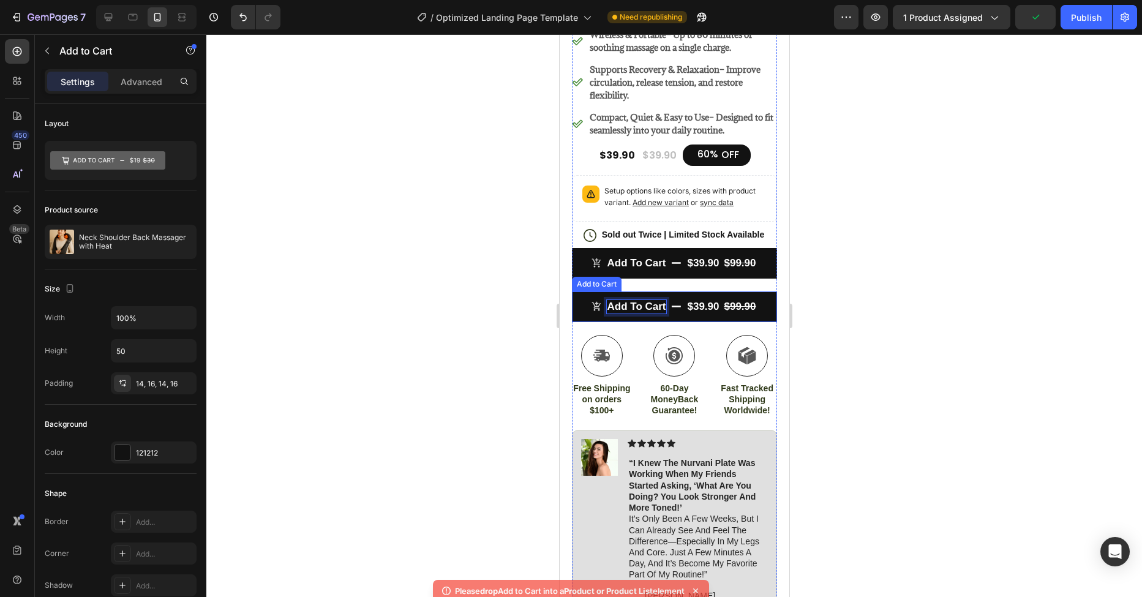
click at [577, 292] on button "Add to cart $39.90 $99.90" at bounding box center [674, 307] width 205 height 31
click at [743, 292] on button "Add to cart $39.90 $99.90" at bounding box center [674, 307] width 205 height 31
click at [591, 301] on icon "Add to cart" at bounding box center [596, 306] width 10 height 10
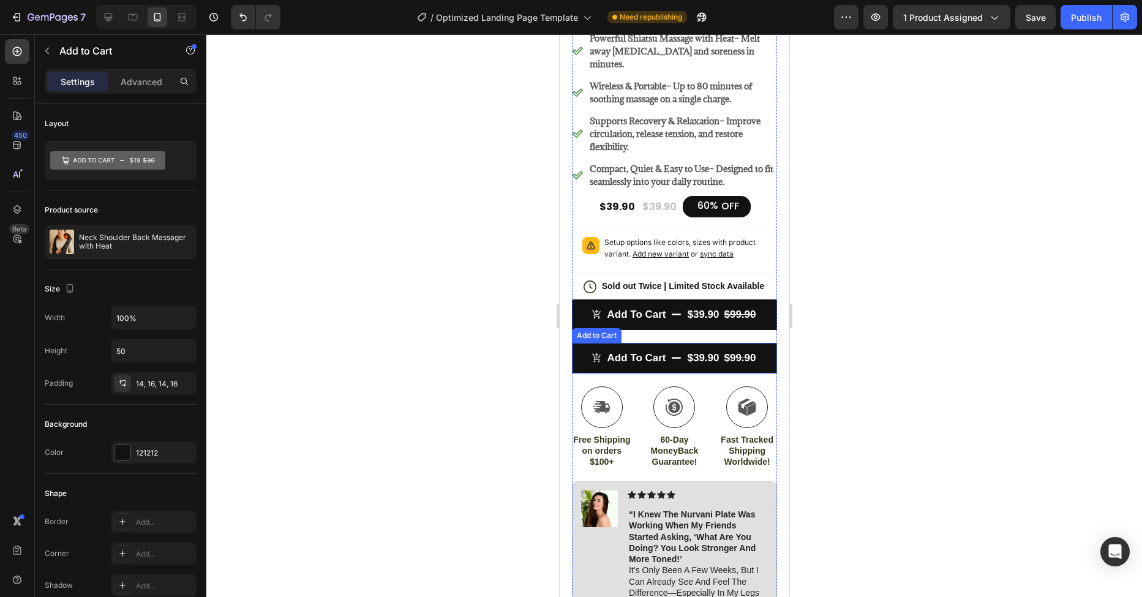
scroll to position [437, 0]
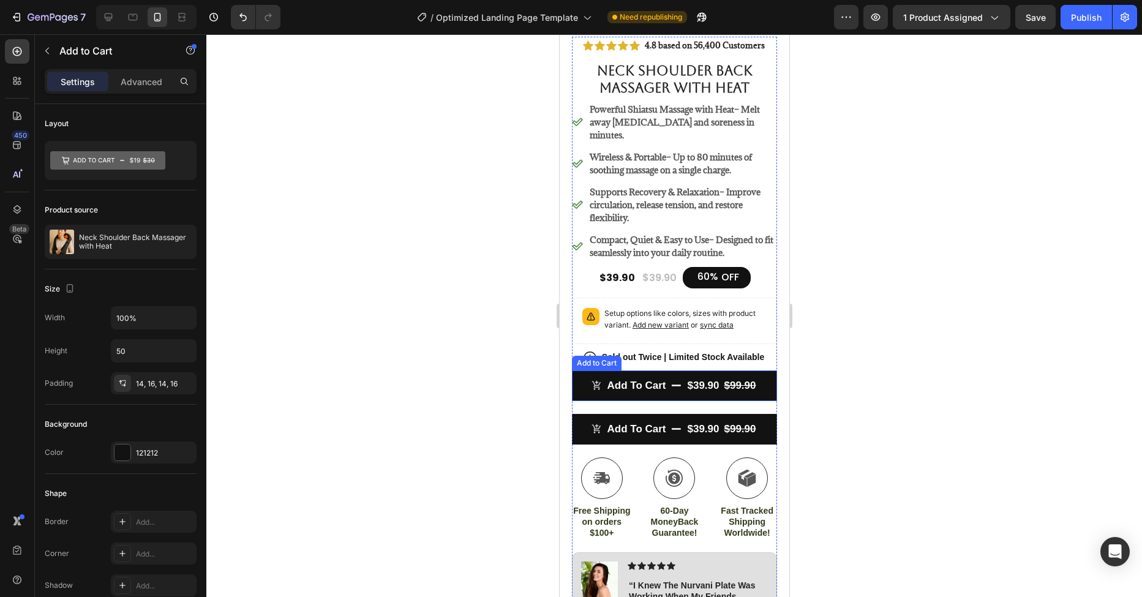
click at [667, 371] on button "Add to cart $39.90 $99.90" at bounding box center [674, 386] width 205 height 31
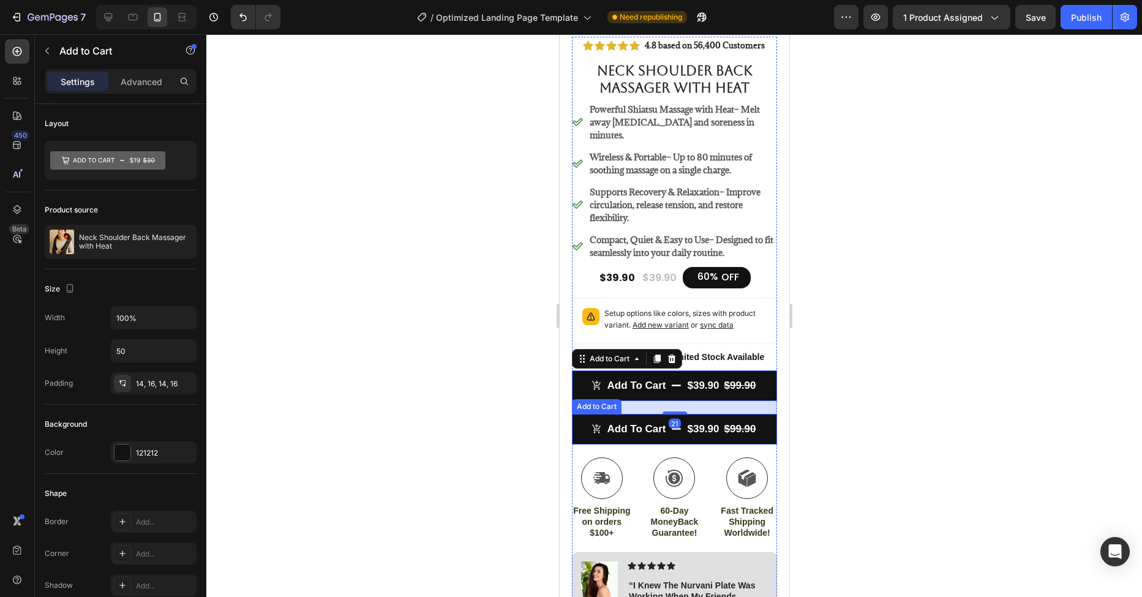
click at [695, 414] on button "Add to cart $39.90 $99.90" at bounding box center [674, 429] width 205 height 31
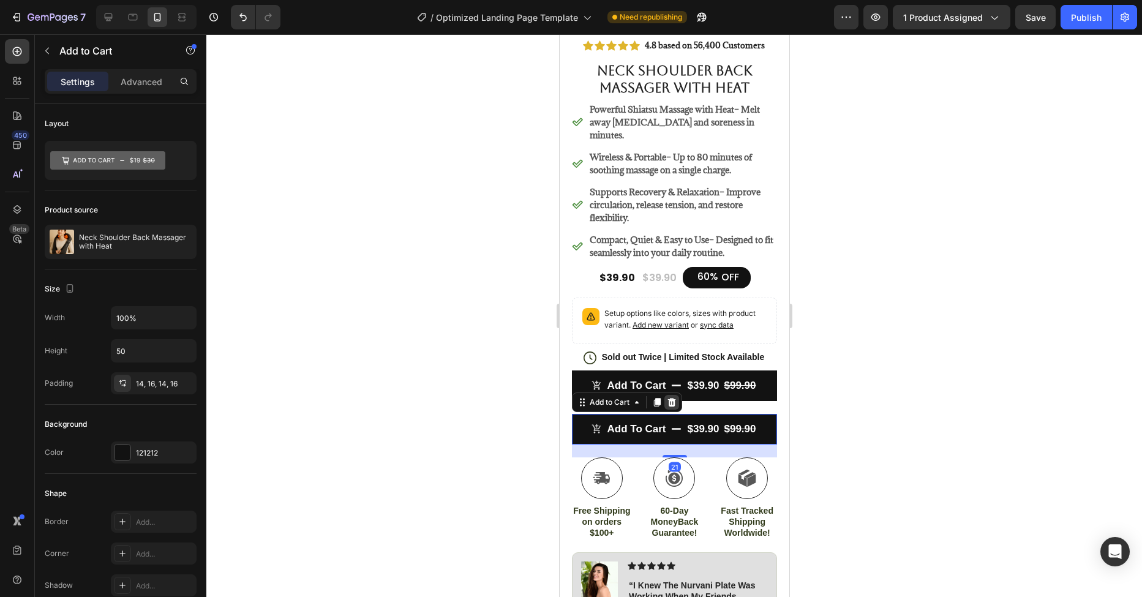
click at [668, 398] on icon at bounding box center [672, 402] width 8 height 9
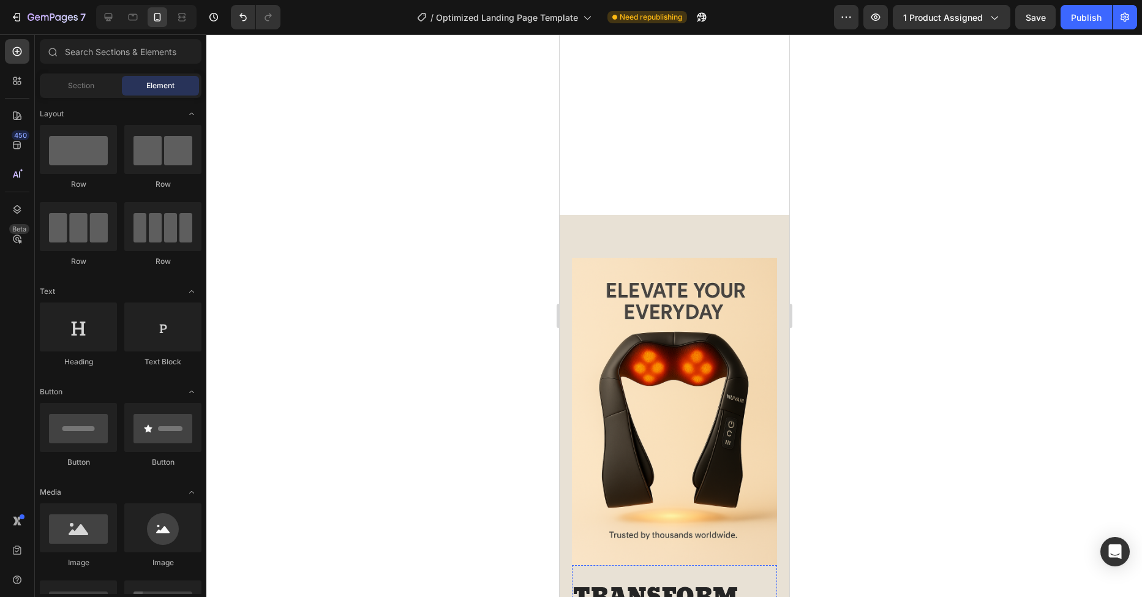
scroll to position [1457, 0]
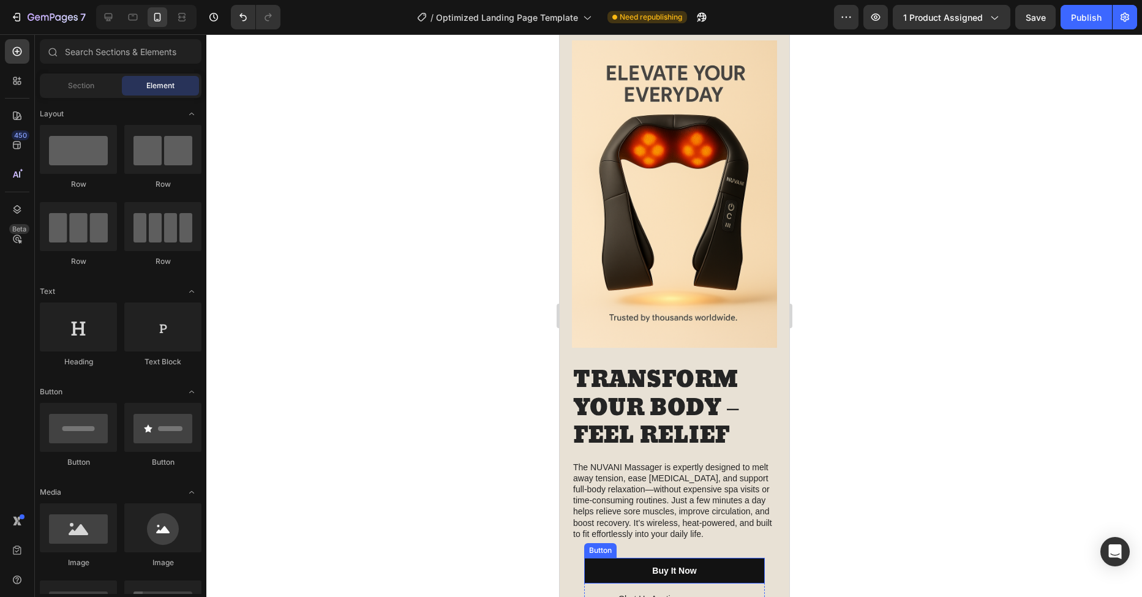
click at [669, 558] on button "Buy It Now" at bounding box center [674, 571] width 181 height 26
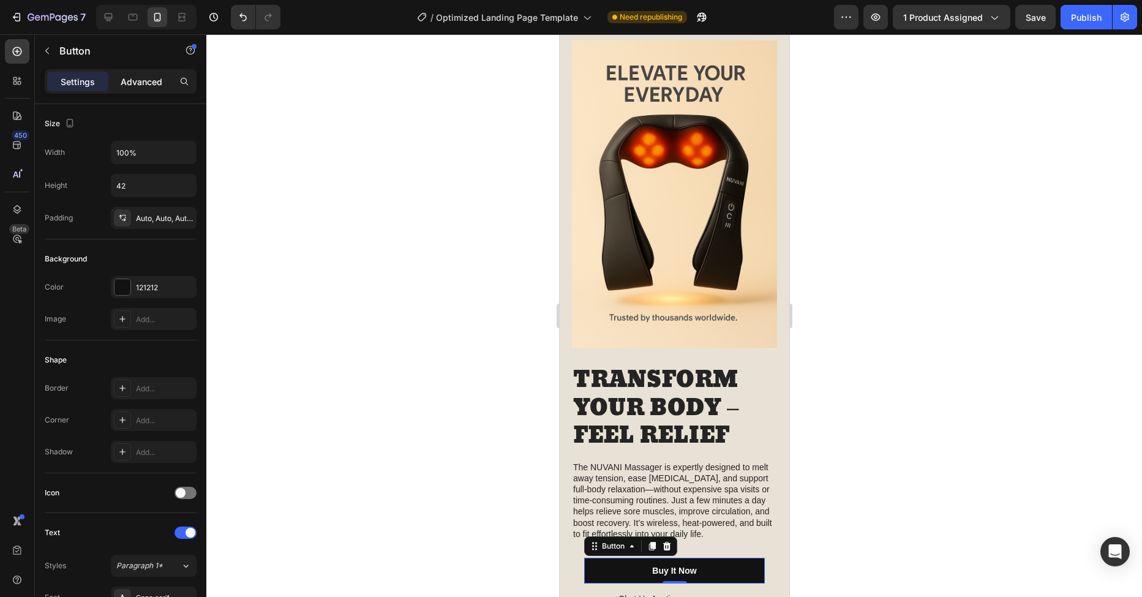
click at [123, 81] on p "Advanced" at bounding box center [142, 81] width 42 height 13
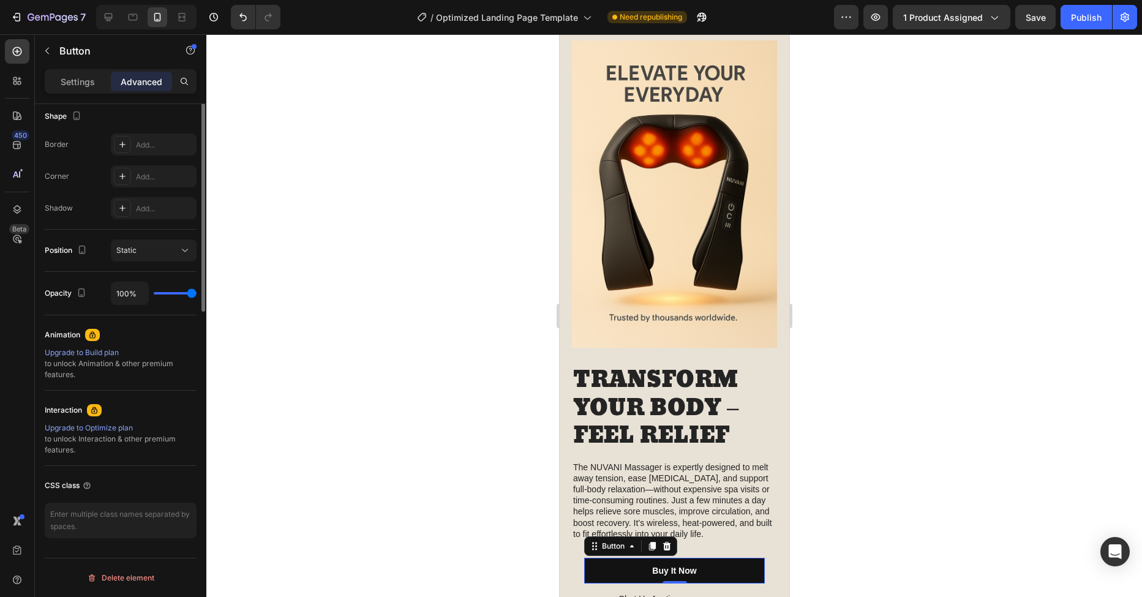
scroll to position [0, 0]
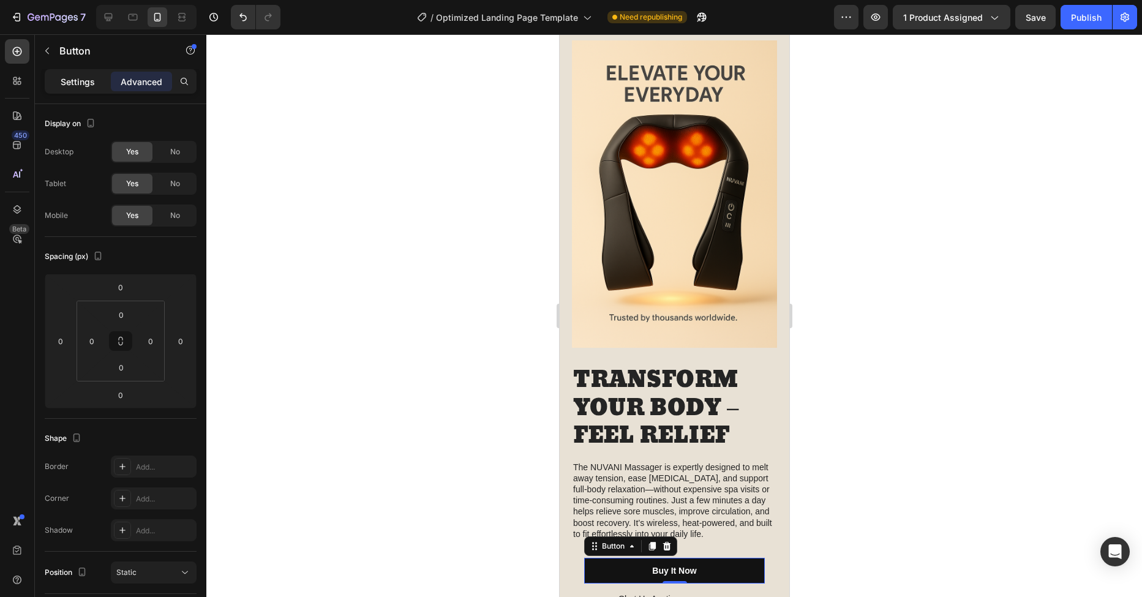
click at [81, 83] on p "Settings" at bounding box center [78, 81] width 34 height 13
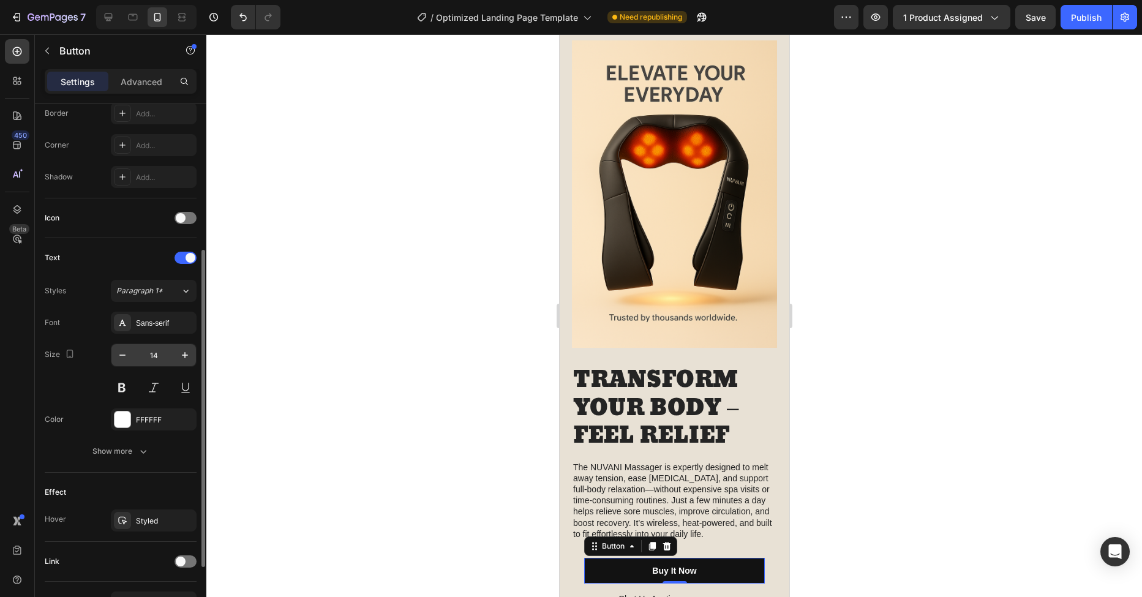
scroll to position [299, 0]
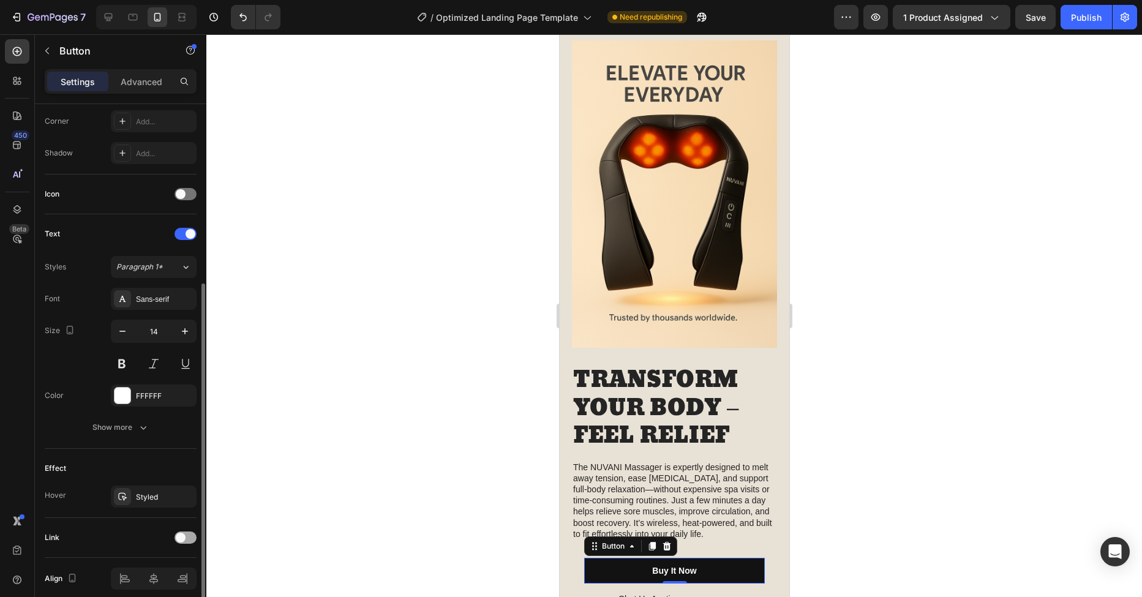
click at [187, 538] on div at bounding box center [186, 538] width 22 height 12
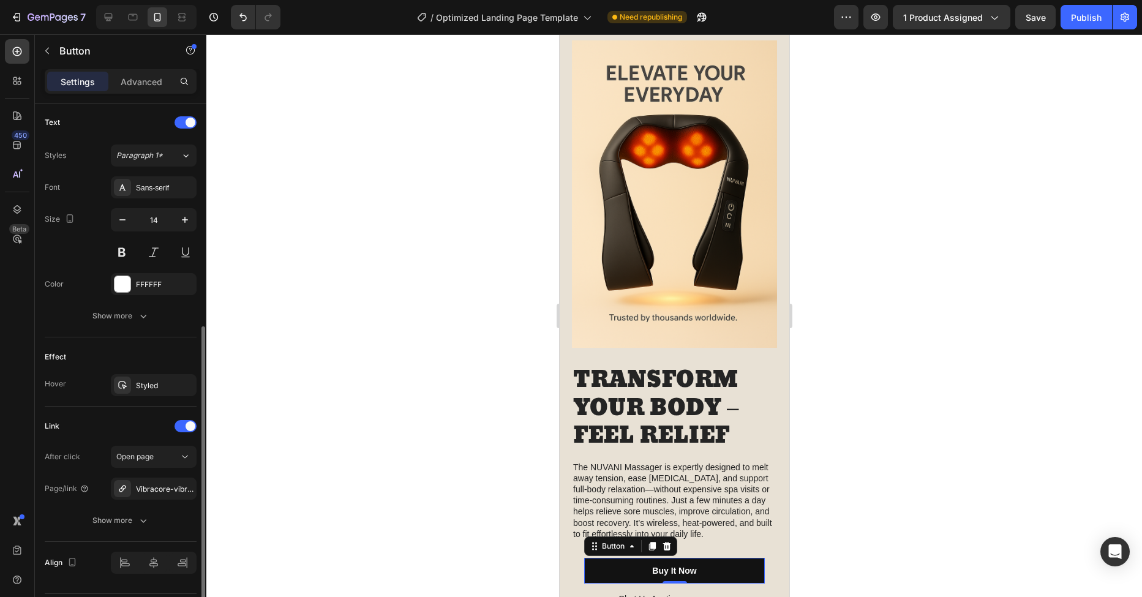
scroll to position [446, 0]
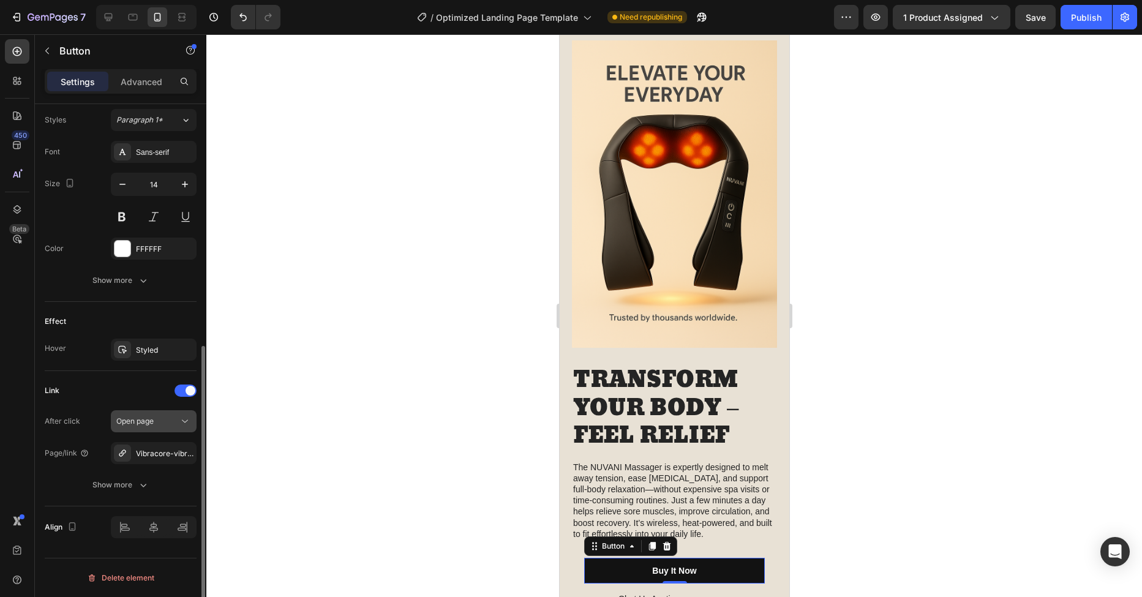
click at [145, 426] on span "Open page" at bounding box center [134, 421] width 37 height 11
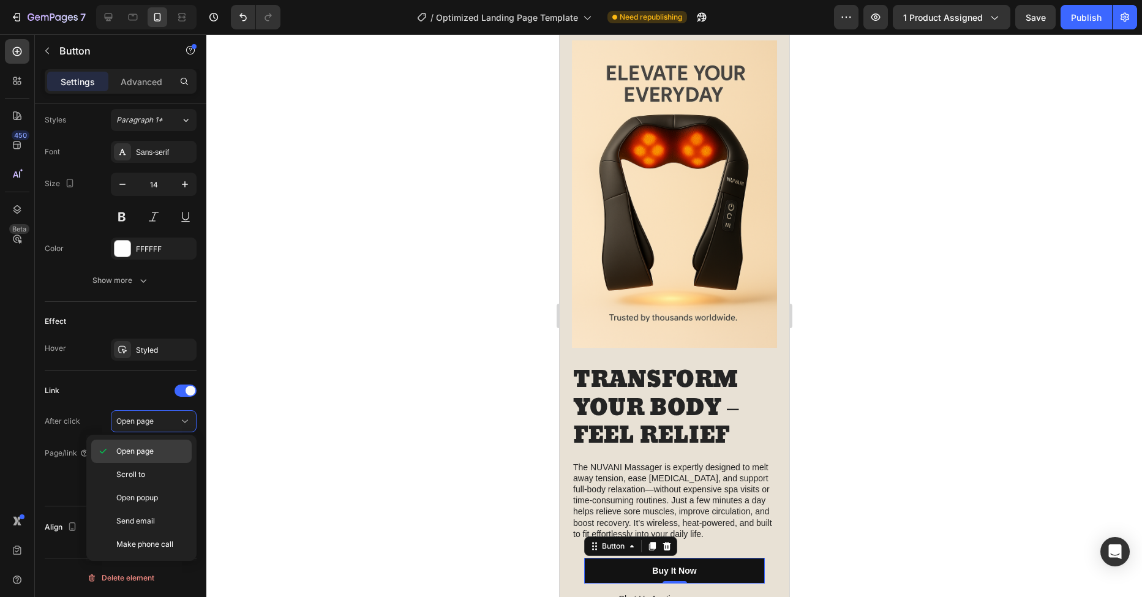
click at [154, 453] on span "Open page" at bounding box center [134, 451] width 37 height 11
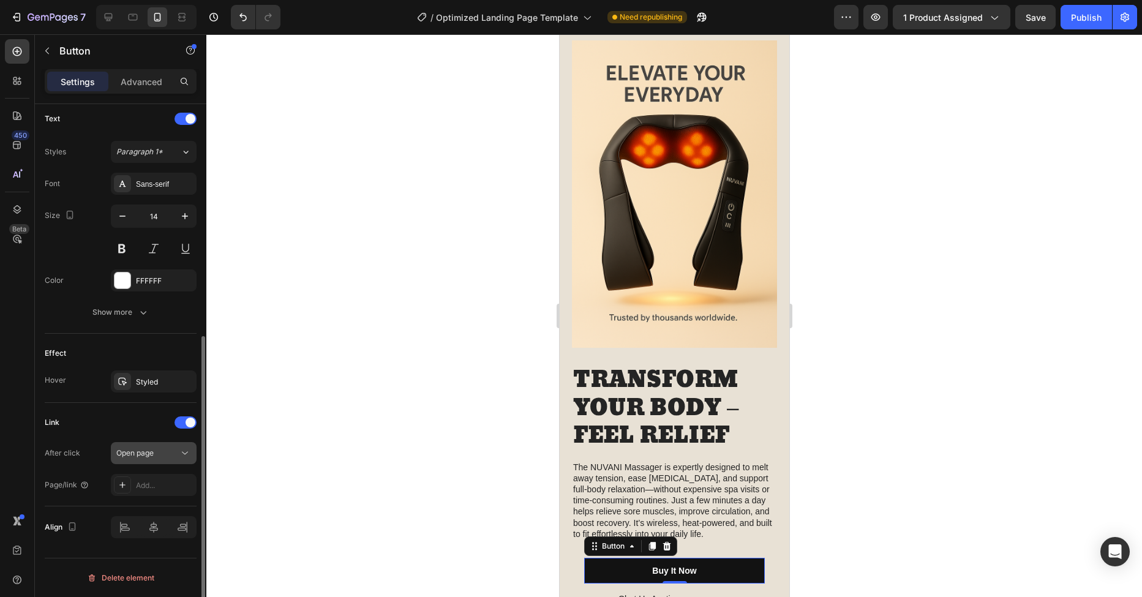
scroll to position [414, 0]
click at [145, 488] on div "Add..." at bounding box center [165, 485] width 58 height 11
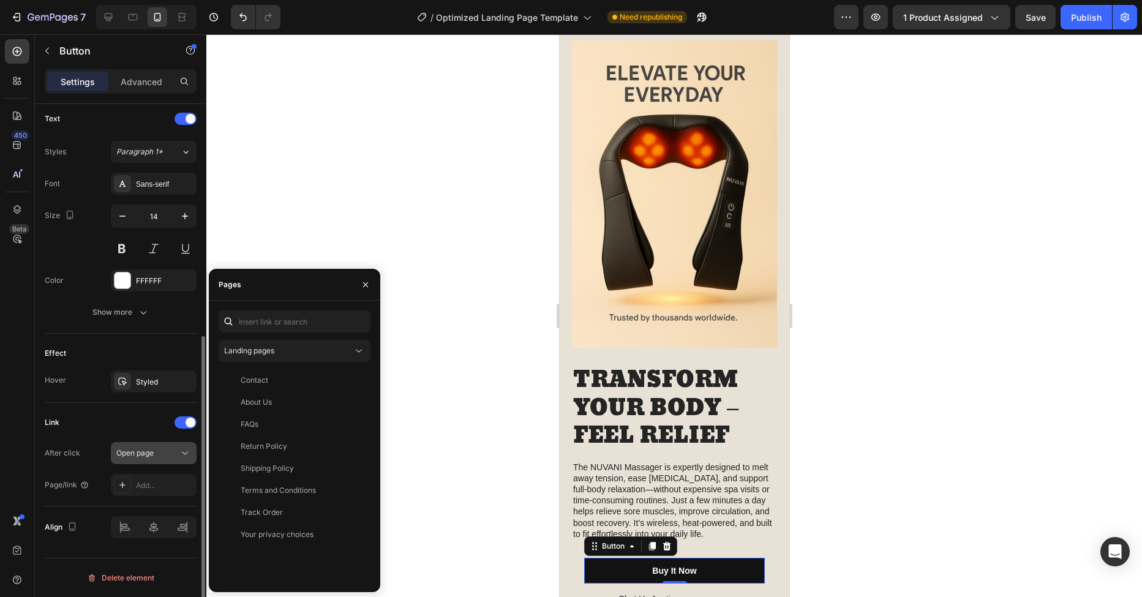
click at [146, 455] on span "Open page" at bounding box center [134, 452] width 37 height 9
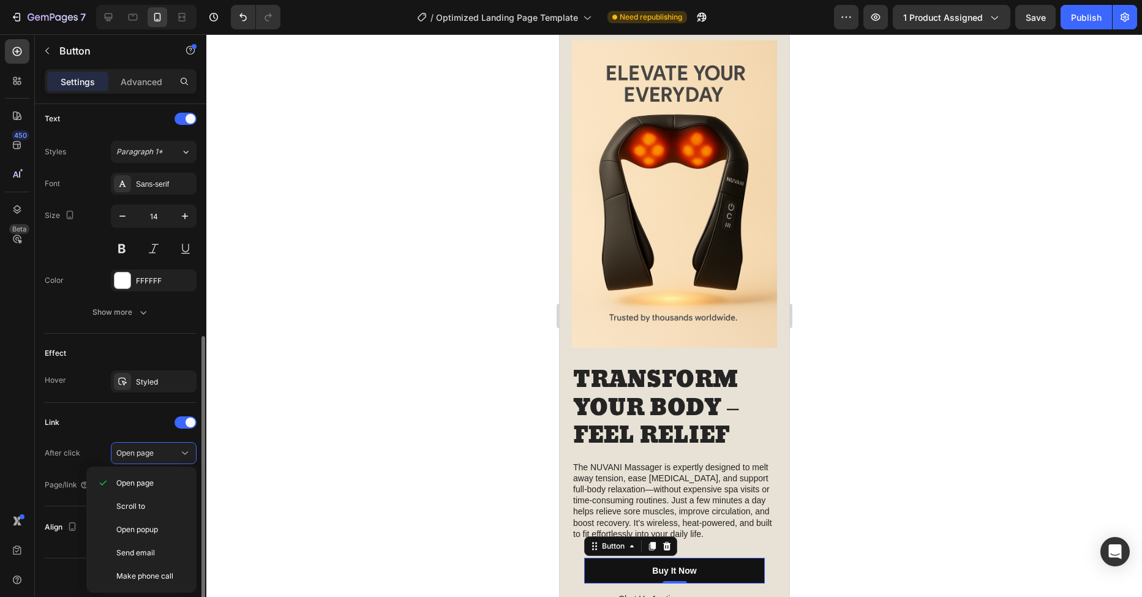
click at [110, 440] on div "Link After click Open page Page/link Add..." at bounding box center [121, 454] width 152 height 83
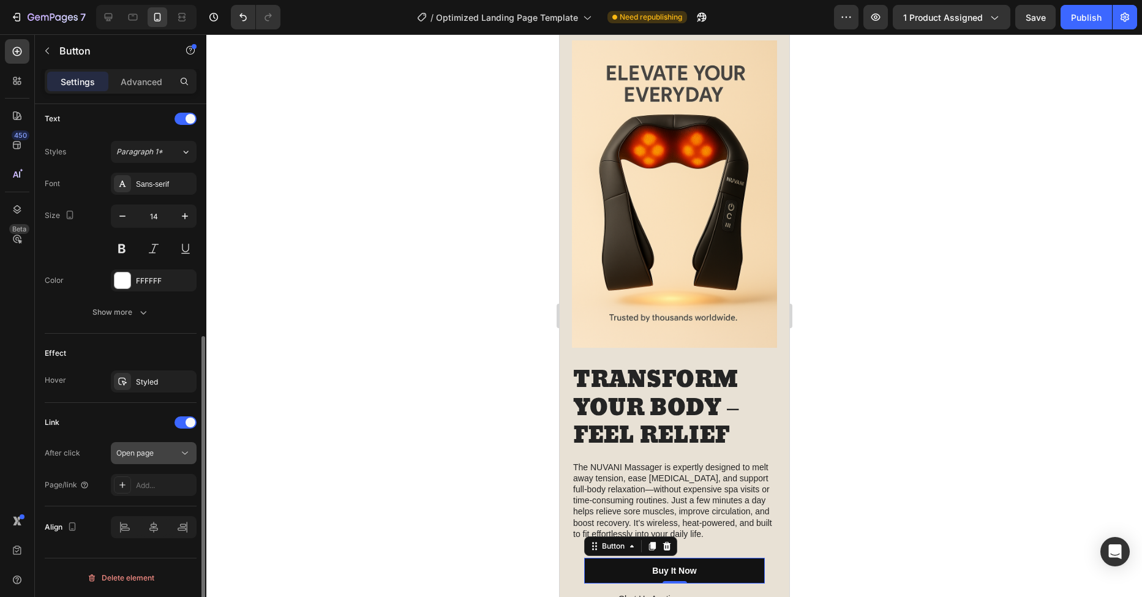
click at [157, 453] on div "Open page" at bounding box center [147, 453] width 62 height 11
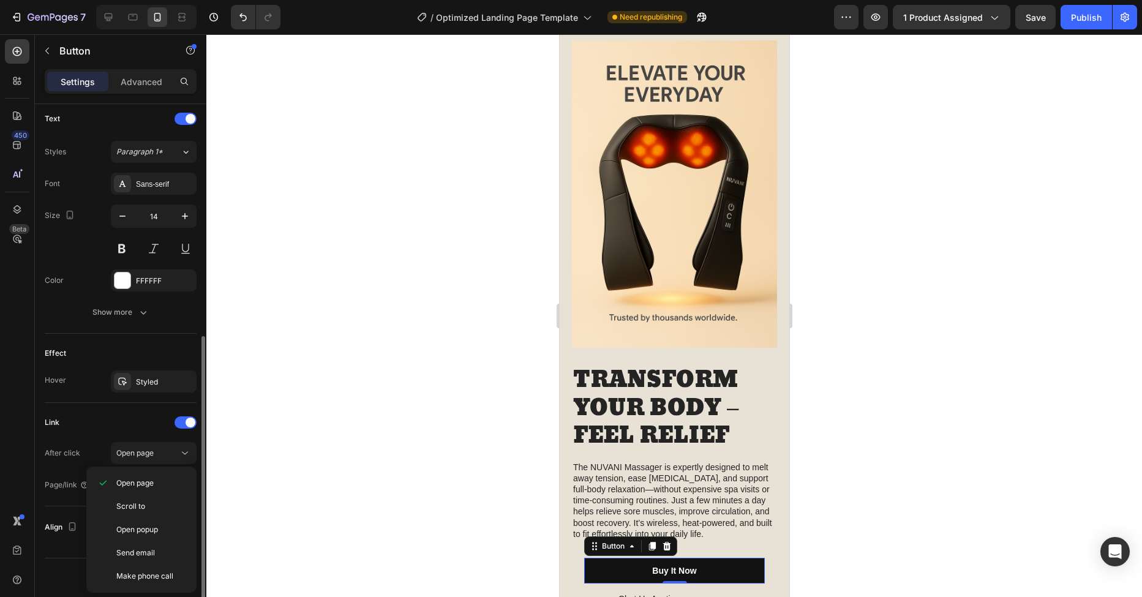
click at [86, 453] on div "After click Open page" at bounding box center [121, 453] width 152 height 22
click at [143, 485] on div "Add..." at bounding box center [165, 485] width 58 height 11
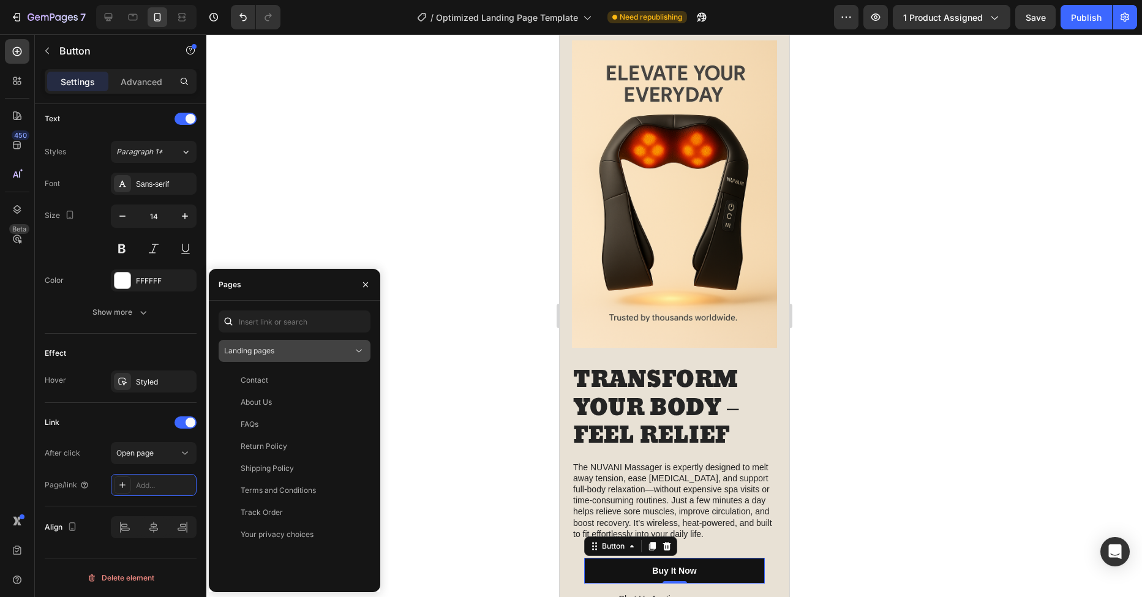
click at [277, 349] on div "Landing pages" at bounding box center [288, 351] width 129 height 11
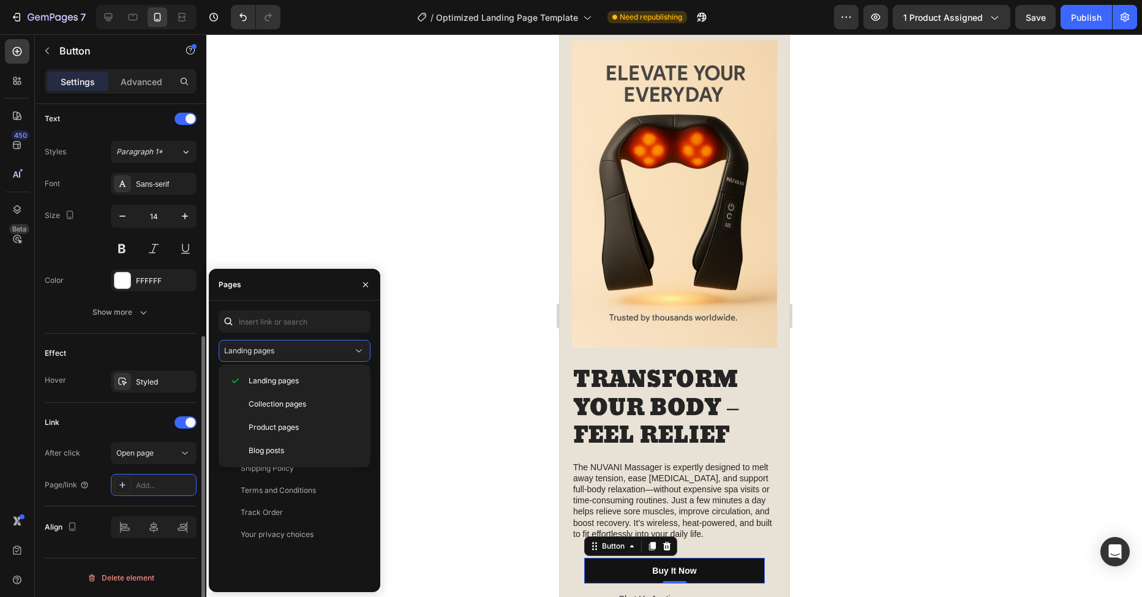
click at [124, 436] on div "Link After click Open page Page/link Add..." at bounding box center [121, 454] width 152 height 83
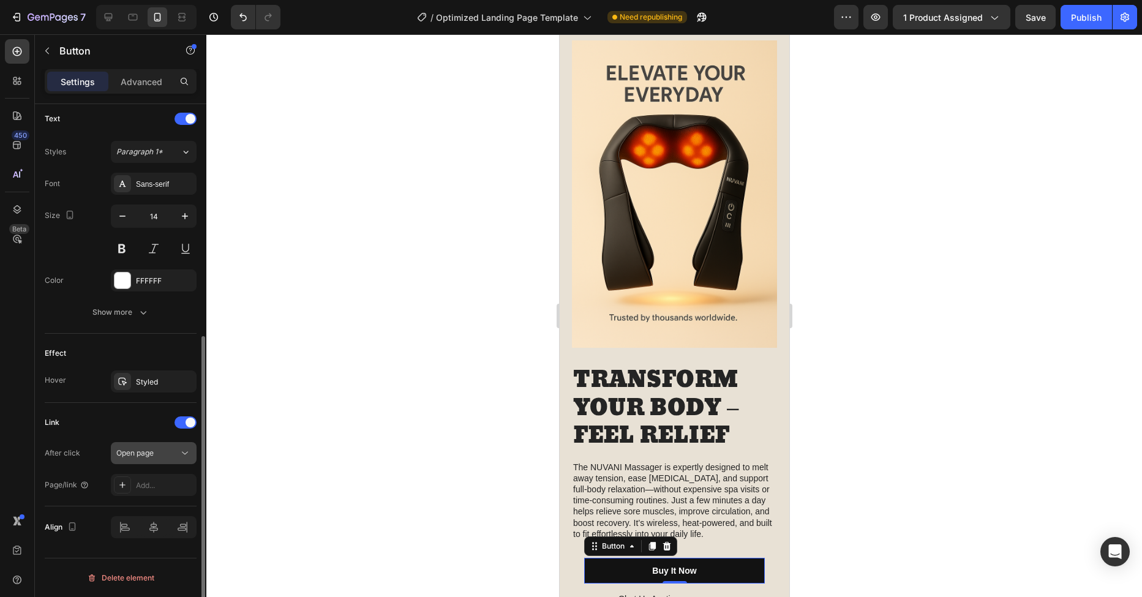
click at [155, 448] on div "Open page" at bounding box center [147, 453] width 62 height 11
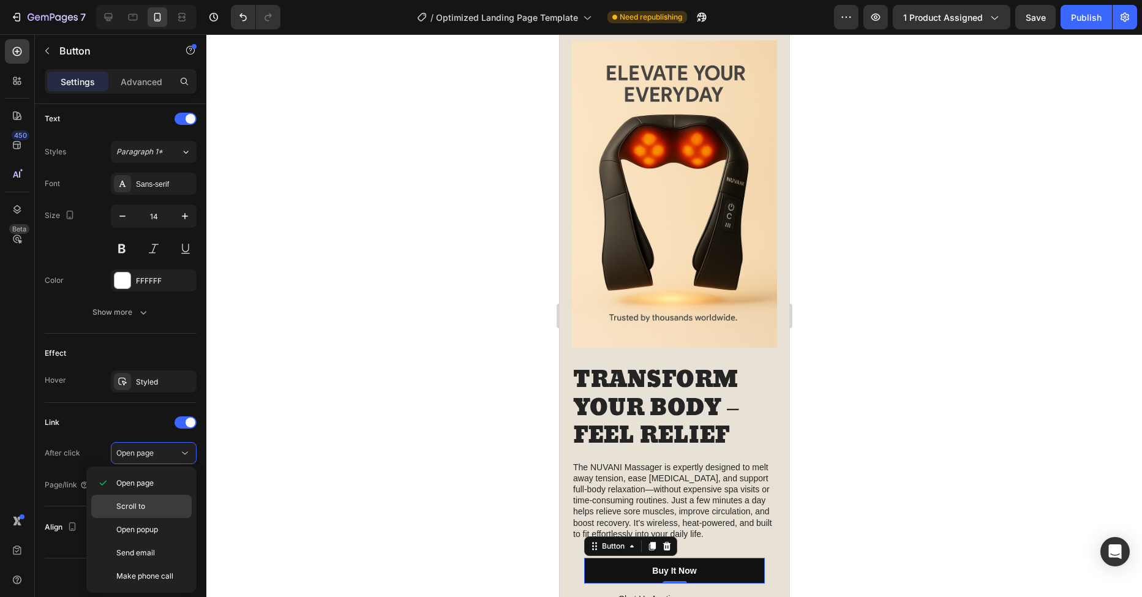
click at [142, 504] on span "Scroll to" at bounding box center [130, 506] width 29 height 11
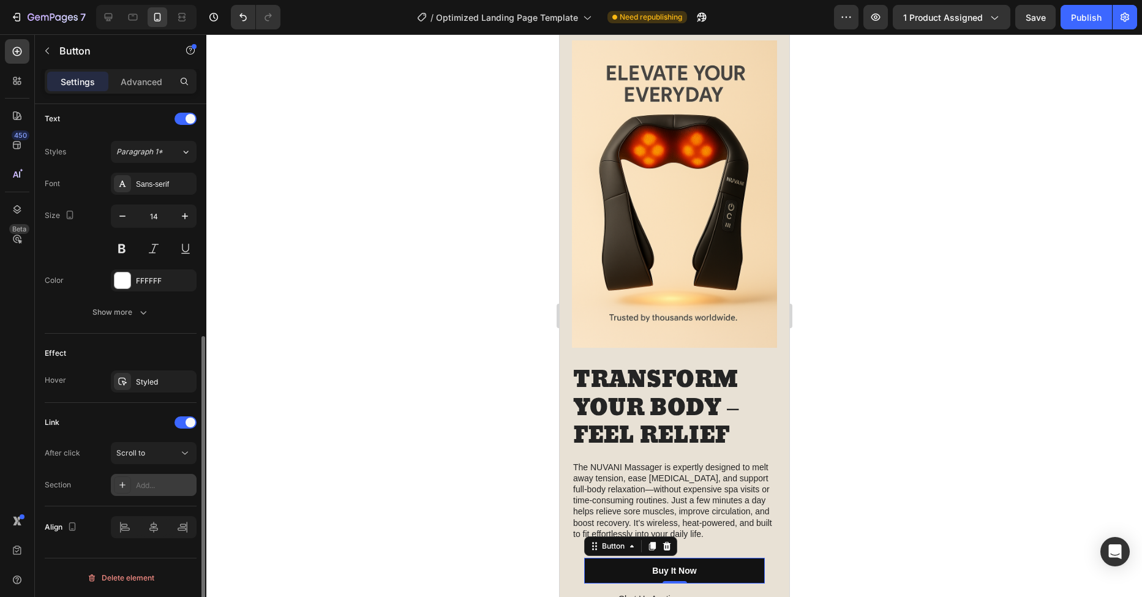
click at [139, 483] on div "Add..." at bounding box center [165, 485] width 58 height 11
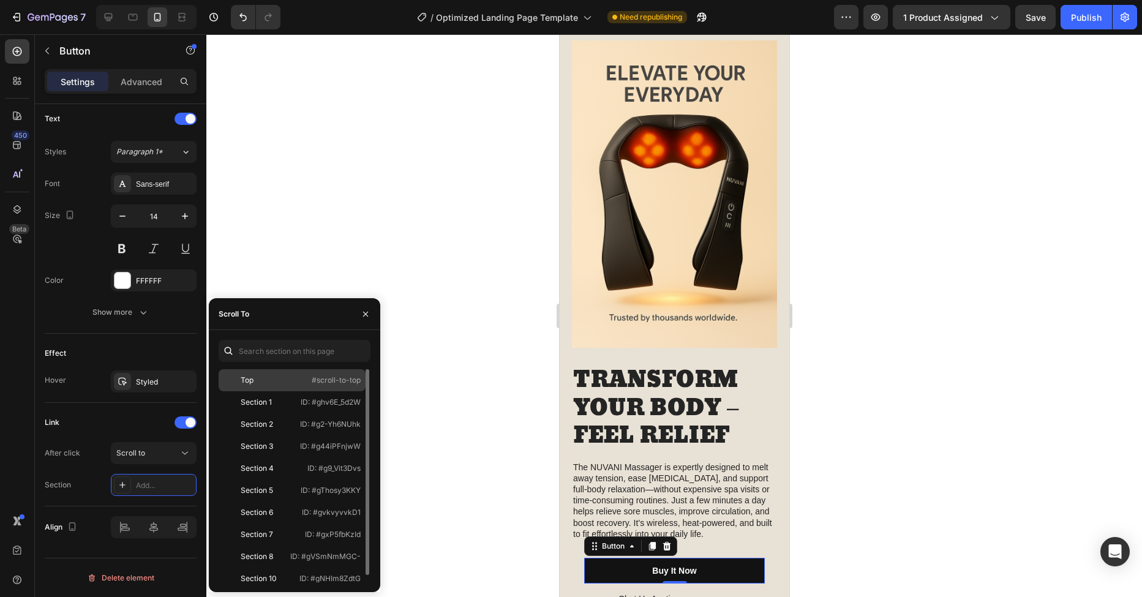
click at [254, 385] on div "Top" at bounding box center [247, 380] width 13 height 11
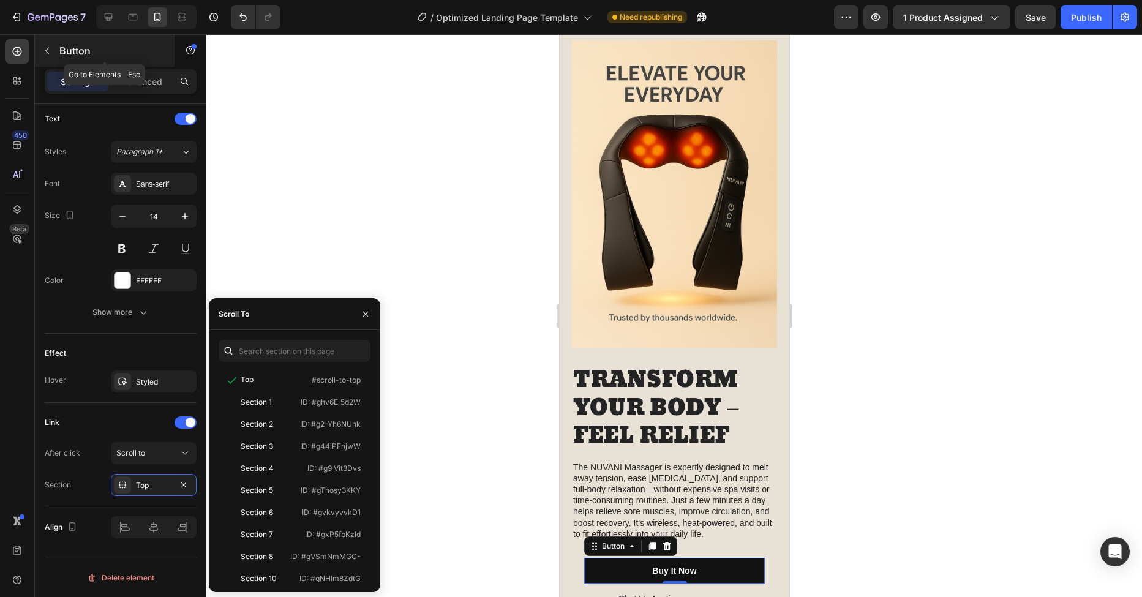
click at [51, 56] on button "button" at bounding box center [47, 51] width 20 height 20
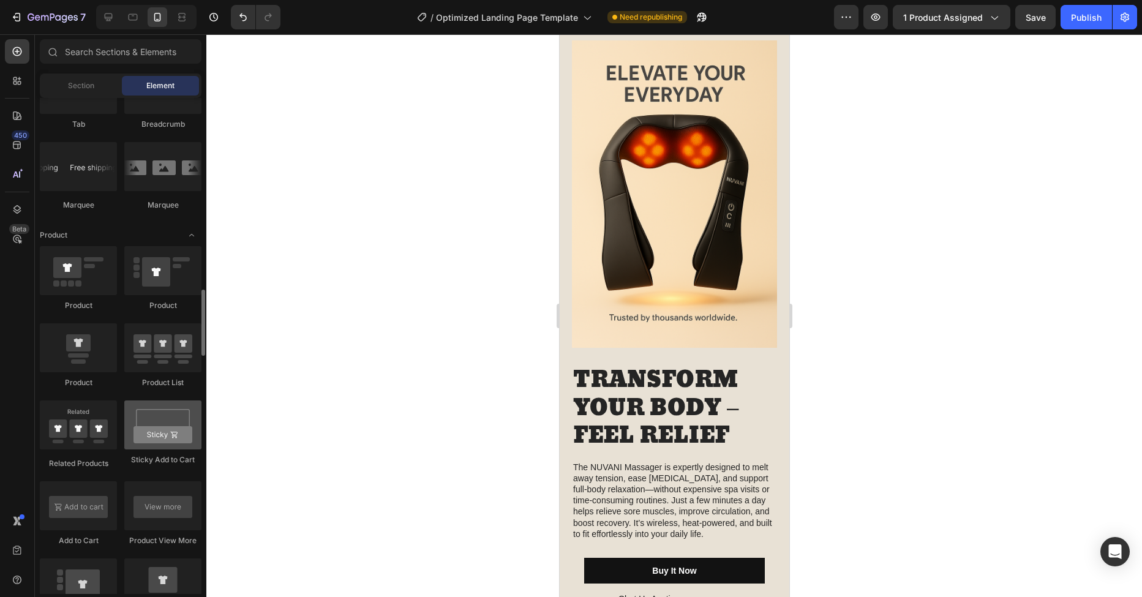
scroll to position [1609, 0]
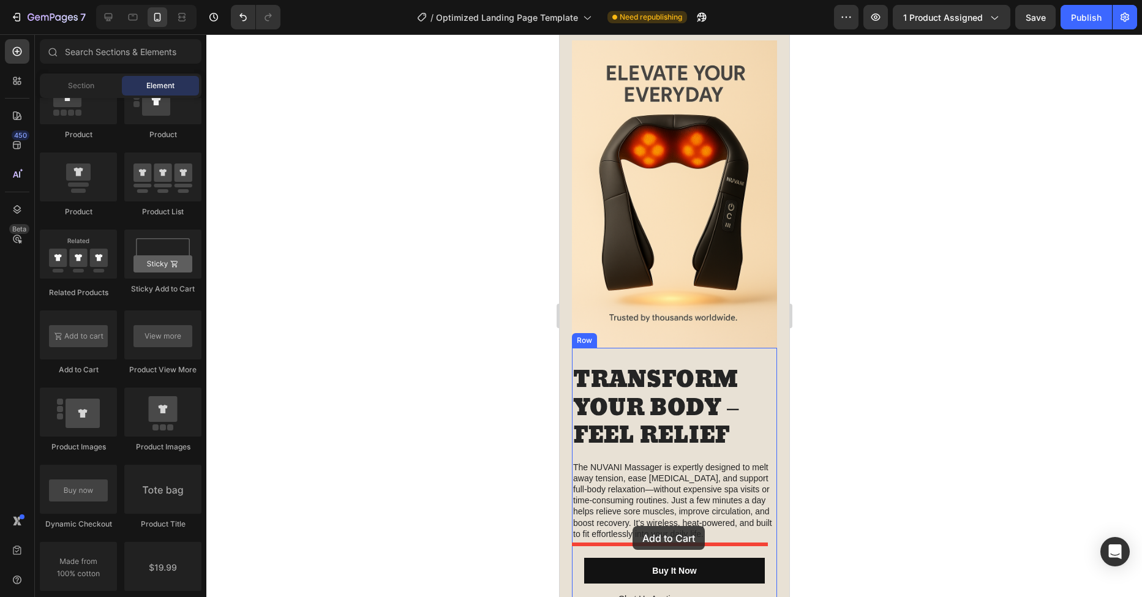
drag, startPoint x: 614, startPoint y: 357, endPoint x: 632, endPoint y: 526, distance: 170.7
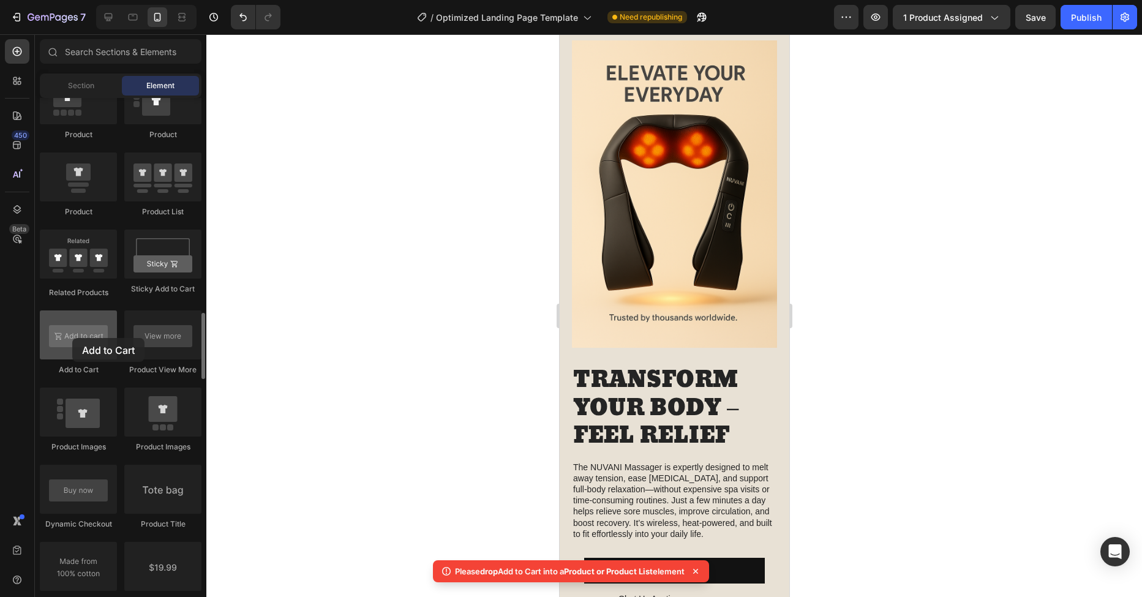
click at [72, 338] on div at bounding box center [78, 335] width 77 height 49
click at [65, 326] on div at bounding box center [78, 335] width 77 height 49
click at [63, 333] on div at bounding box center [78, 335] width 77 height 49
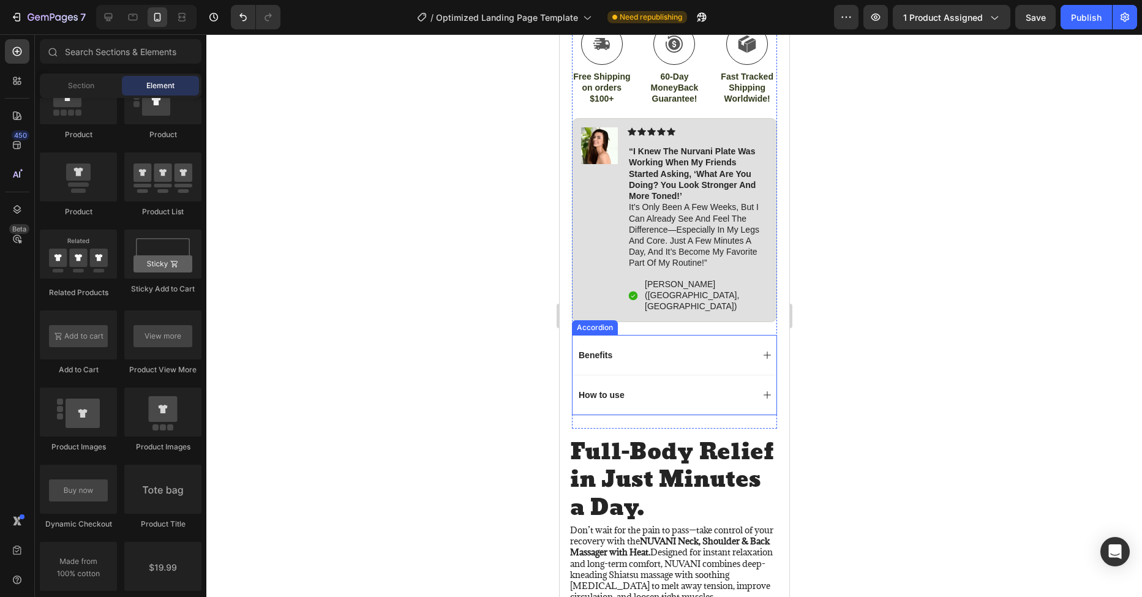
scroll to position [614, 0]
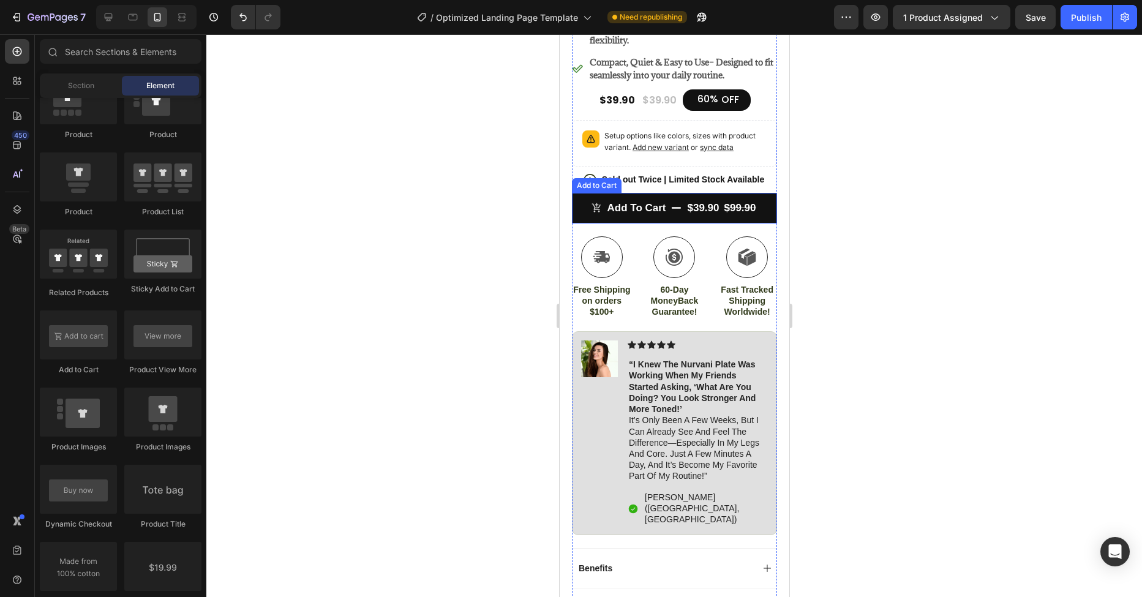
click at [585, 193] on button "Add to cart $39.90 $99.90" at bounding box center [674, 208] width 205 height 31
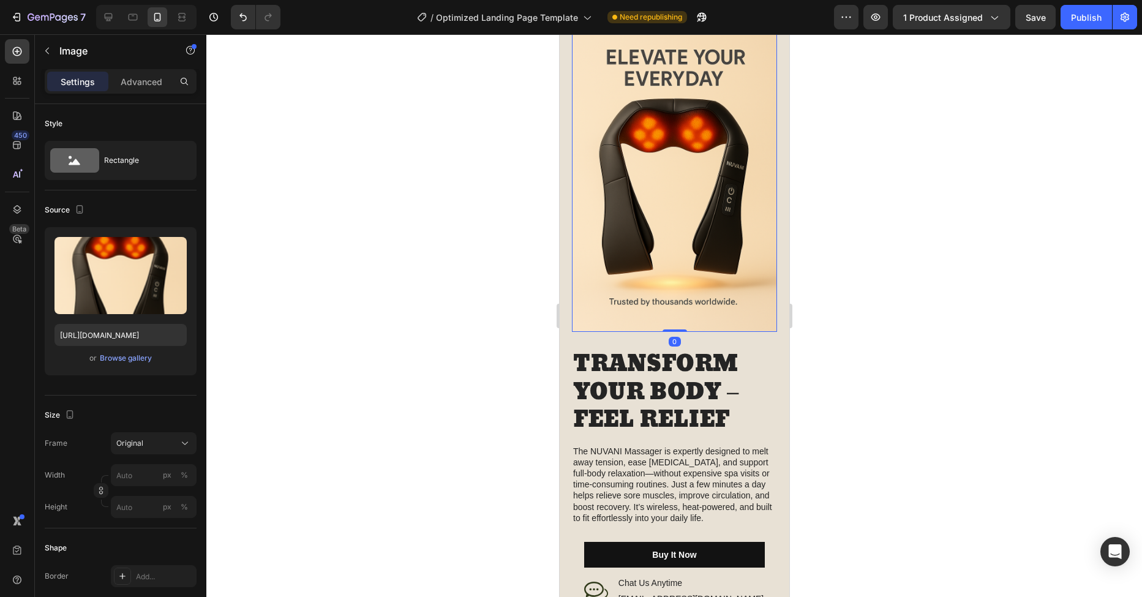
scroll to position [1496, 0]
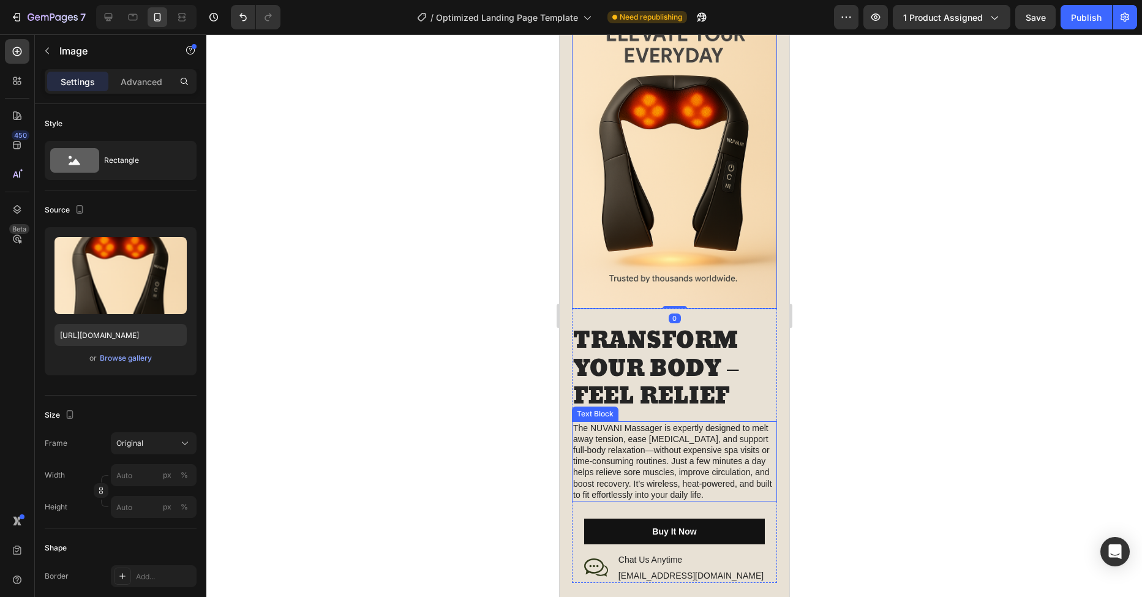
click at [671, 456] on p "The NUVANI Massager is expertly designed to melt away tension, ease [MEDICAL_DA…" at bounding box center [674, 462] width 203 height 78
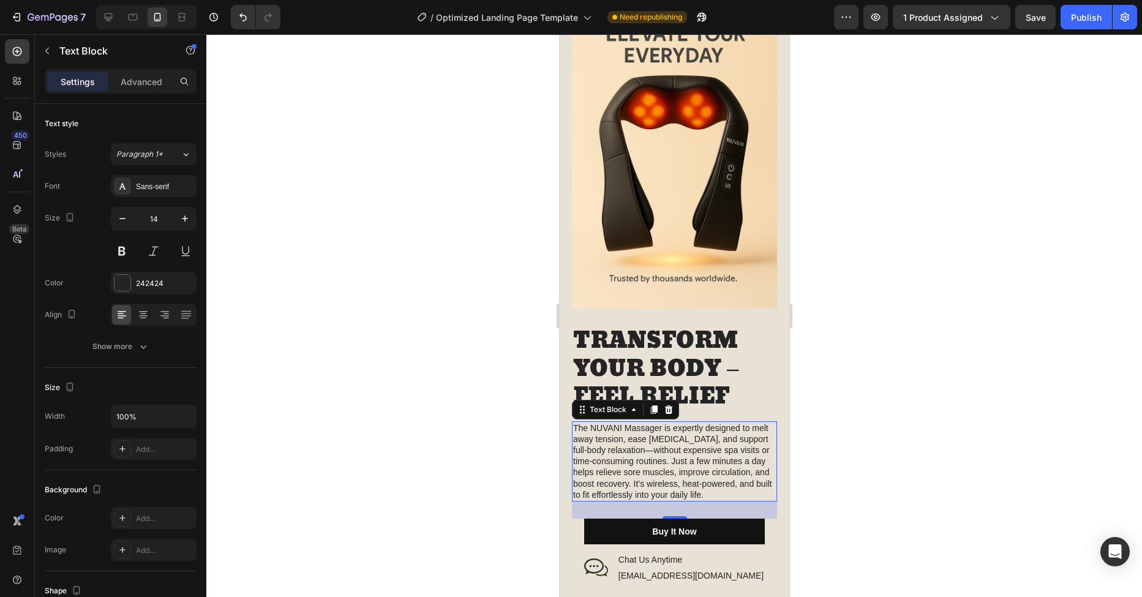
click at [727, 502] on div "28" at bounding box center [674, 510] width 205 height 17
click at [742, 550] on div "TRANSFORM YOUR BODY – FEEL RELIEF Heading The NUVANI Massager is expertly desig…" at bounding box center [674, 446] width 205 height 274
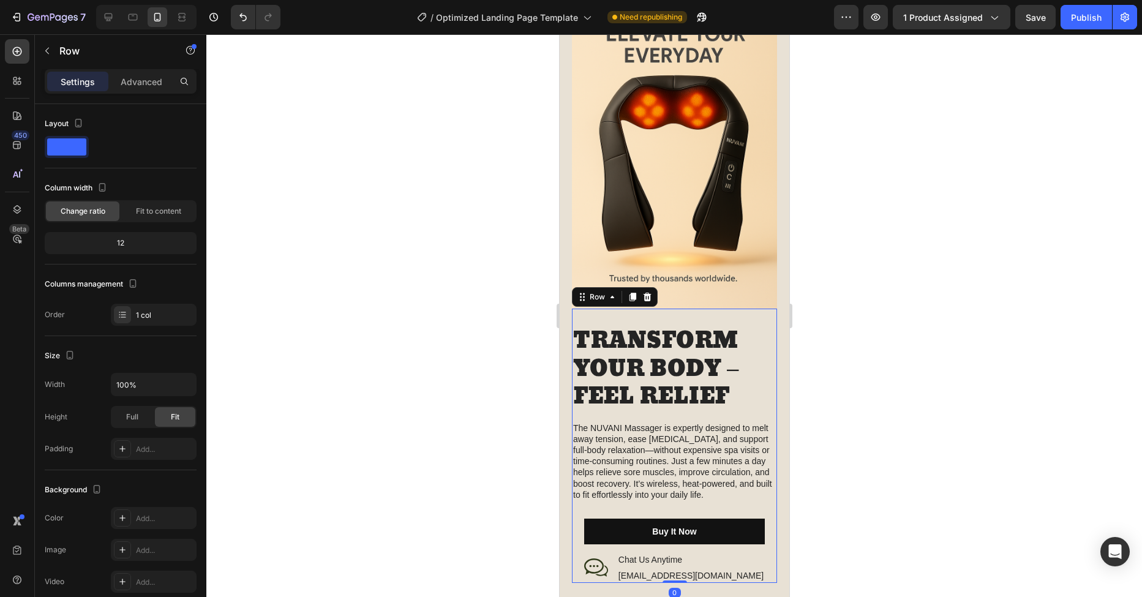
click at [735, 507] on div "TRANSFORM YOUR BODY – FEEL RELIEF Heading The NUVANI Massager is expertly desig…" at bounding box center [674, 446] width 205 height 274
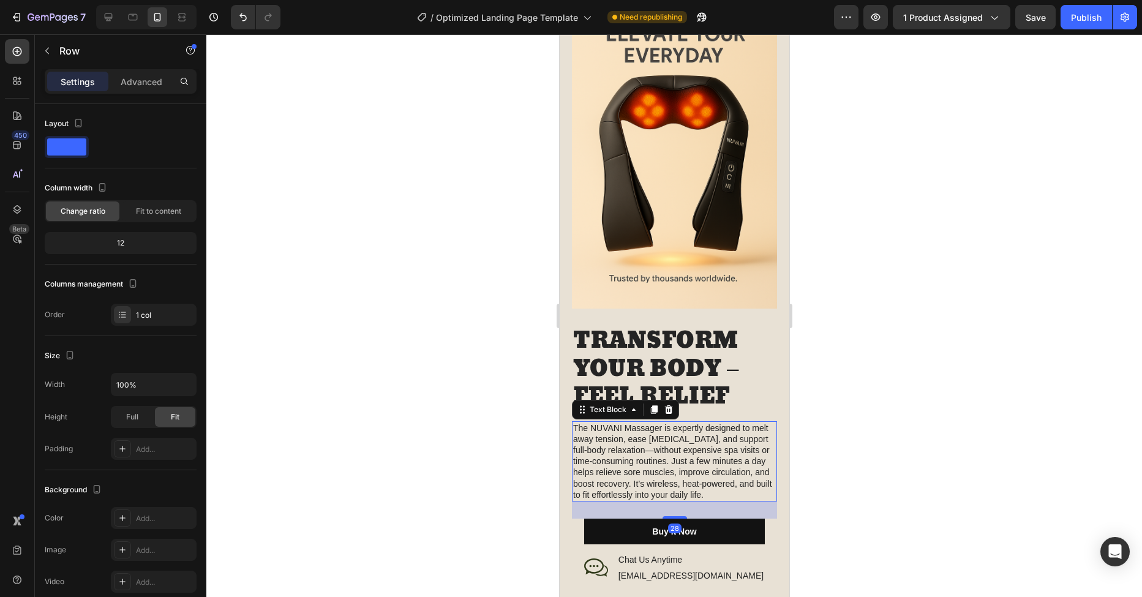
click at [714, 479] on p "The NUVANI Massager is expertly designed to melt away tension, ease [MEDICAL_DA…" at bounding box center [674, 462] width 203 height 78
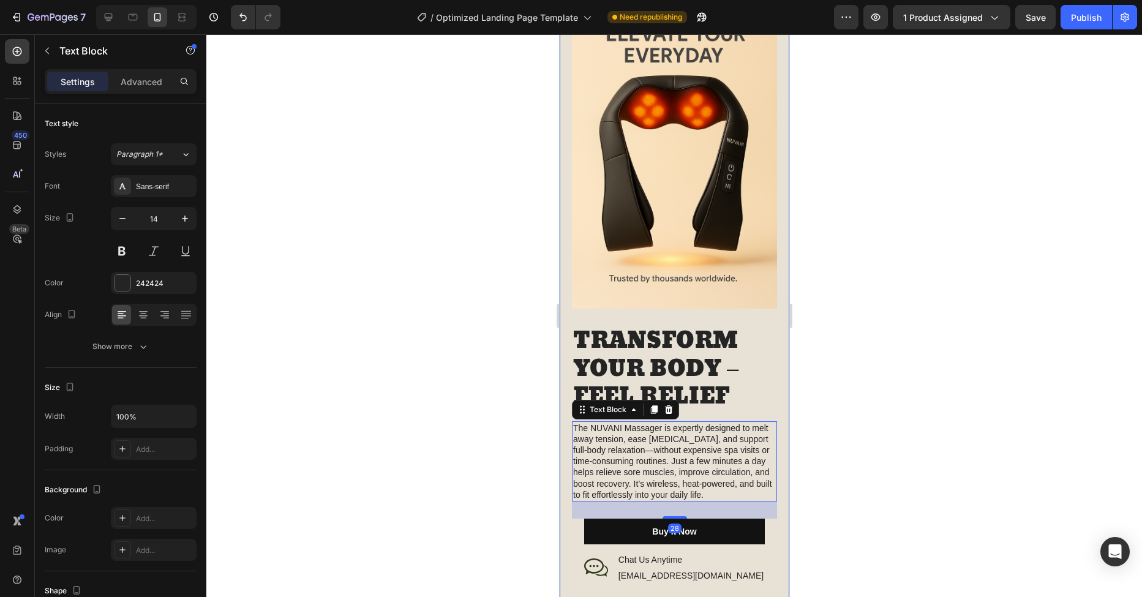
click at [561, 467] on div "Image TRANSFORM YOUR BODY – FEEL RELIEF Heading The NUVANI Massager is expertly…" at bounding box center [674, 292] width 230 height 668
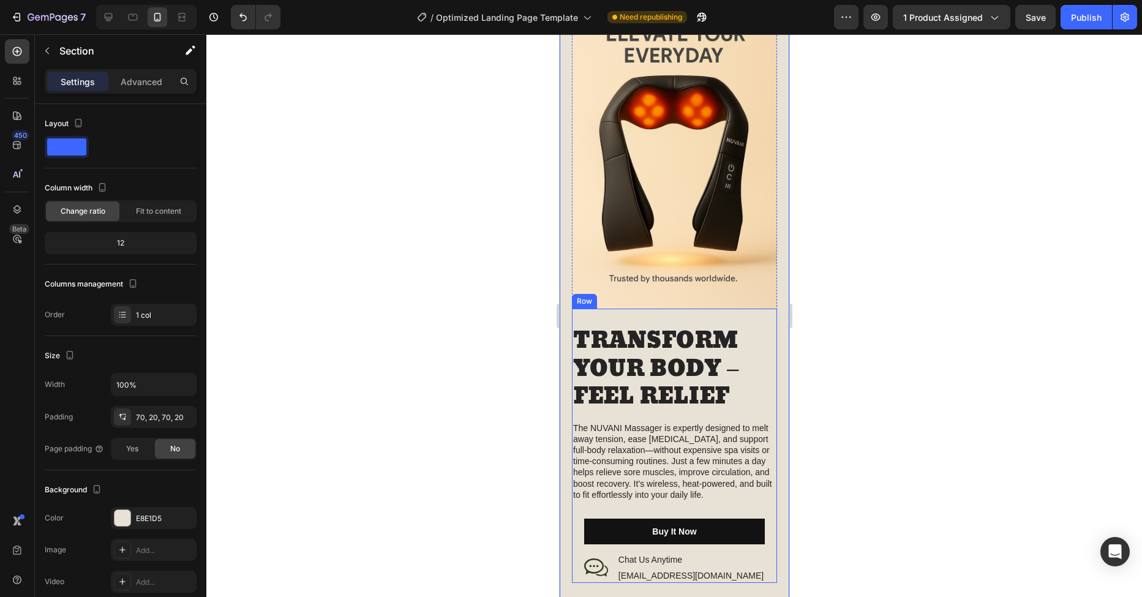
click at [657, 501] on div "TRANSFORM YOUR BODY – FEEL RELIEF Heading The NUVANI Massager is expertly desig…" at bounding box center [674, 446] width 205 height 274
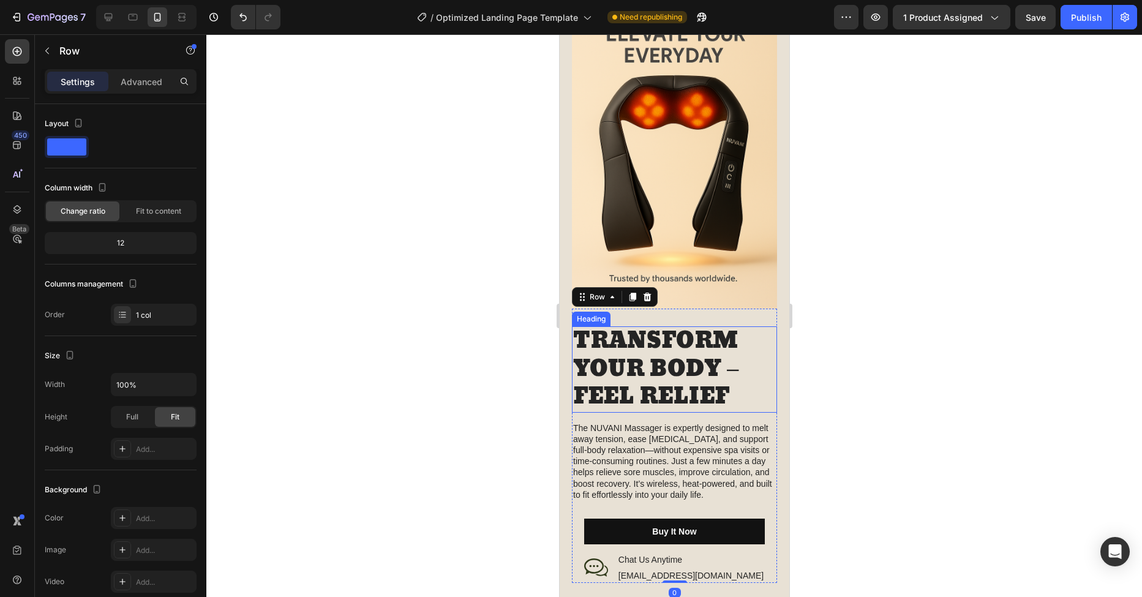
click at [665, 349] on h2 "TRANSFORM YOUR BODY – FEEL RELIEF" at bounding box center [674, 370] width 205 height 86
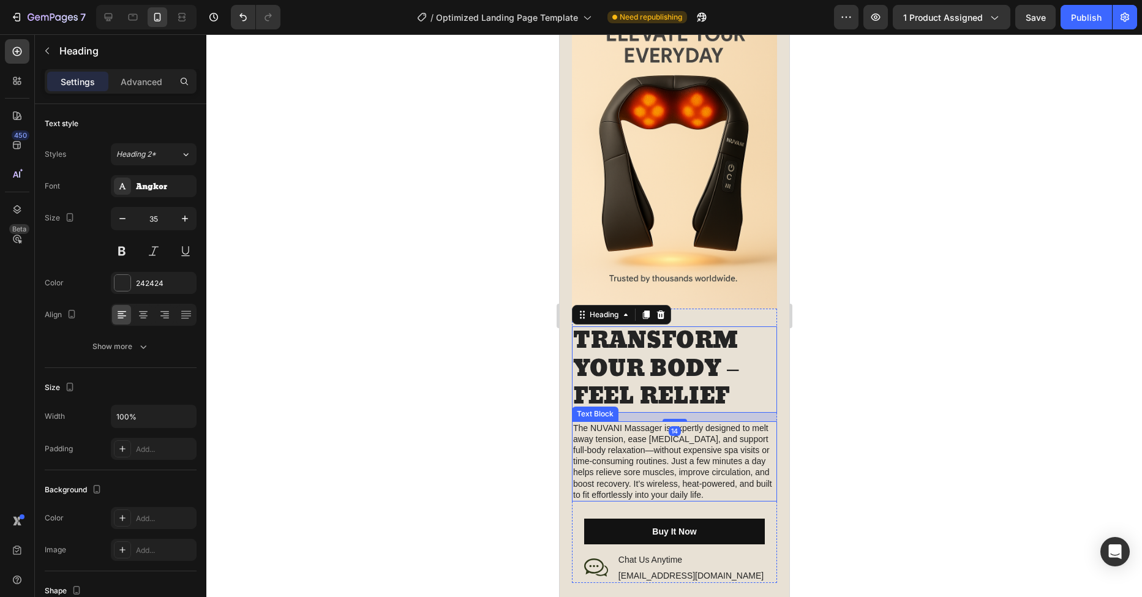
click at [622, 455] on p "The NUVANI Massager is expertly designed to melt away tension, ease [MEDICAL_DA…" at bounding box center [674, 462] width 203 height 78
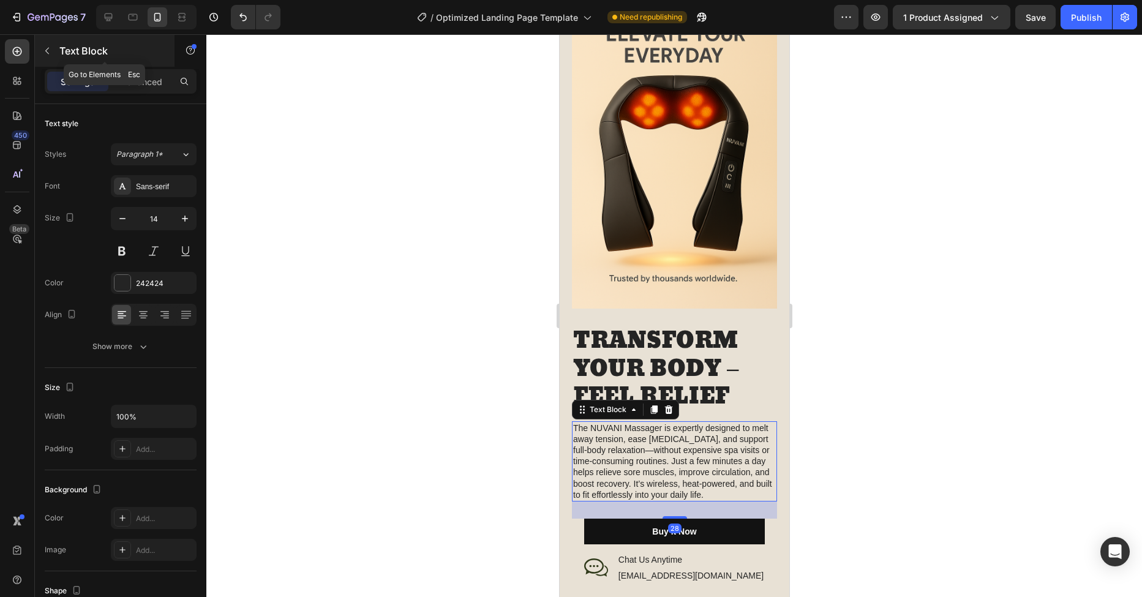
click at [50, 49] on icon "button" at bounding box center [47, 51] width 10 height 10
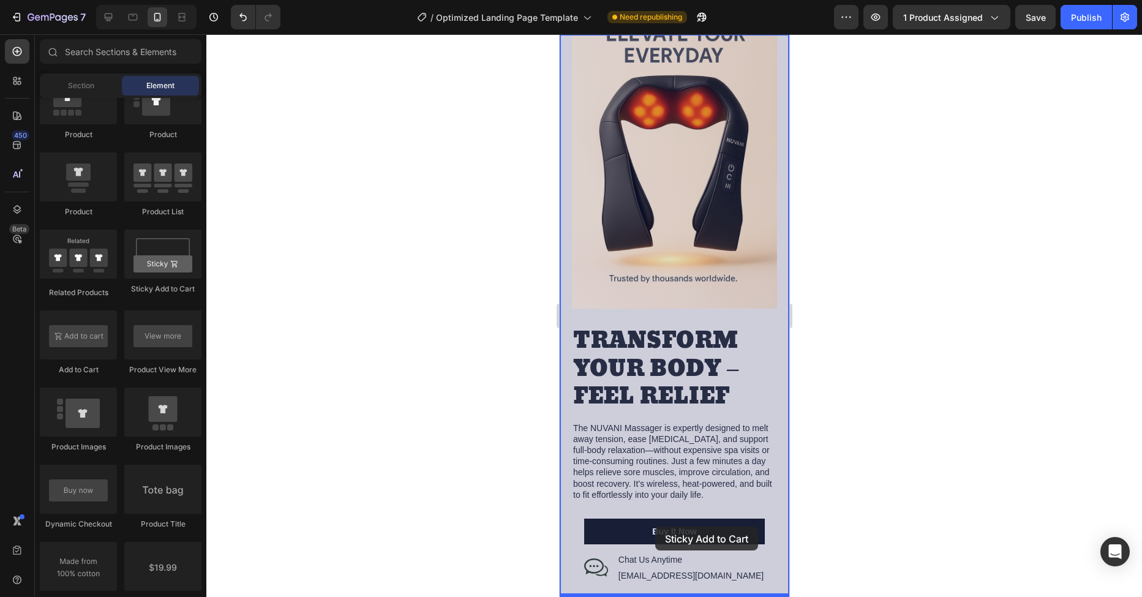
drag, startPoint x: 714, startPoint y: 287, endPoint x: 655, endPoint y: 527, distance: 246.8
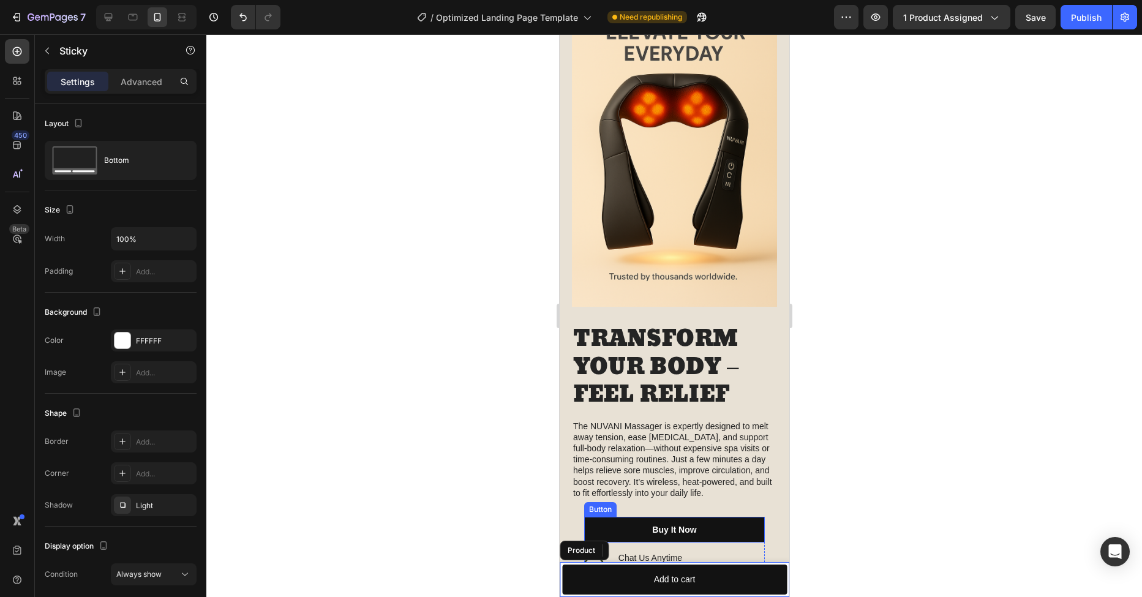
scroll to position [1649, 0]
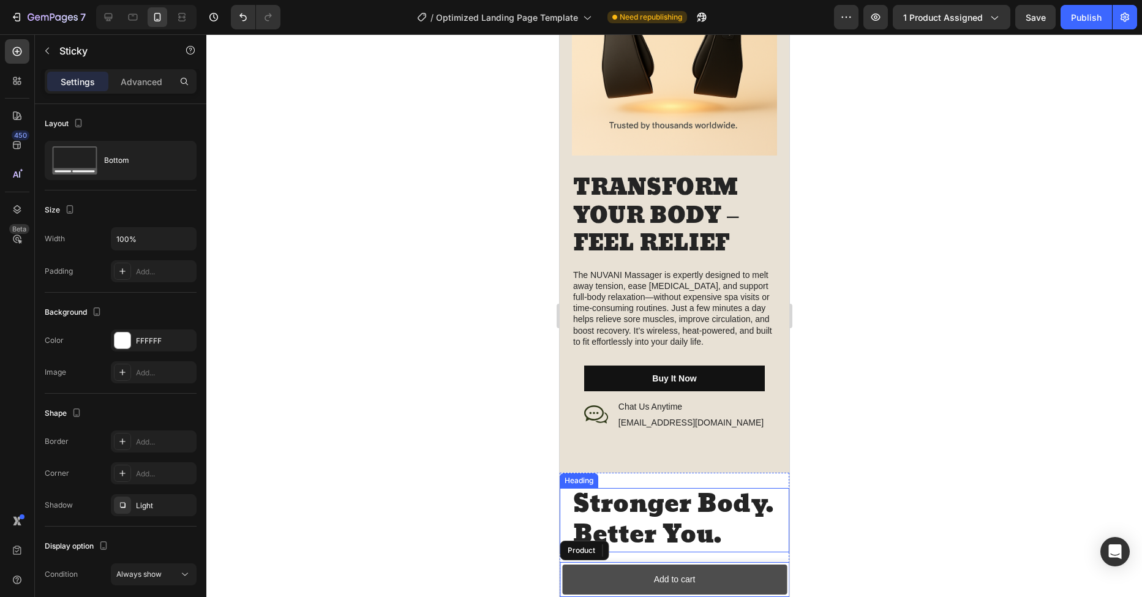
click at [644, 576] on button "Add to cart" at bounding box center [674, 580] width 225 height 30
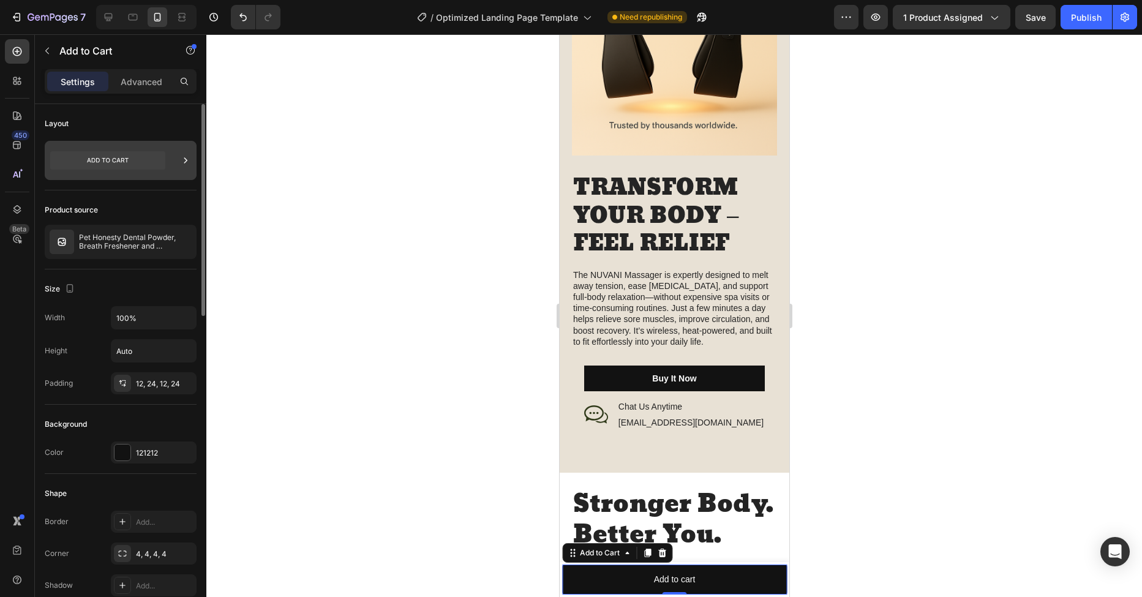
click at [112, 167] on icon at bounding box center [107, 160] width 115 height 18
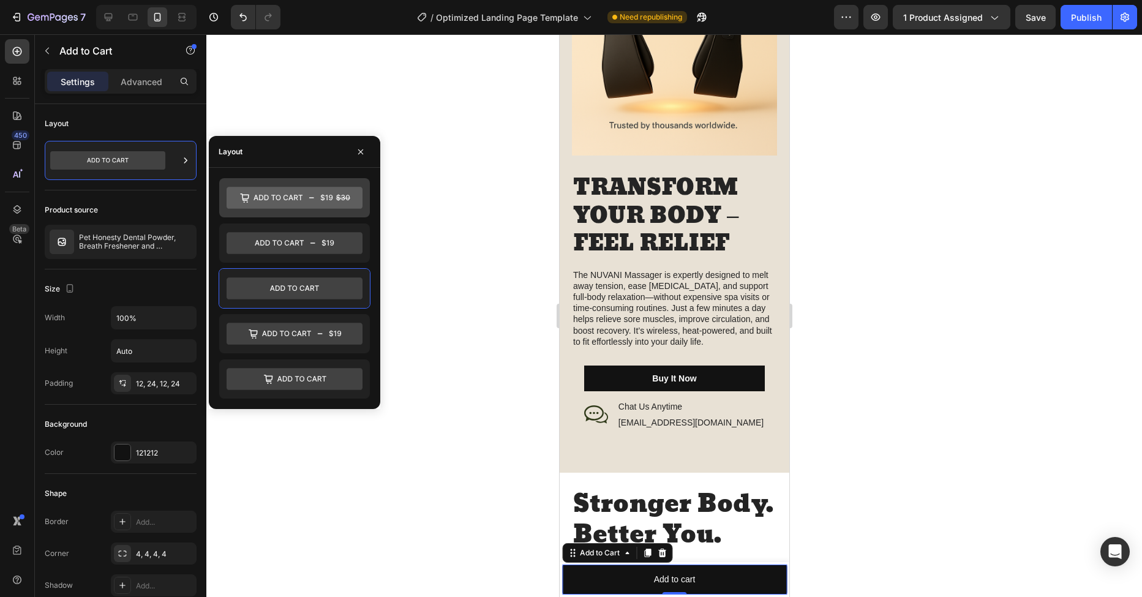
click at [292, 200] on icon at bounding box center [278, 198] width 49 height 6
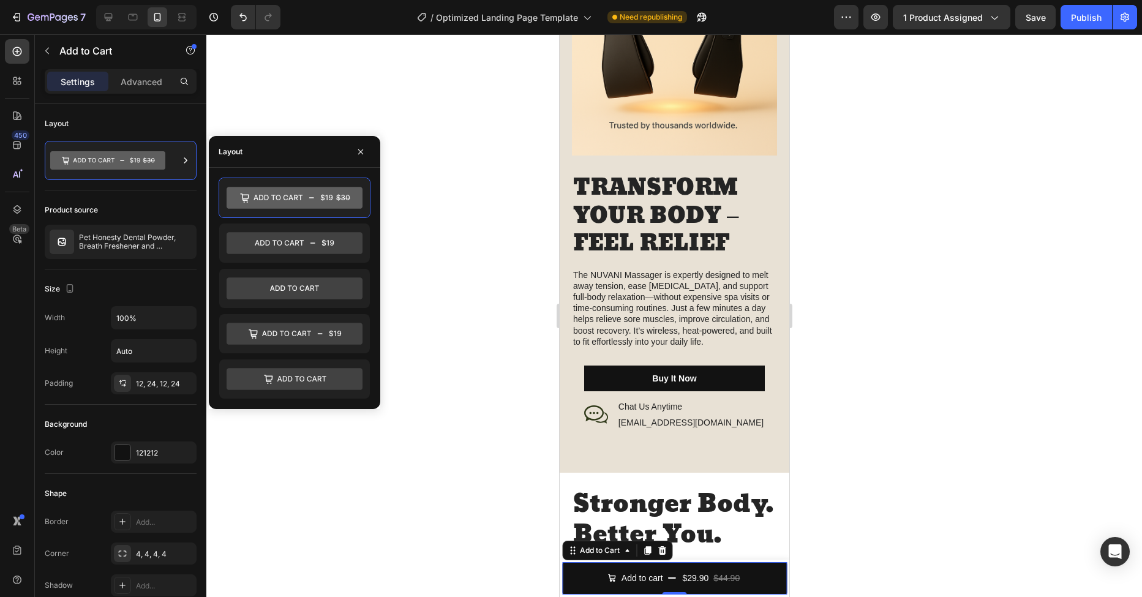
click at [343, 474] on div at bounding box center [674, 315] width 936 height 563
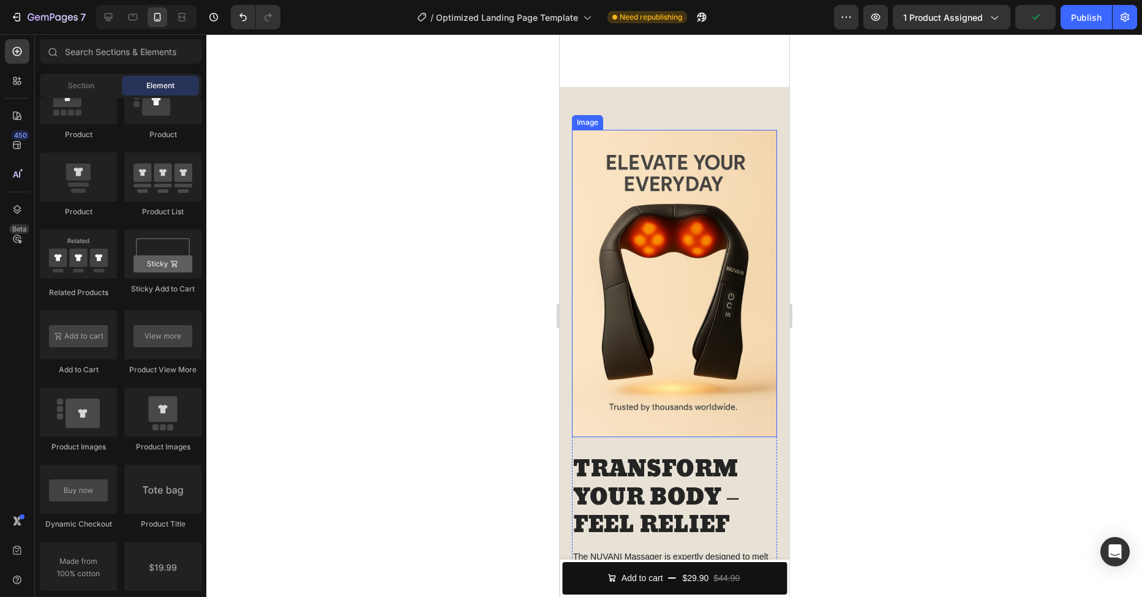
scroll to position [1517, 0]
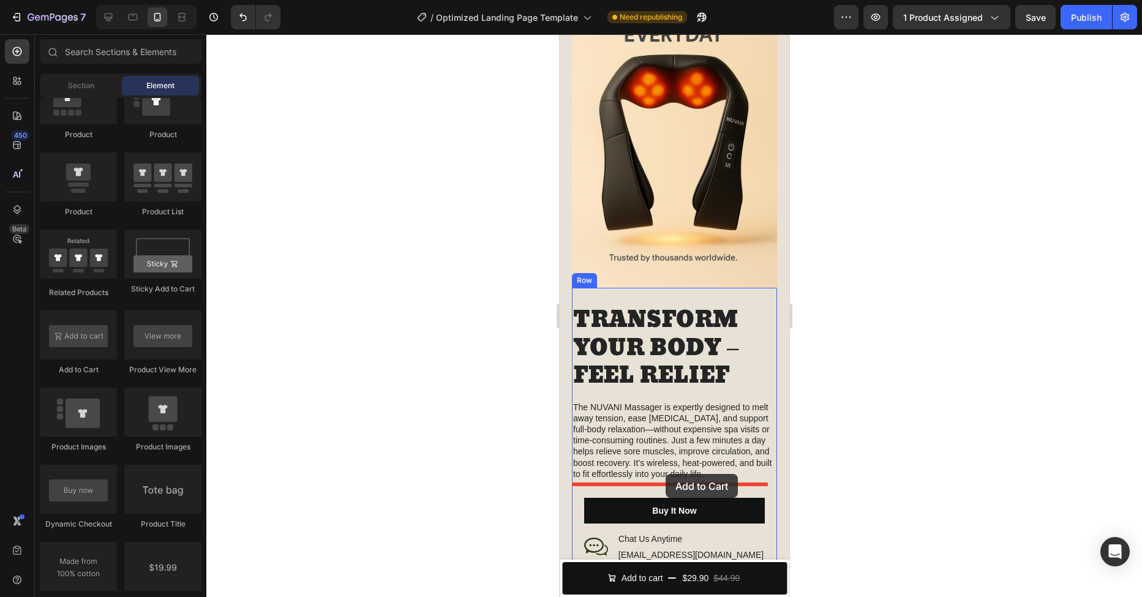
drag, startPoint x: 622, startPoint y: 369, endPoint x: 665, endPoint y: 474, distance: 114.0
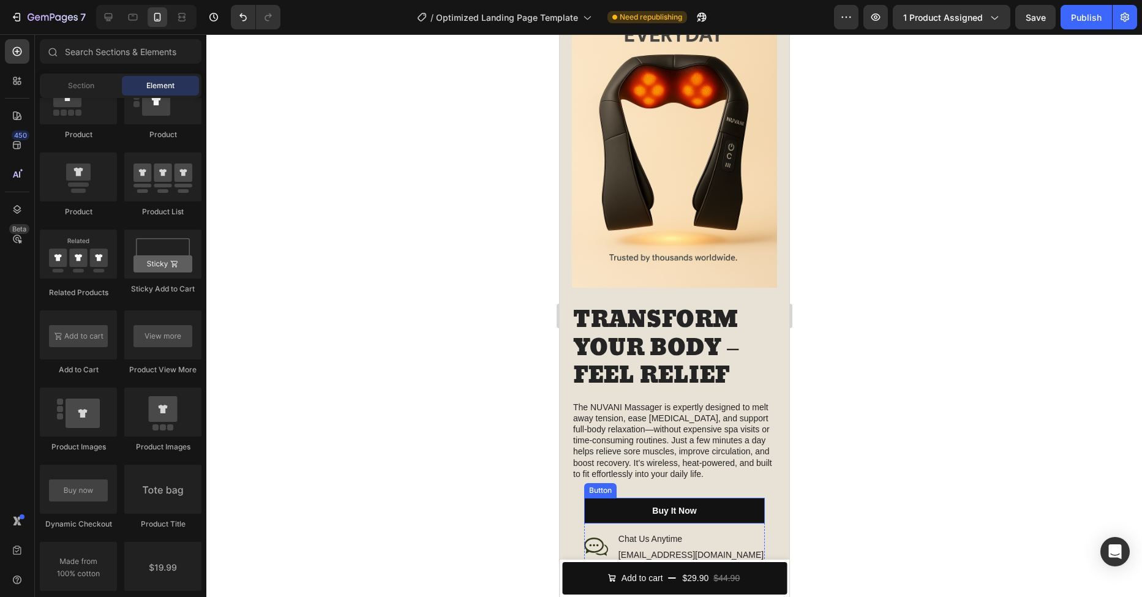
click at [708, 498] on button "Buy It Now" at bounding box center [674, 511] width 181 height 26
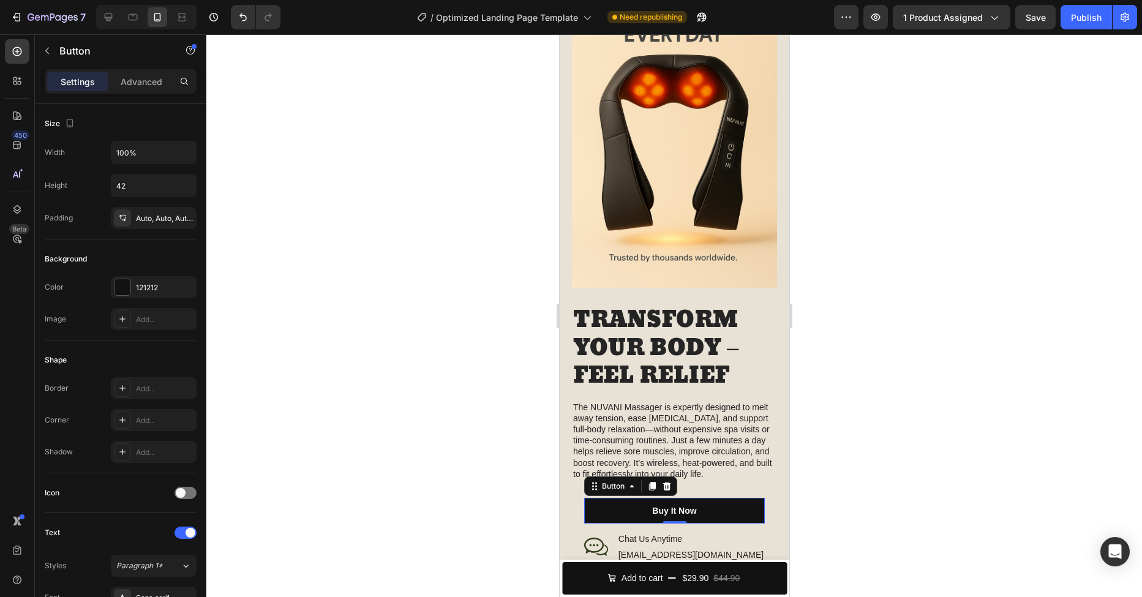
click at [636, 498] on button "Buy It Now" at bounding box center [674, 511] width 181 height 26
click at [132, 84] on p "Advanced" at bounding box center [142, 81] width 42 height 13
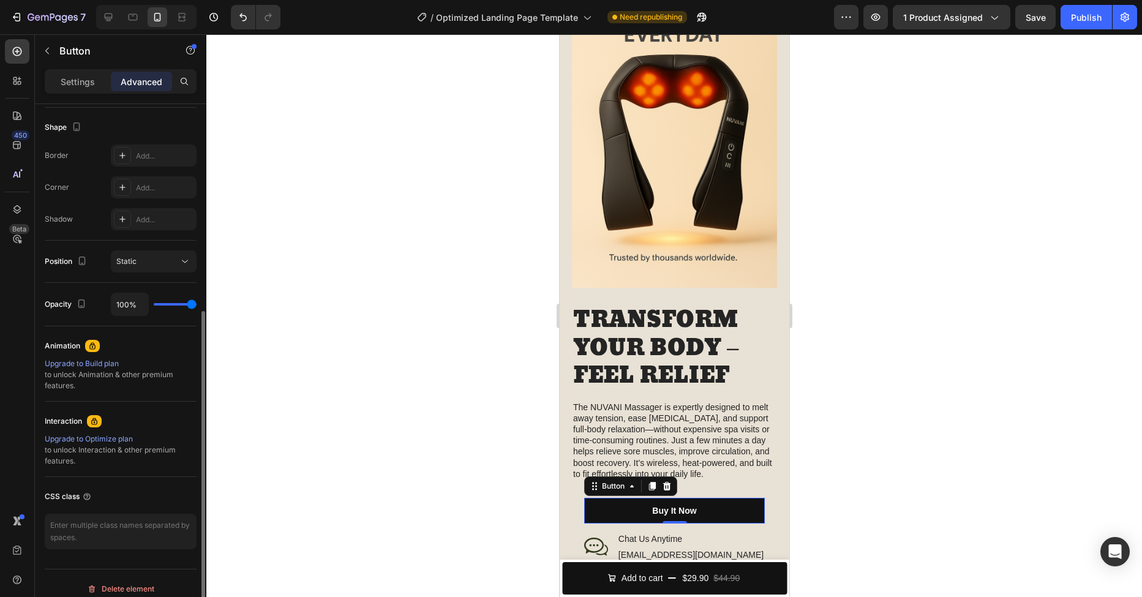
scroll to position [248, 0]
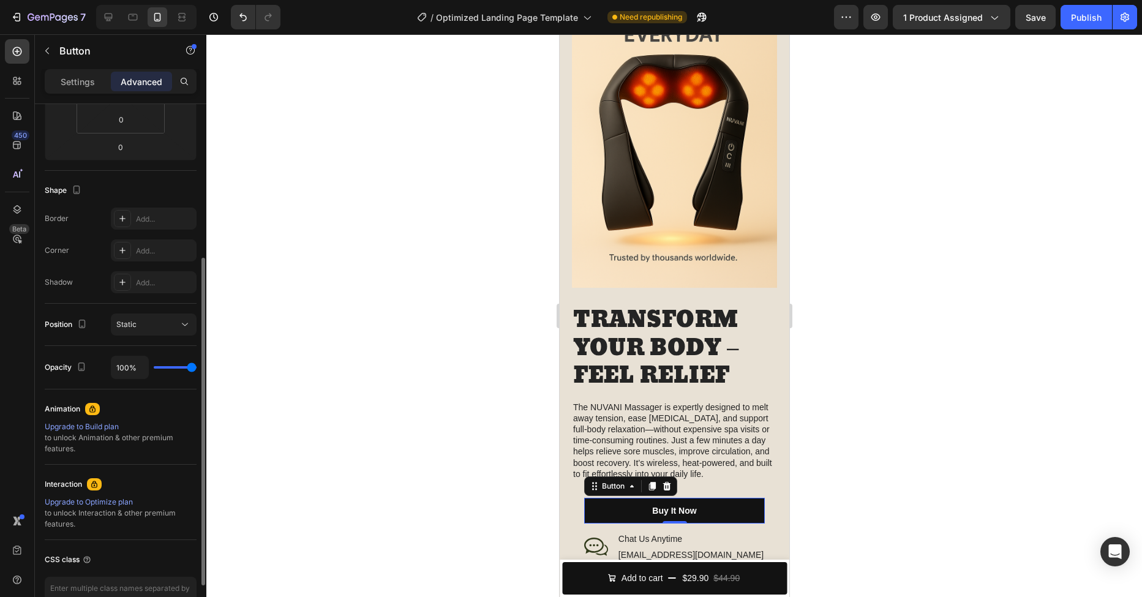
click at [75, 85] on p "Settings" at bounding box center [78, 81] width 34 height 13
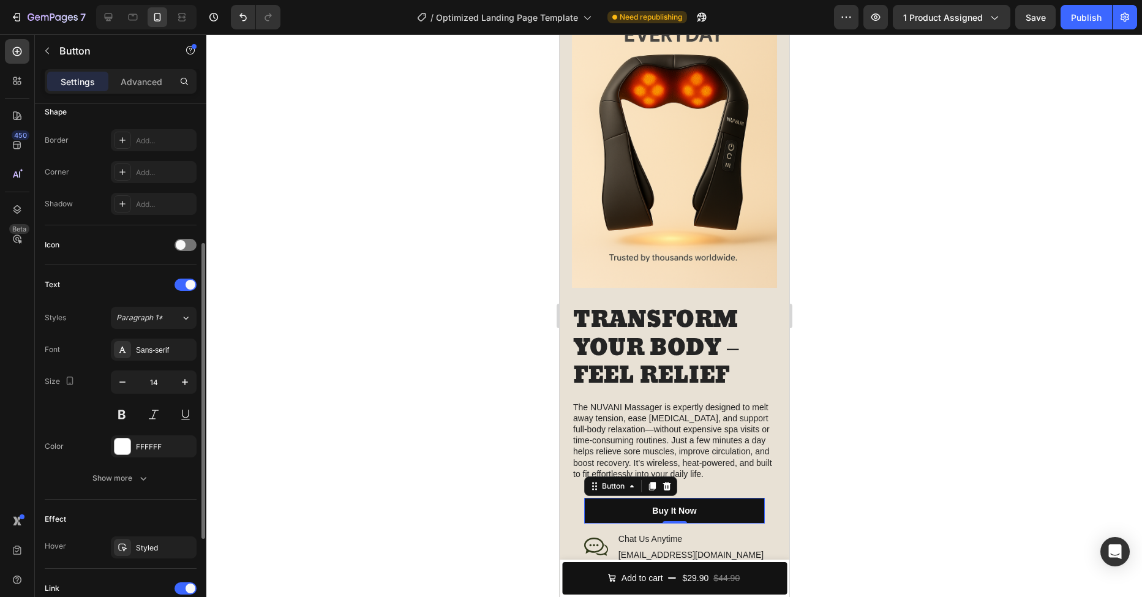
scroll to position [414, 0]
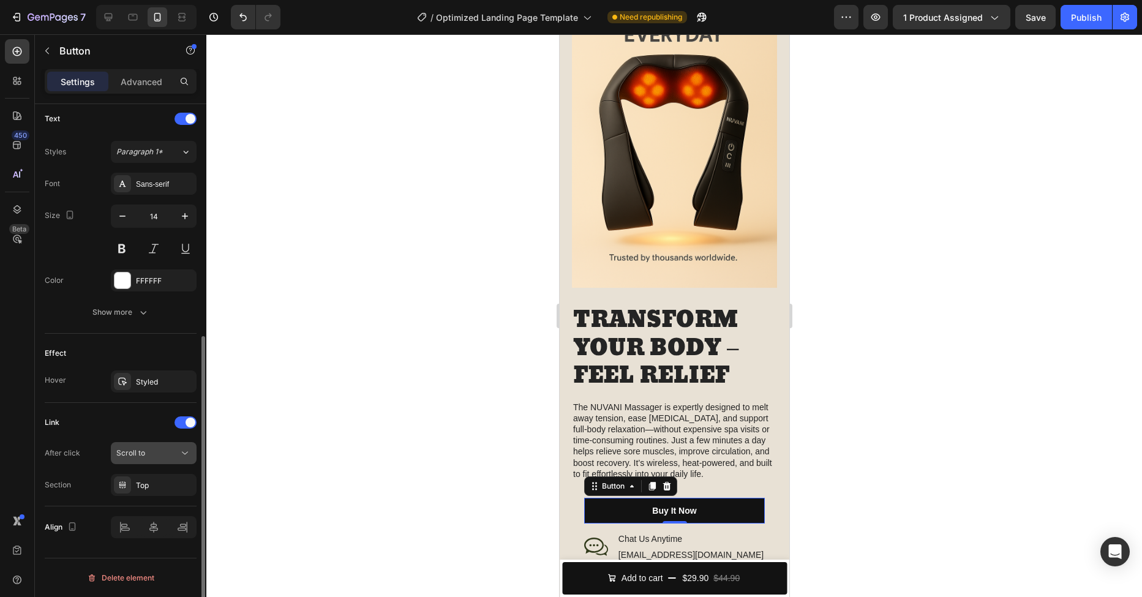
click at [172, 458] on div "Scroll to" at bounding box center [147, 453] width 62 height 11
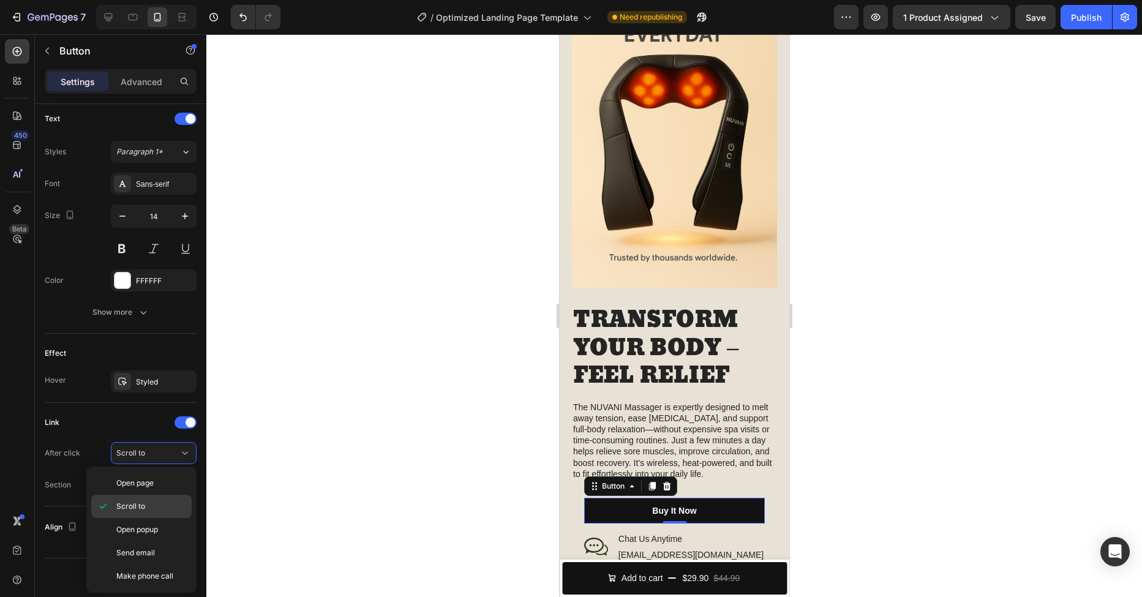
click at [156, 504] on p "Scroll to" at bounding box center [151, 506] width 70 height 11
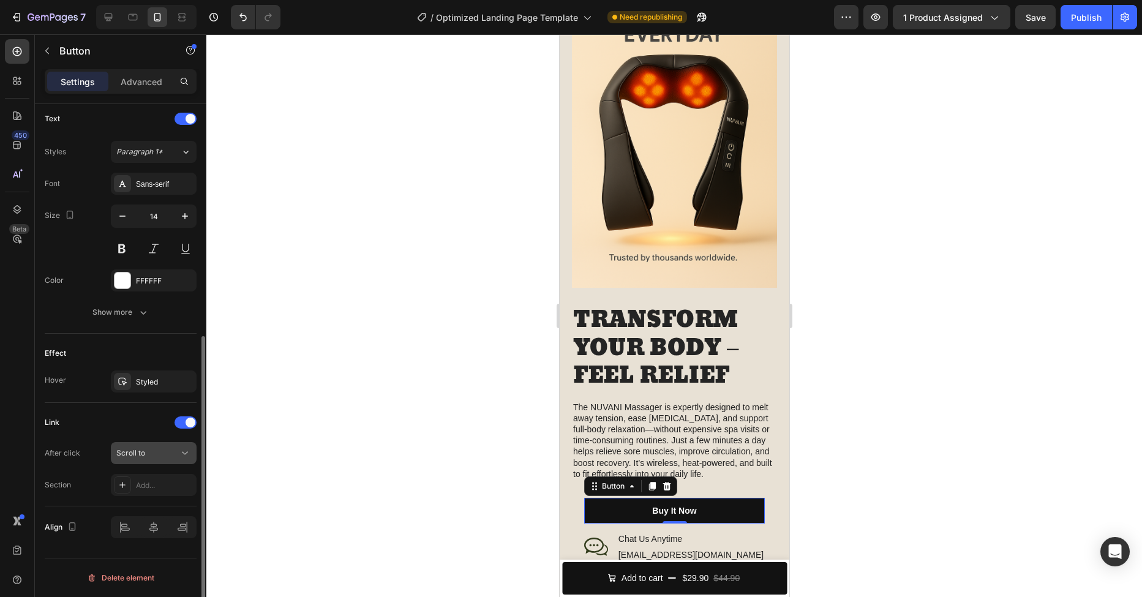
click at [160, 455] on div "Scroll to" at bounding box center [147, 453] width 62 height 11
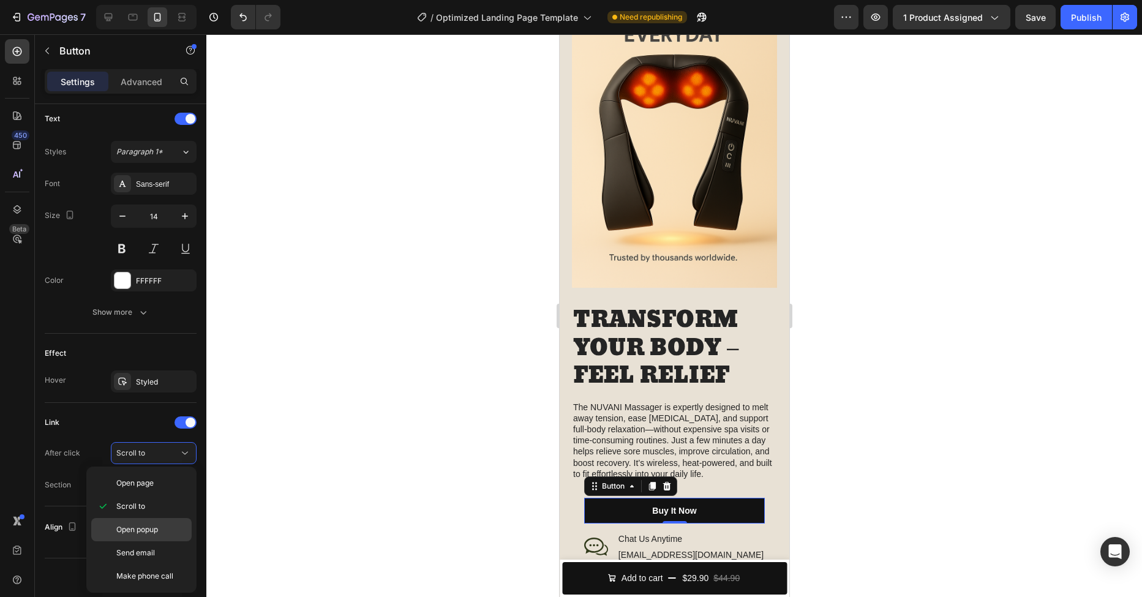
click at [149, 529] on span "Open popup" at bounding box center [137, 529] width 42 height 11
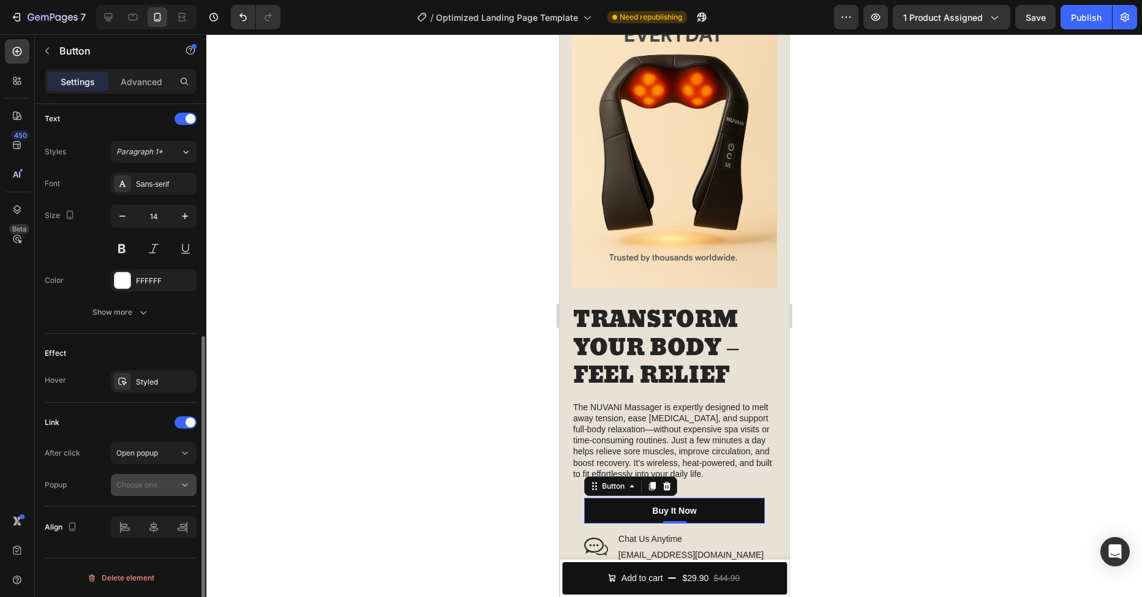
click at [165, 484] on div "Choose one" at bounding box center [147, 485] width 62 height 11
click at [145, 452] on span "Open popup" at bounding box center [137, 452] width 42 height 9
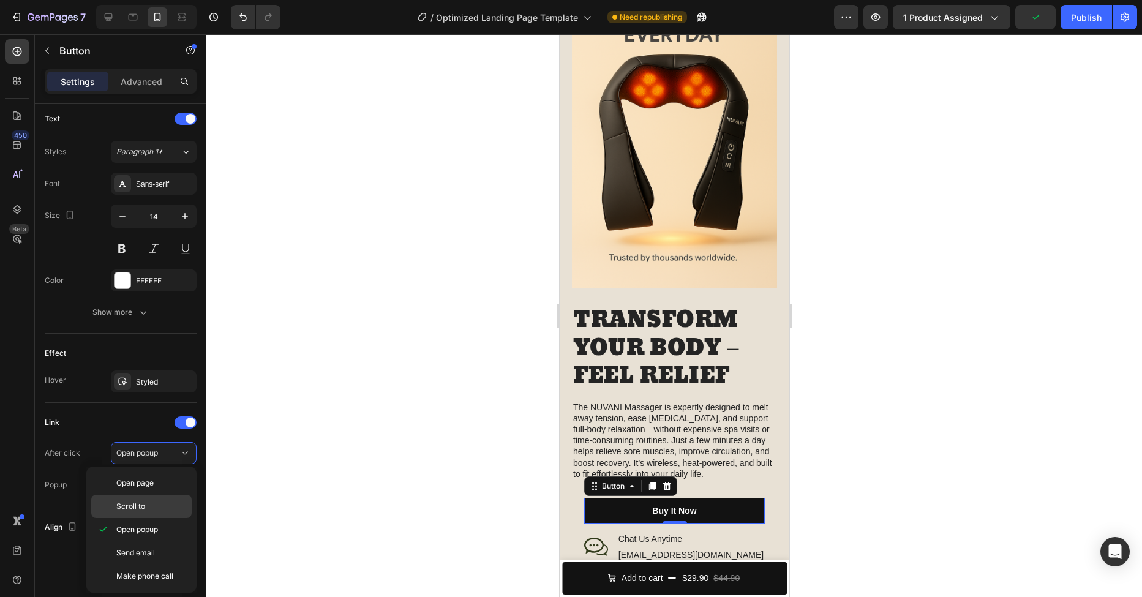
click at [146, 502] on p "Scroll to" at bounding box center [151, 506] width 70 height 11
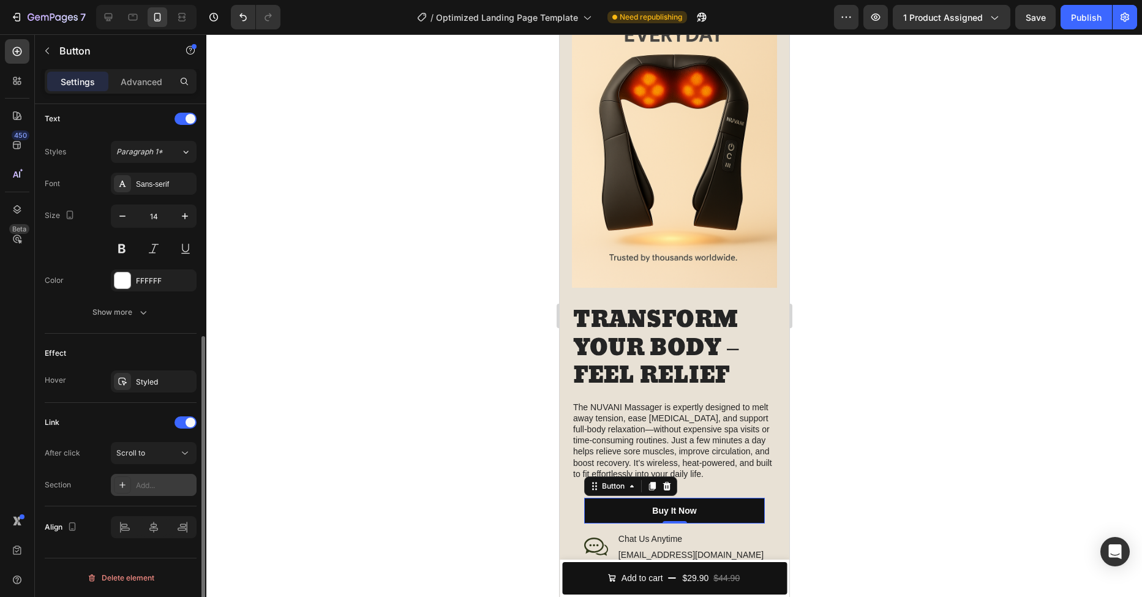
click at [142, 489] on div "Add..." at bounding box center [165, 485] width 58 height 11
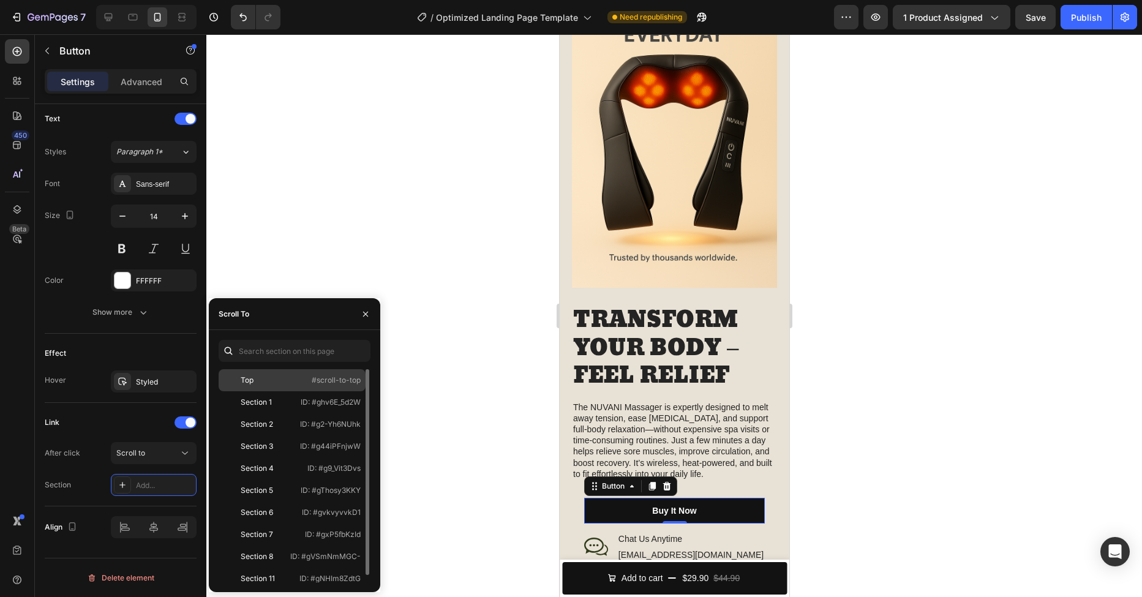
click at [251, 380] on div "Top" at bounding box center [247, 380] width 13 height 11
click at [366, 308] on button "button" at bounding box center [366, 314] width 20 height 20
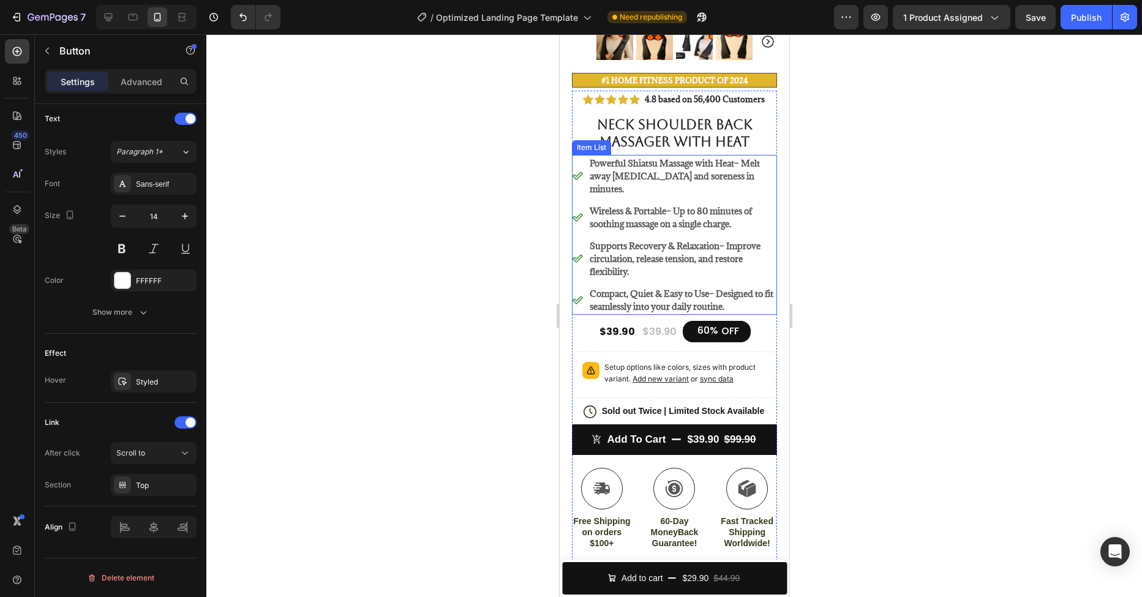
scroll to position [485, 0]
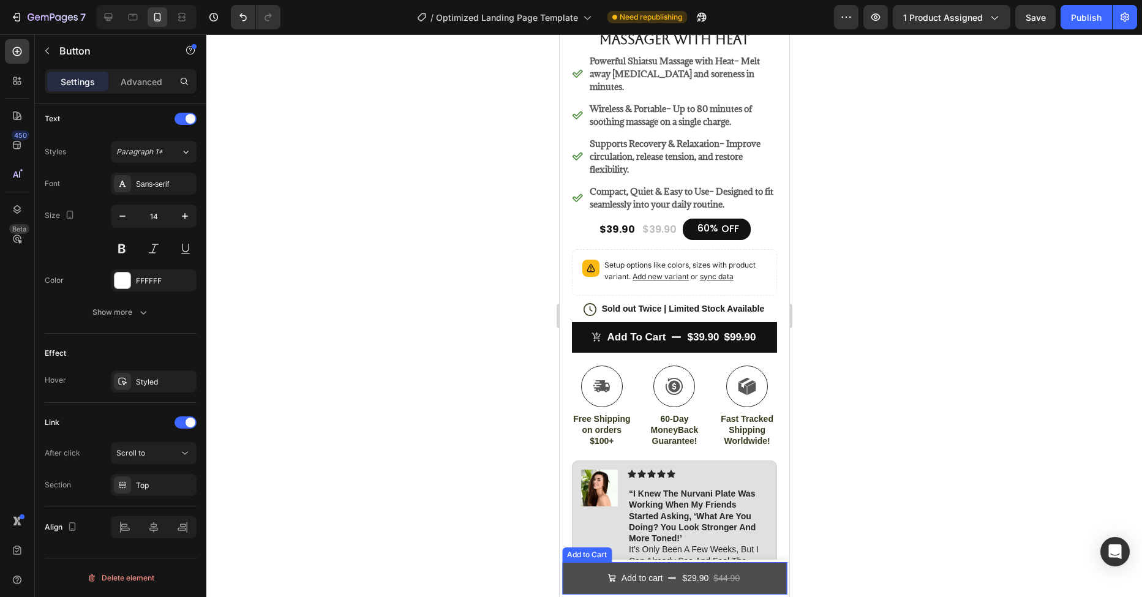
click at [580, 571] on button "Add to cart $29.90 $44.90" at bounding box center [674, 578] width 225 height 32
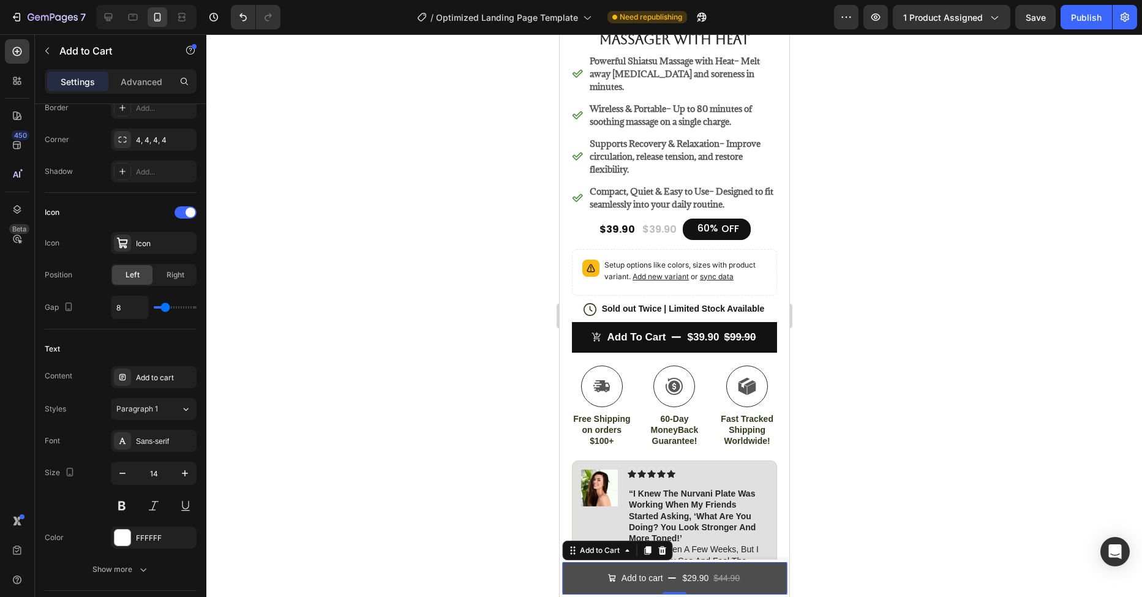
scroll to position [0, 0]
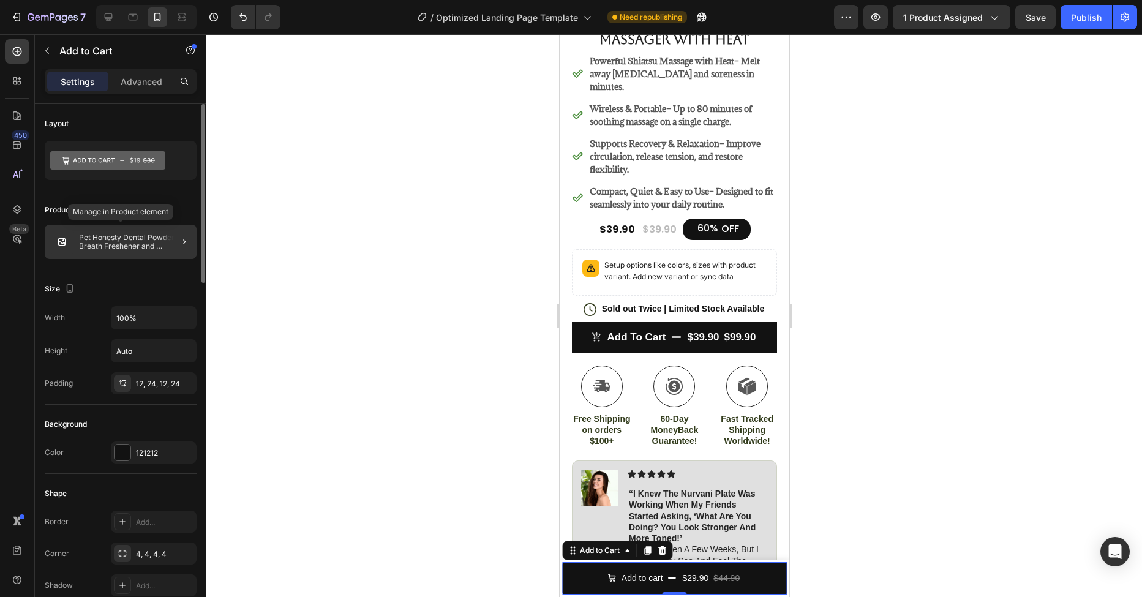
click at [120, 249] on p "Pet Honesty Dental Powder, Breath Freshener and Teeth Cleaning Dental Care for …" at bounding box center [135, 241] width 113 height 17
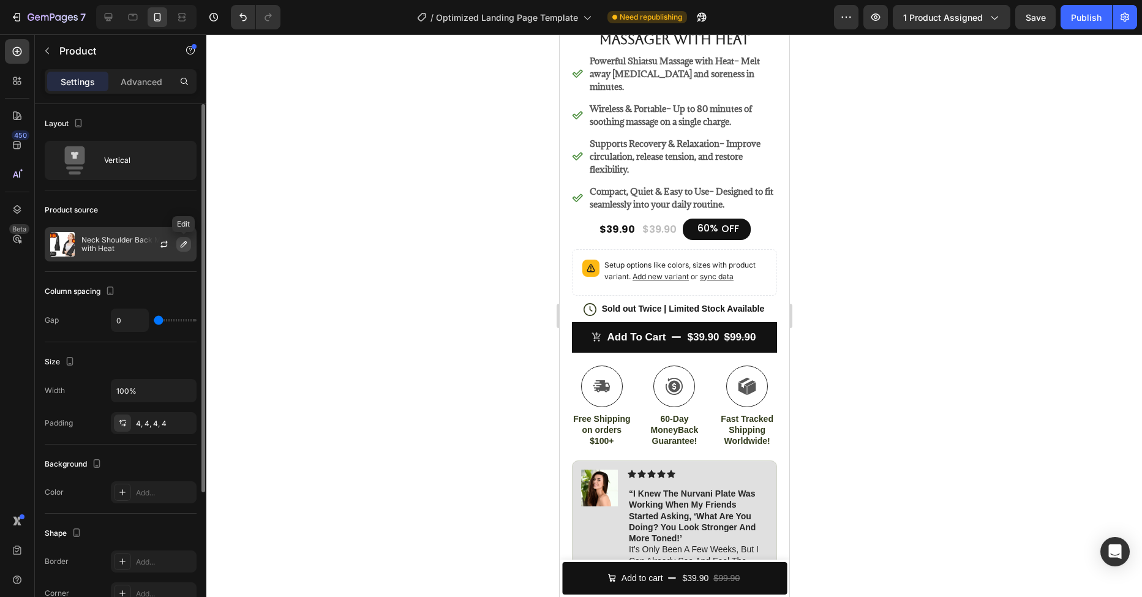
click at [187, 246] on icon "button" at bounding box center [184, 245] width 10 height 10
click at [113, 247] on p "Neck Shoulder Back Massager with Heat" at bounding box center [136, 244] width 110 height 17
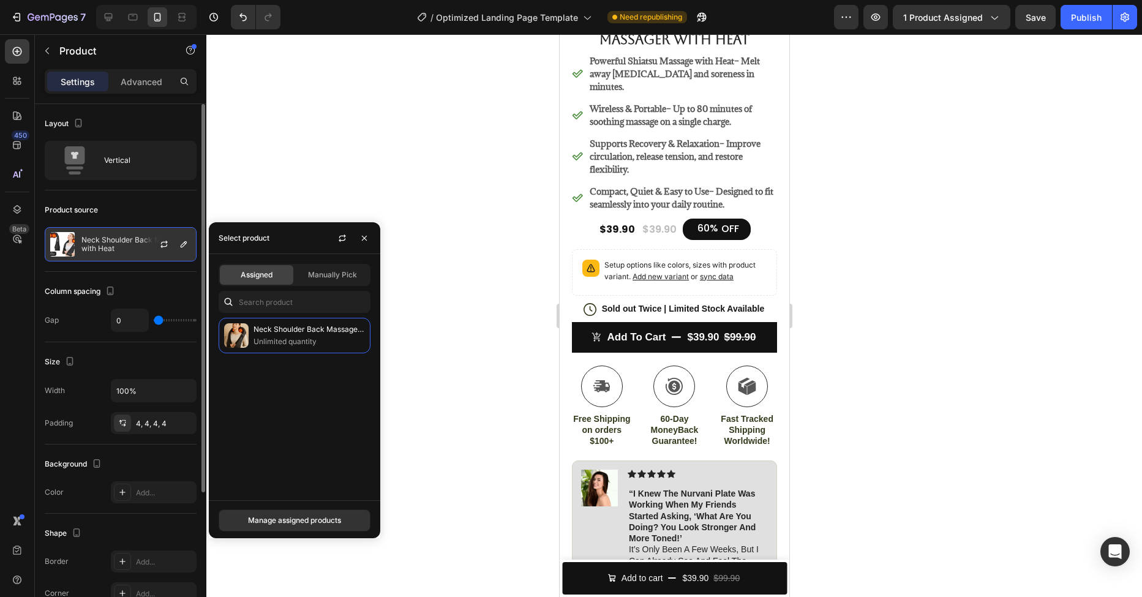
click at [91, 247] on p "Neck Shoulder Back Massager with Heat" at bounding box center [136, 244] width 110 height 17
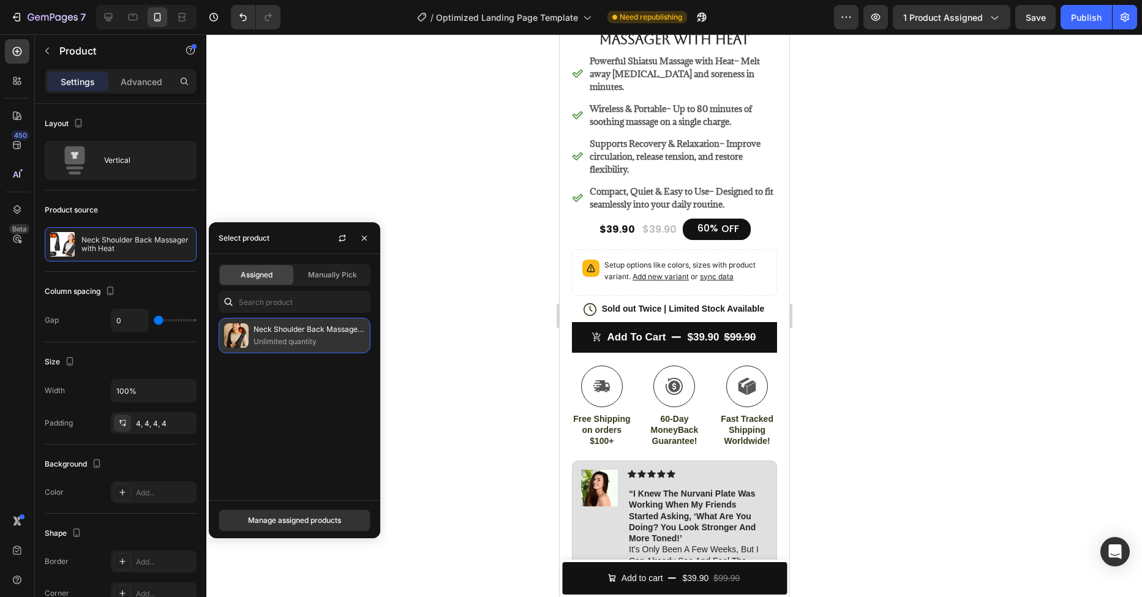
click at [274, 340] on p "Unlimited quantity" at bounding box center [309, 342] width 111 height 12
click at [969, 348] on div at bounding box center [674, 315] width 936 height 563
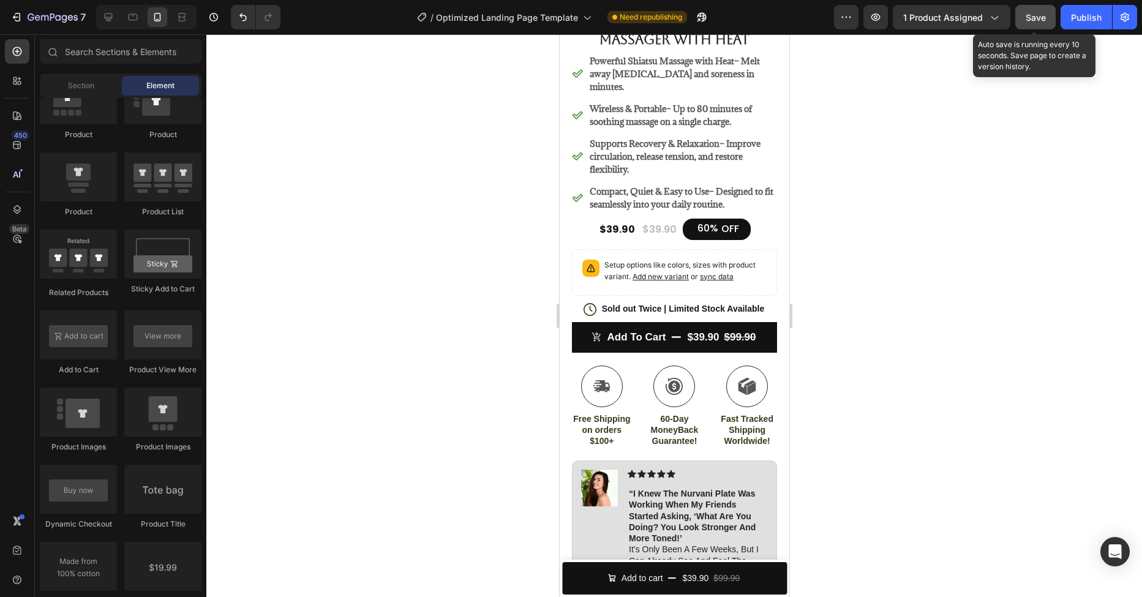
click at [1036, 22] on div "Save" at bounding box center [1036, 17] width 20 height 13
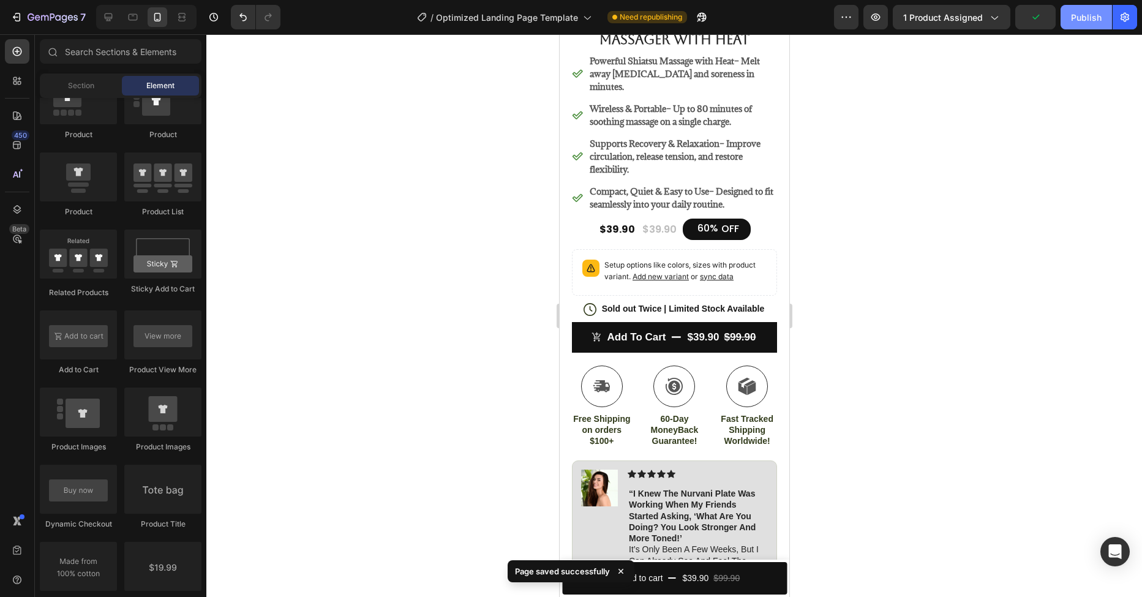
click at [1084, 21] on div "Publish" at bounding box center [1086, 17] width 31 height 13
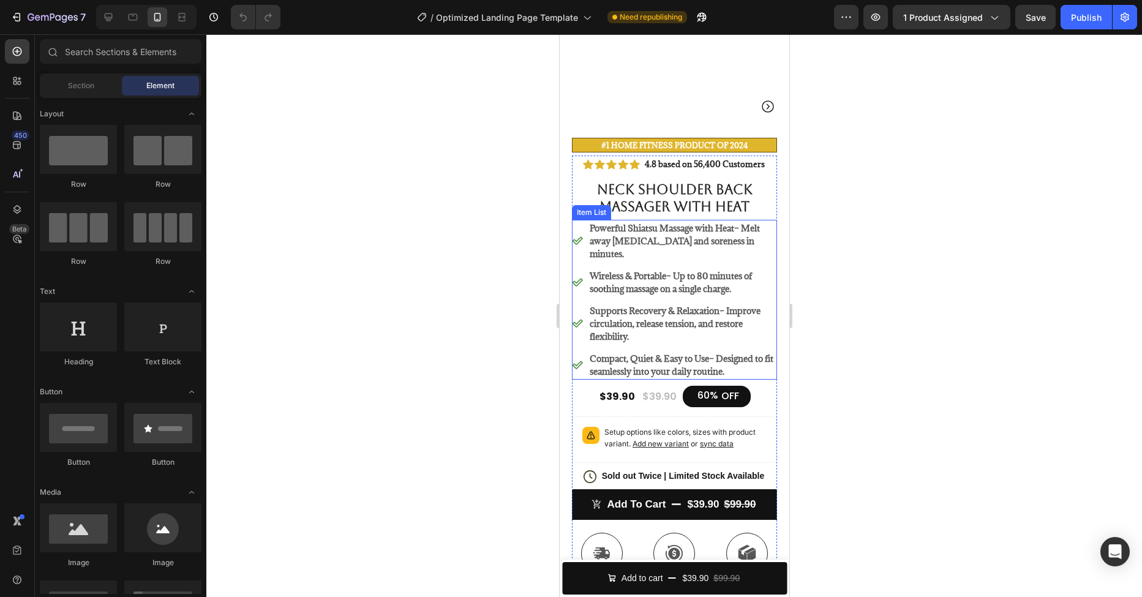
scroll to position [339, 0]
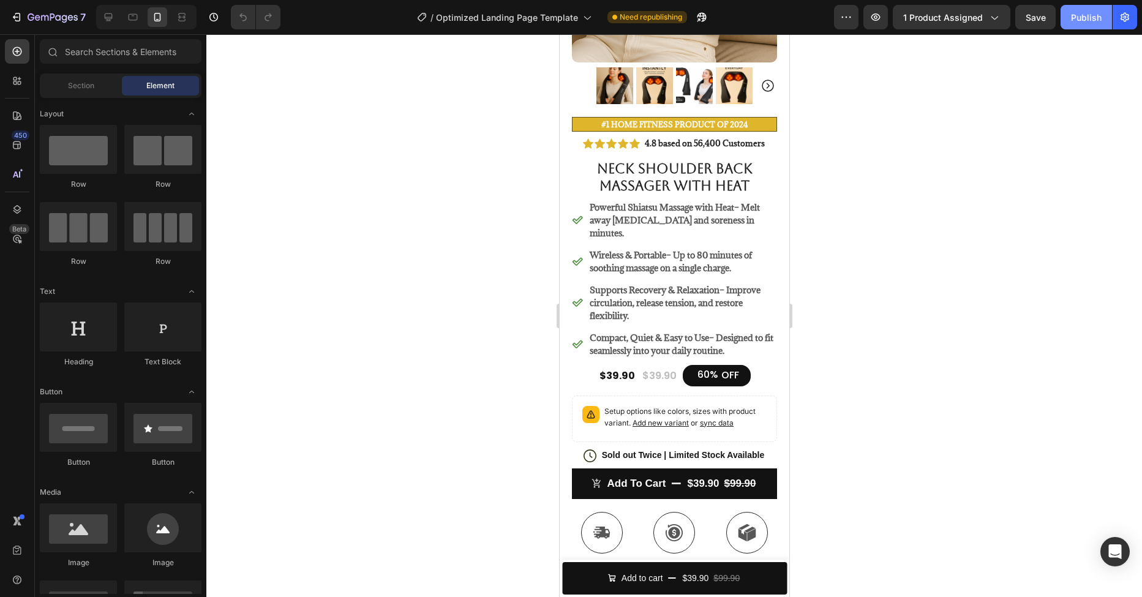
click at [1089, 20] on div "Publish" at bounding box center [1086, 17] width 31 height 13
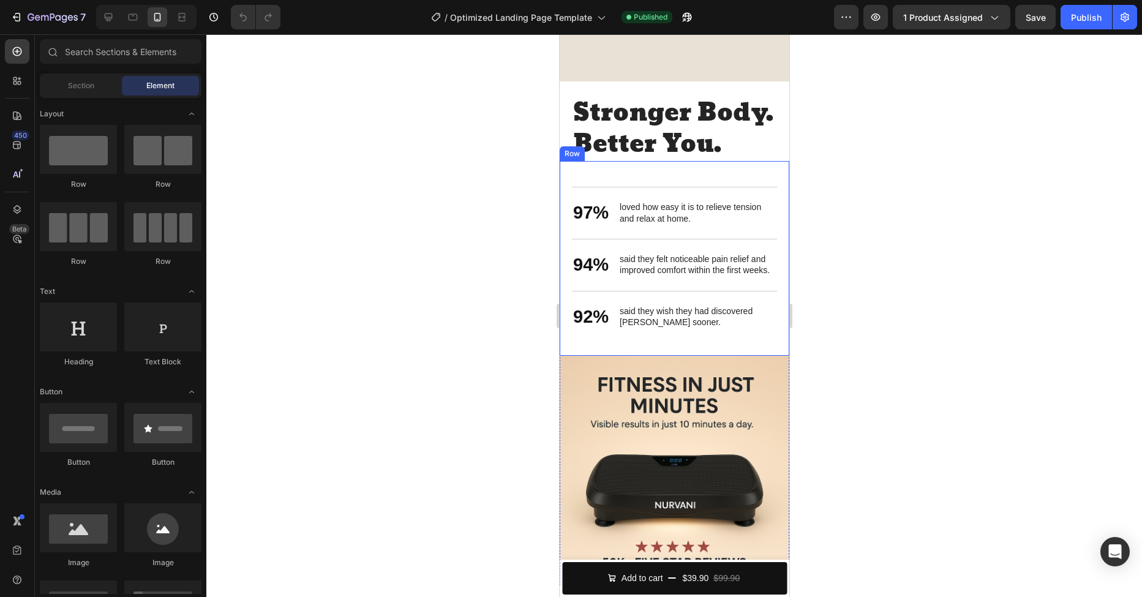
scroll to position [2124, 0]
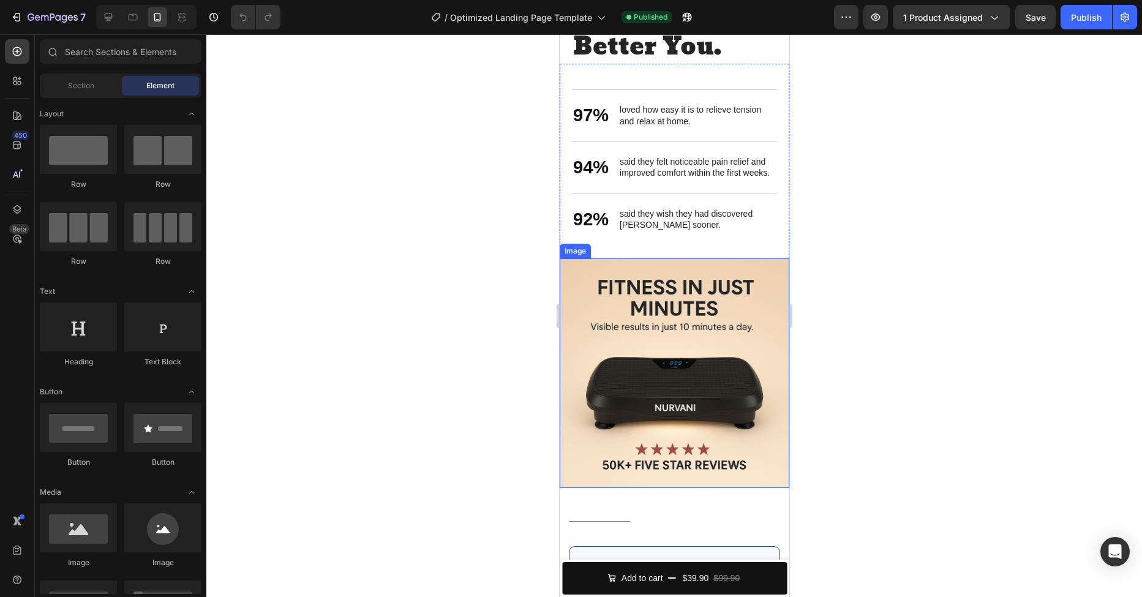
click at [715, 369] on img at bounding box center [674, 374] width 230 height 230
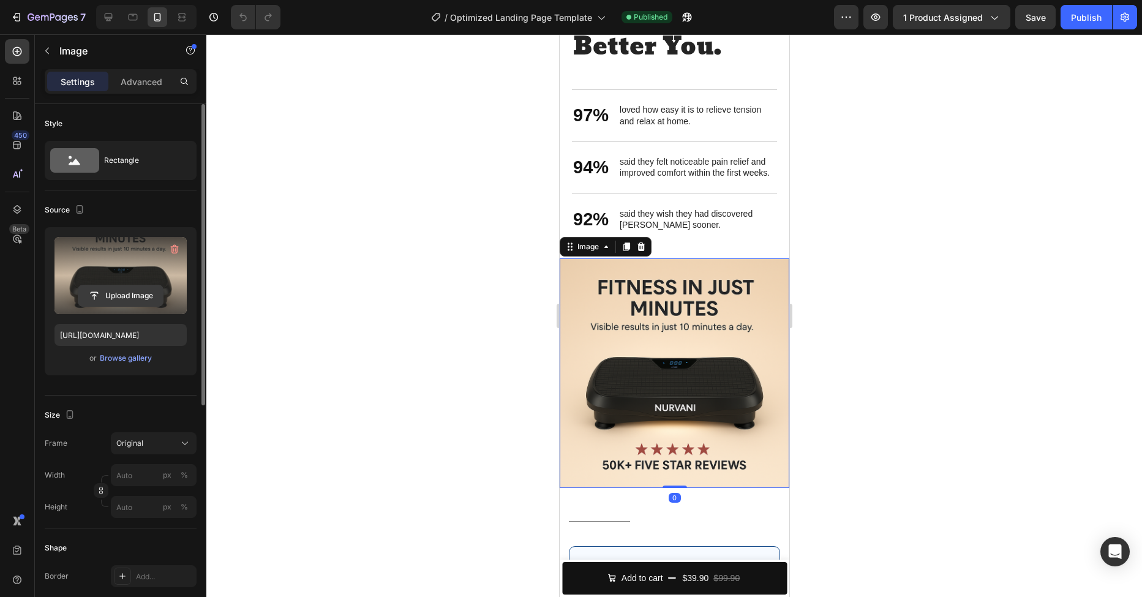
click at [125, 298] on input "file" at bounding box center [120, 295] width 85 height 21
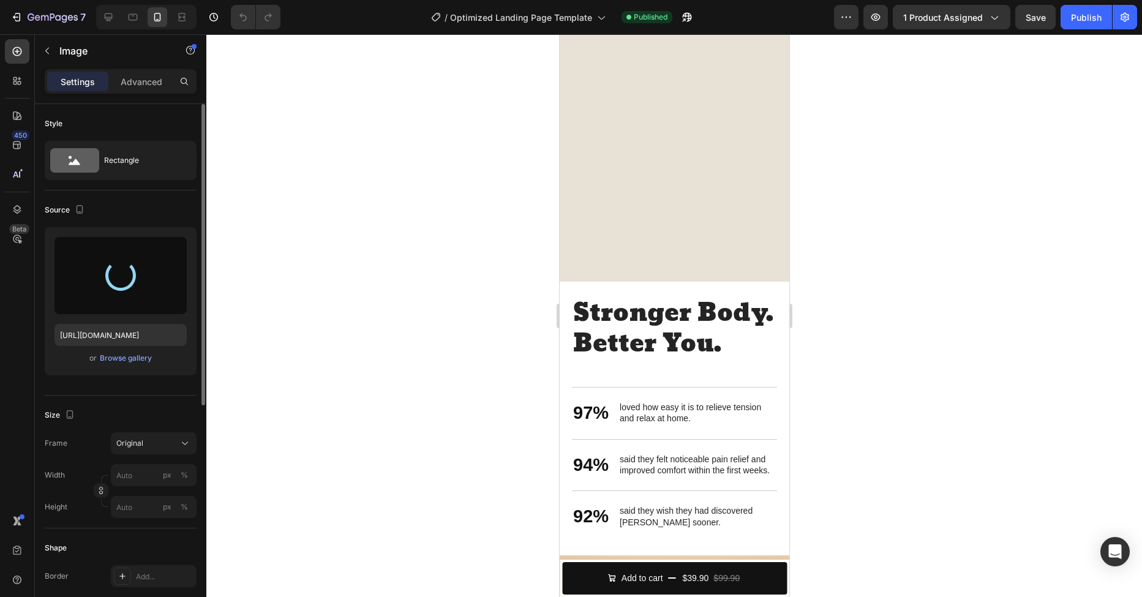
scroll to position [2253, 0]
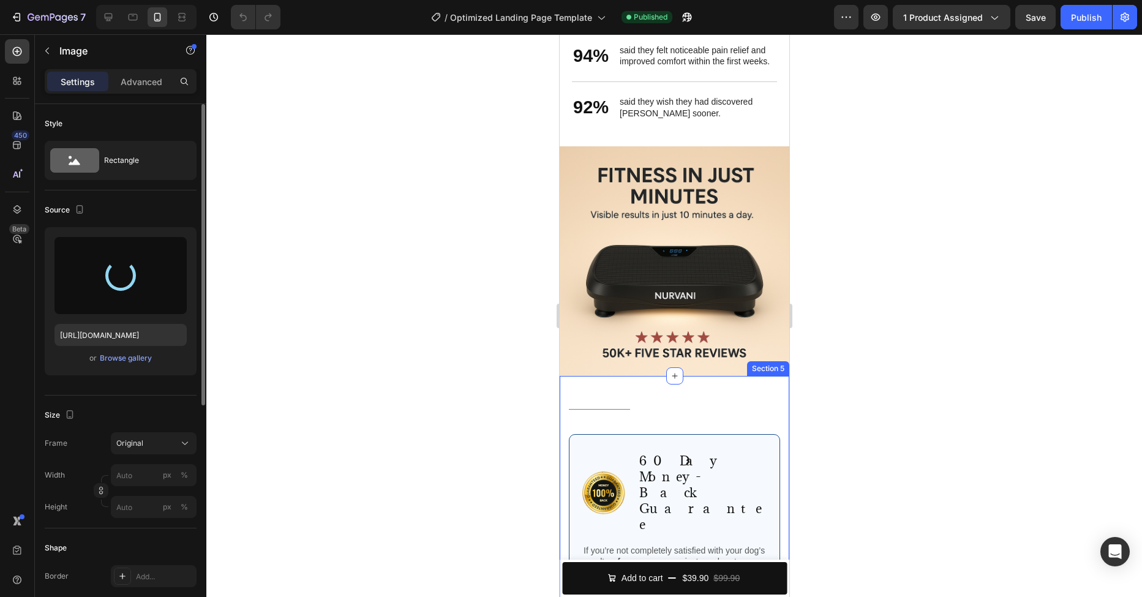
type input "https://cdn.shopify.com/s/files/1/0916/2394/8615/files/gempages_581646491051885…"
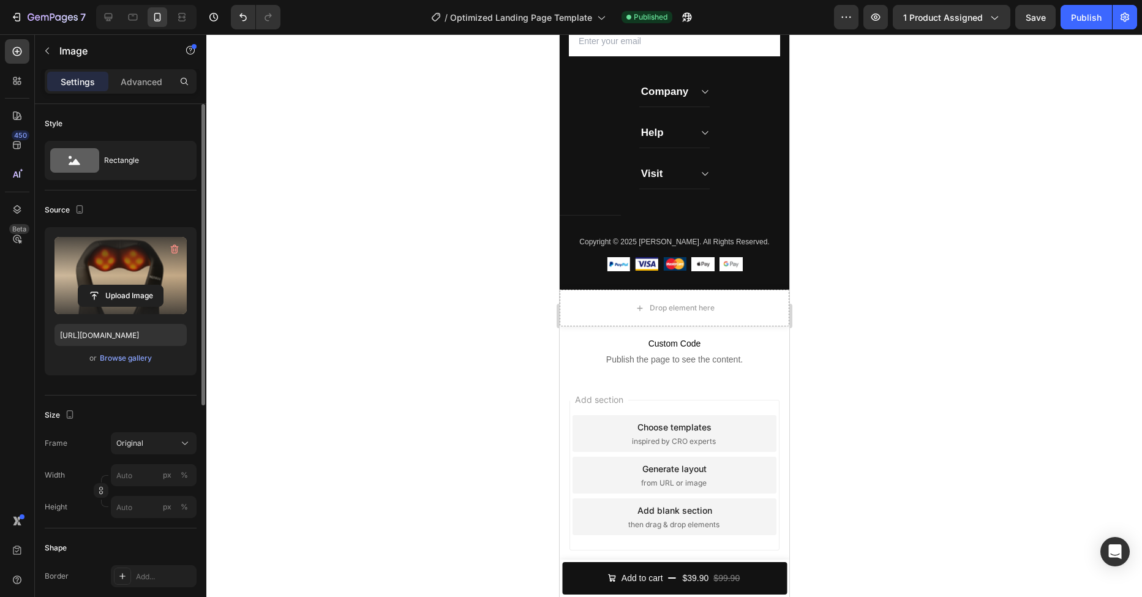
scroll to position [3712, 0]
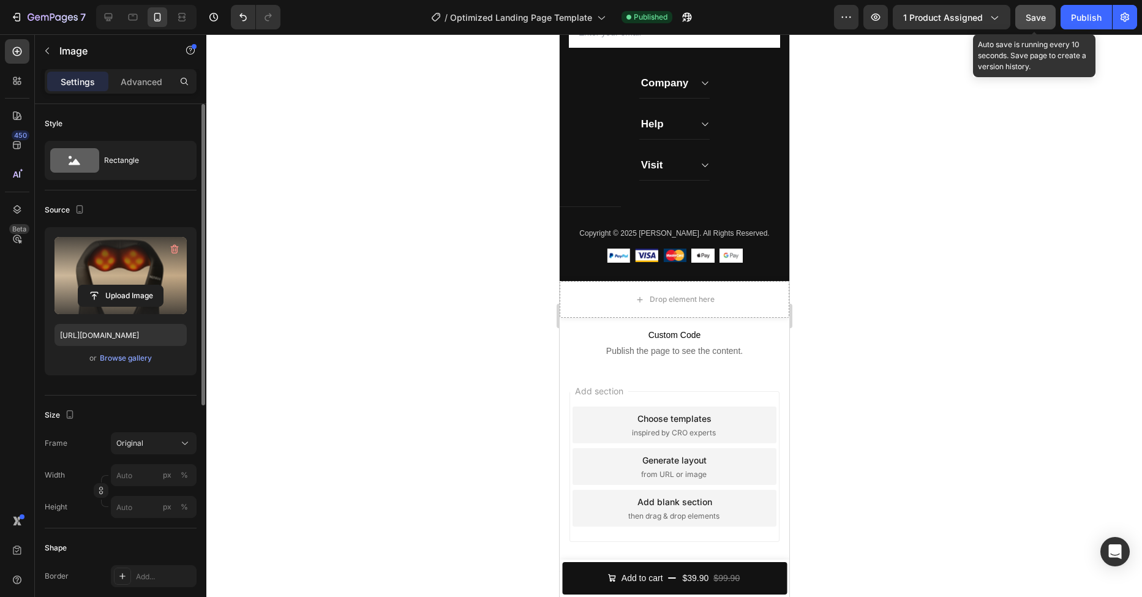
click at [1044, 17] on span "Save" at bounding box center [1036, 17] width 20 height 10
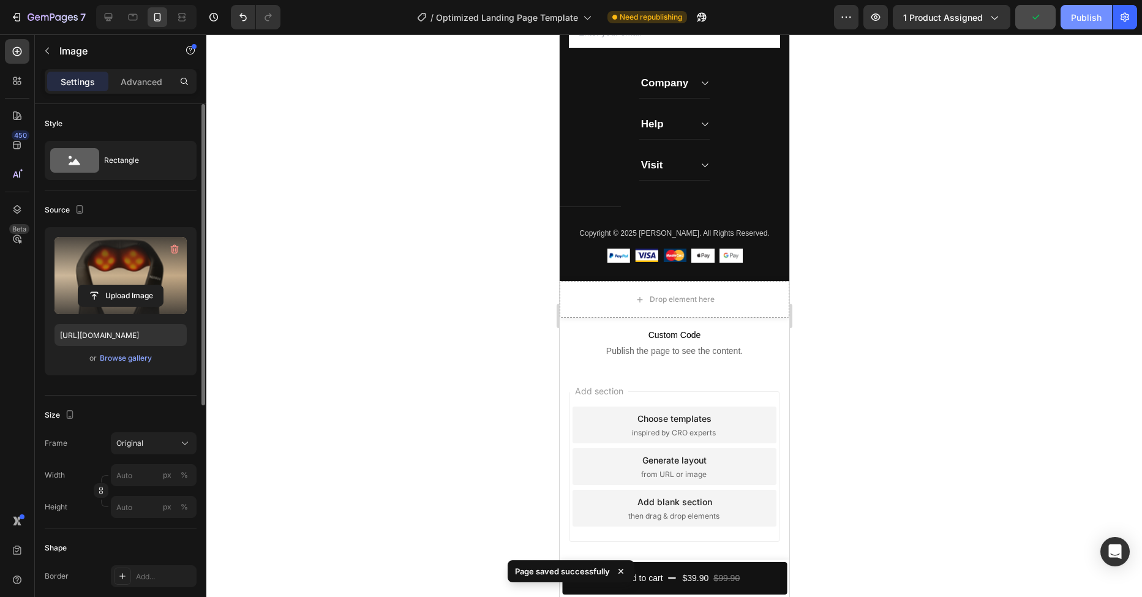
click at [1078, 25] on button "Publish" at bounding box center [1086, 17] width 51 height 25
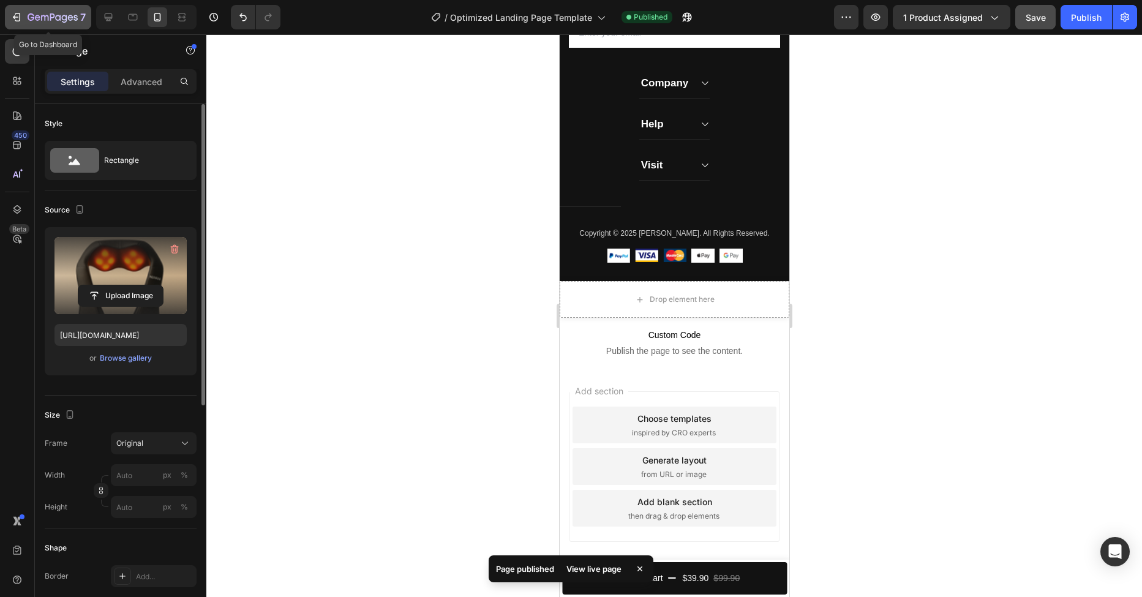
click at [17, 15] on icon "button" at bounding box center [16, 17] width 12 height 12
